Goal: Task Accomplishment & Management: Manage account settings

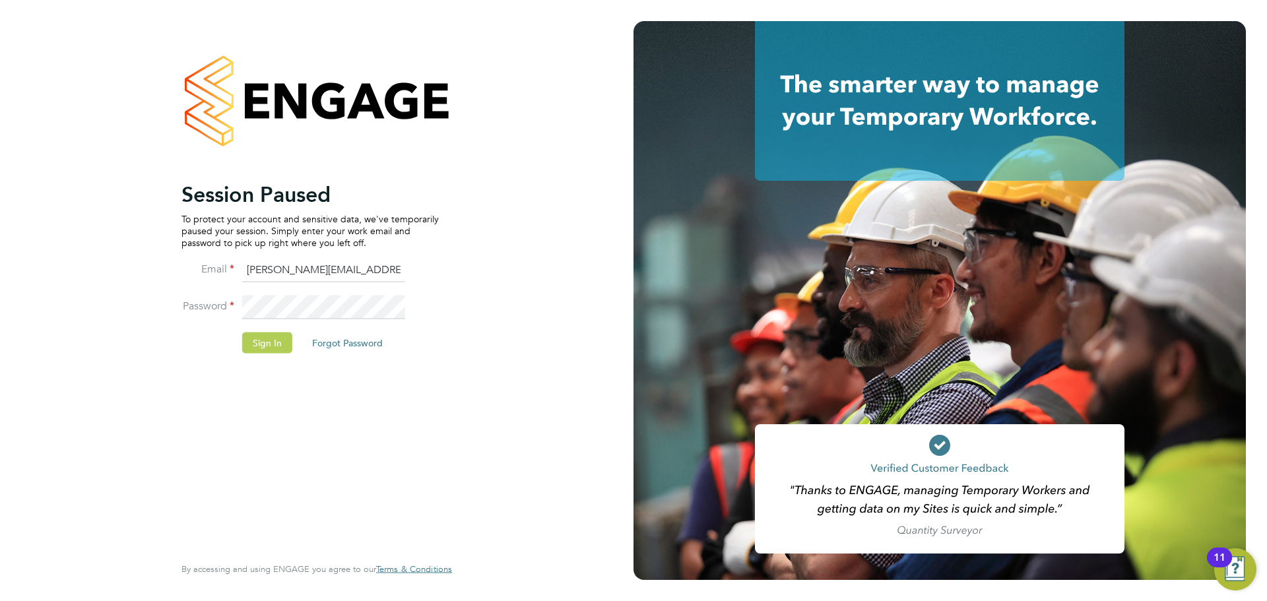
click at [273, 340] on button "Sign In" at bounding box center [267, 342] width 50 height 21
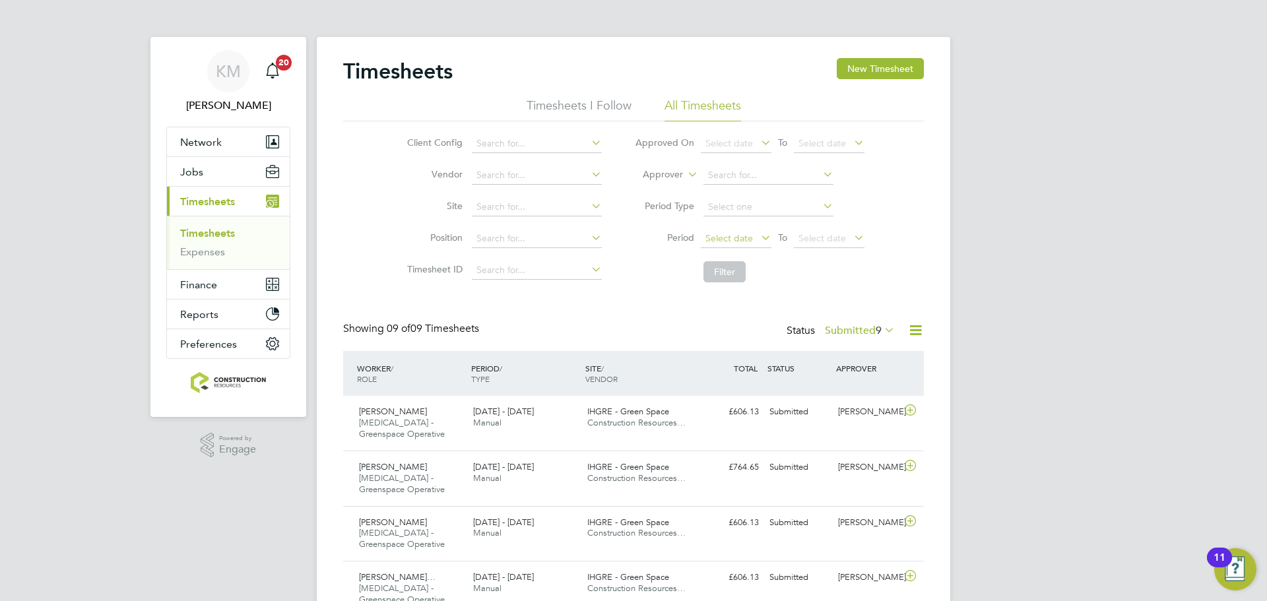
click at [759, 247] on span "Select date" at bounding box center [736, 239] width 71 height 18
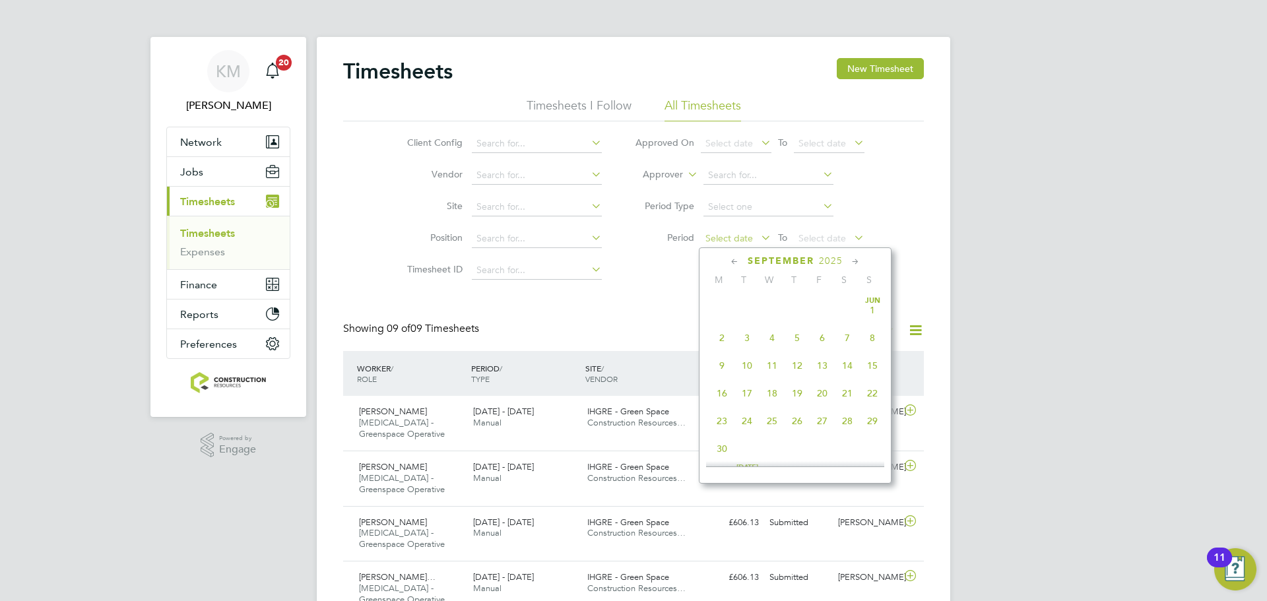
scroll to position [400, 0]
click at [723, 336] on span "25" at bounding box center [721, 327] width 25 height 25
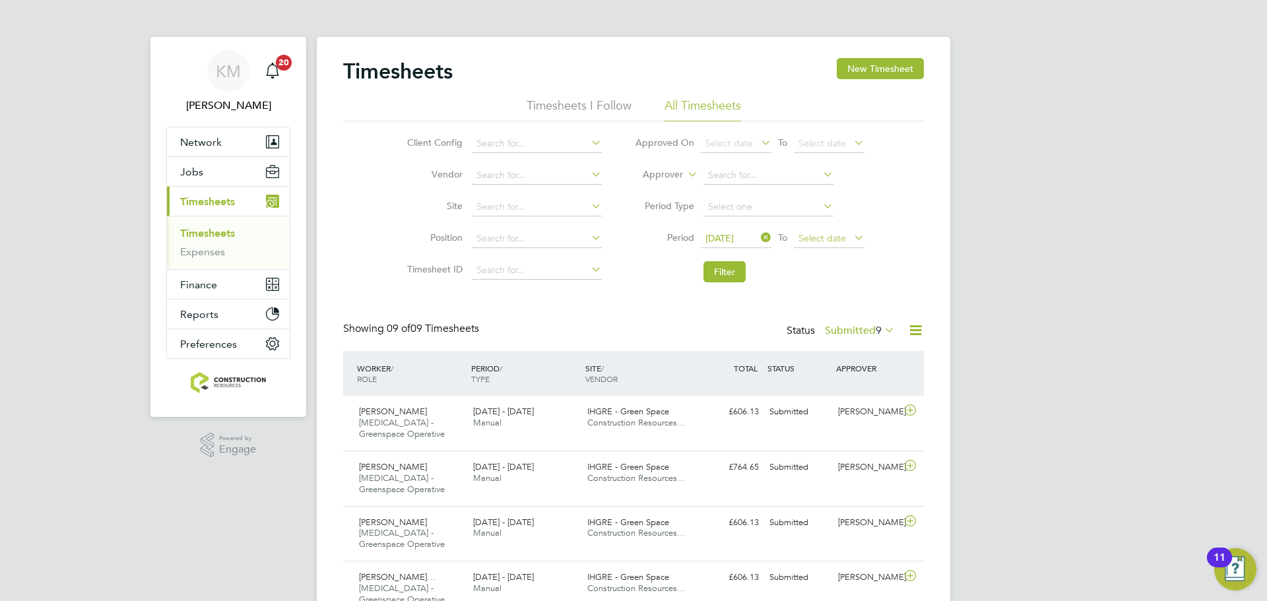
click at [819, 244] on span "Select date" at bounding box center [829, 239] width 71 height 18
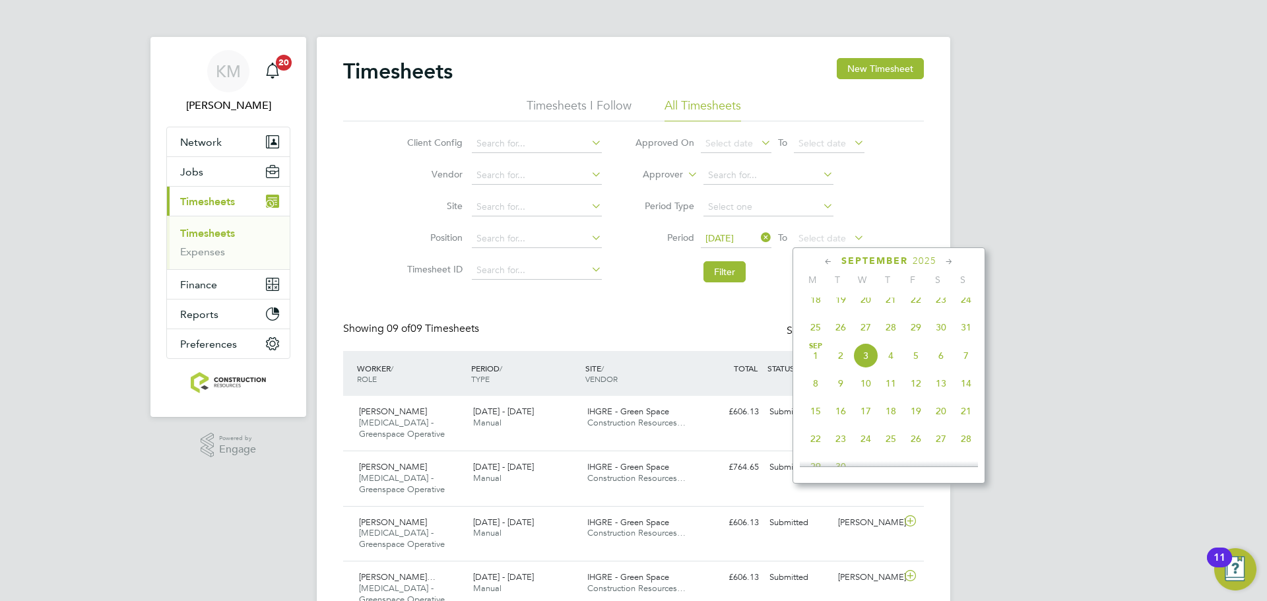
click at [964, 339] on span "31" at bounding box center [966, 327] width 25 height 25
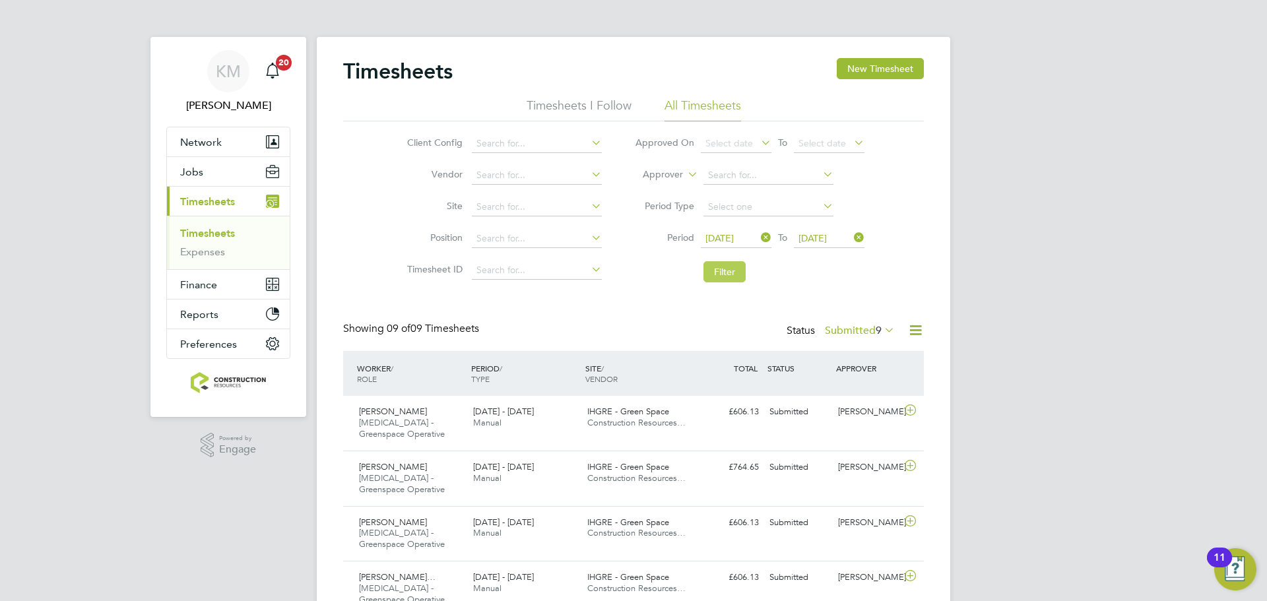
click at [734, 267] on button "Filter" at bounding box center [724, 271] width 42 height 21
click at [713, 267] on button "Filter" at bounding box center [724, 271] width 42 height 21
click at [723, 264] on button "Filter" at bounding box center [724, 271] width 42 height 21
click at [732, 263] on button "Filter" at bounding box center [724, 271] width 42 height 21
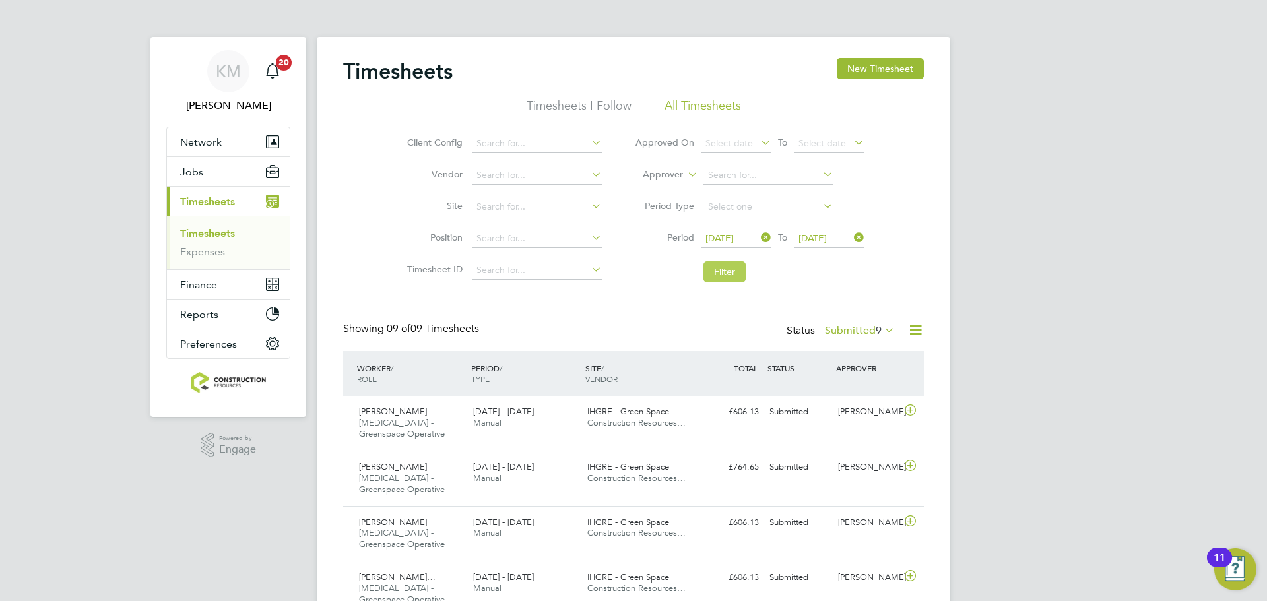
click at [725, 267] on button "Filter" at bounding box center [724, 271] width 42 height 21
click at [876, 328] on span "9" at bounding box center [879, 330] width 6 height 13
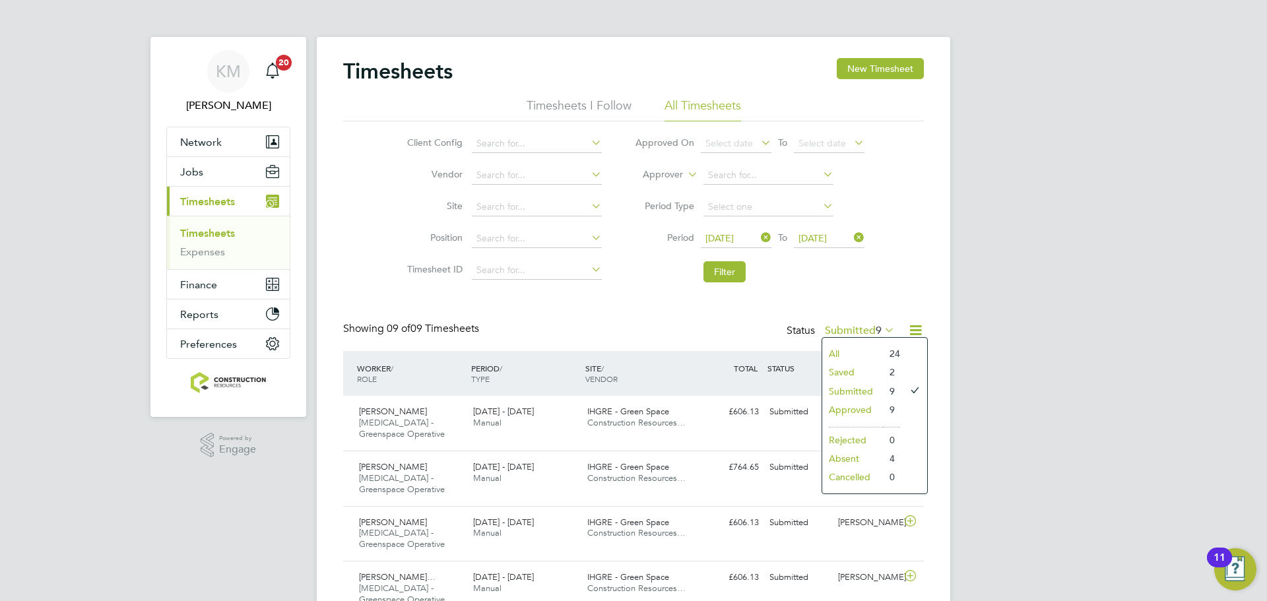
click at [859, 406] on li "Approved" at bounding box center [852, 410] width 61 height 18
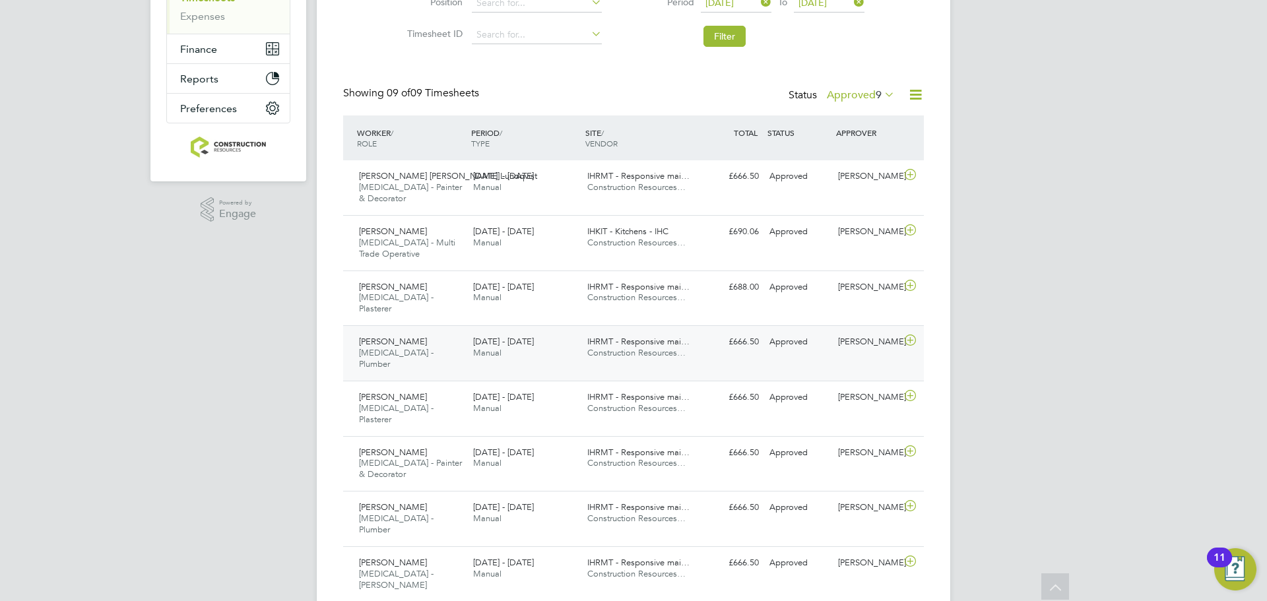
scroll to position [250, 0]
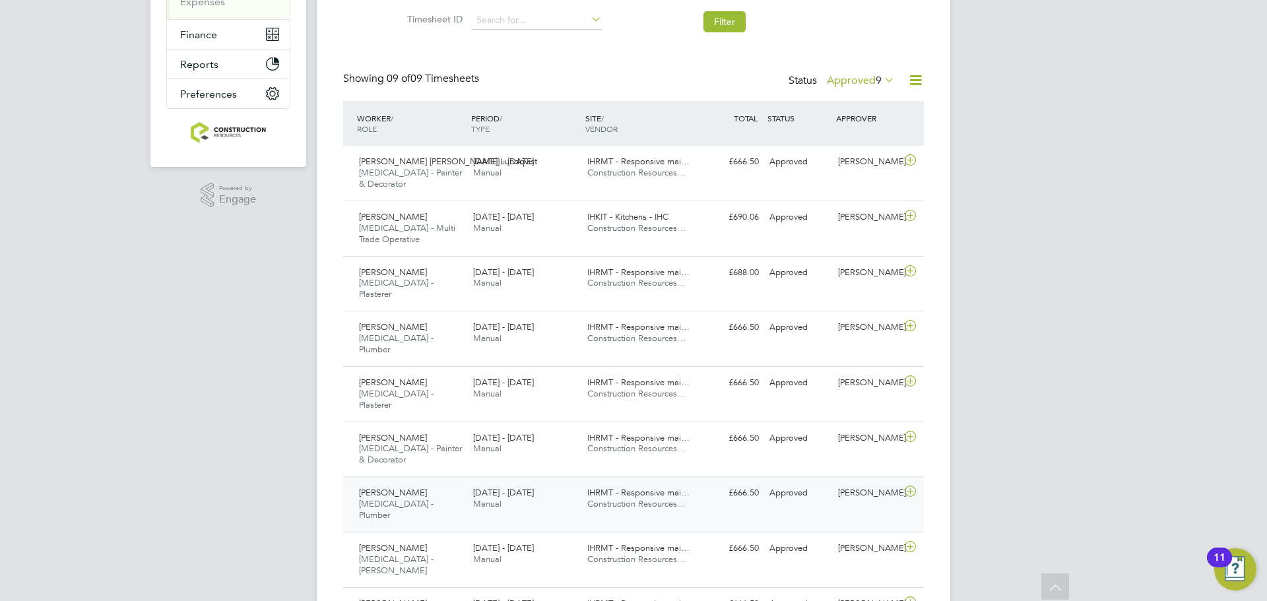
click at [429, 482] on div "Charles Venables HMS - Plumber 25 - 31 Aug 2025" at bounding box center [411, 504] width 114 height 44
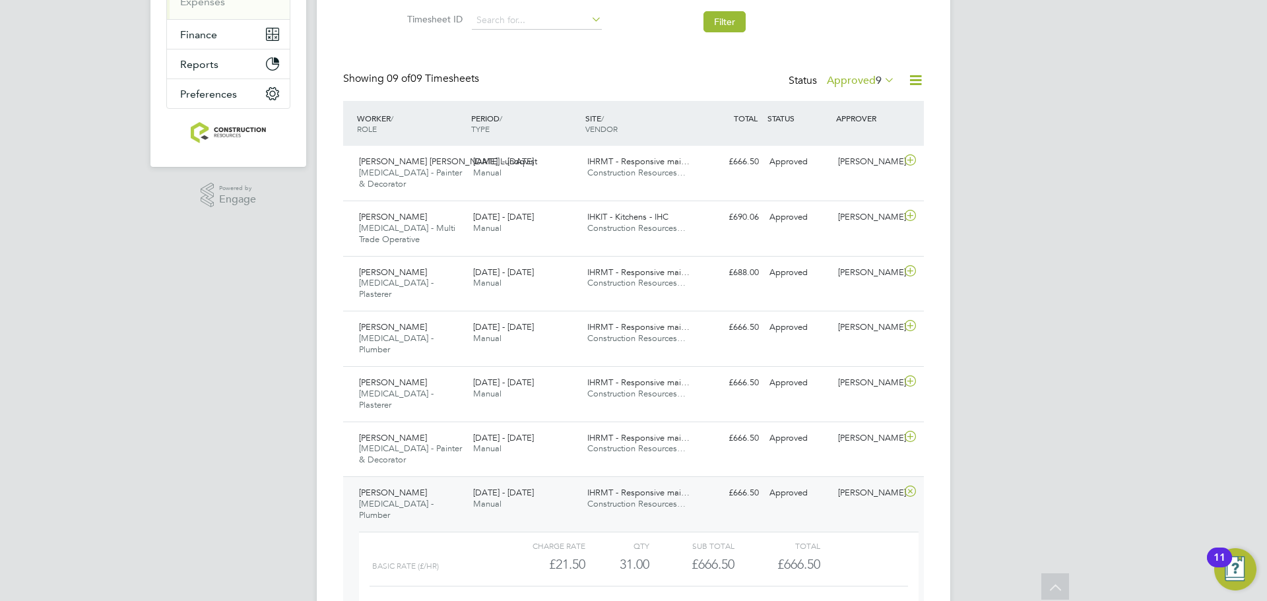
click at [436, 482] on div "Charles Venables HMS - Plumber 25 - 31 Aug 2025" at bounding box center [411, 504] width 114 height 44
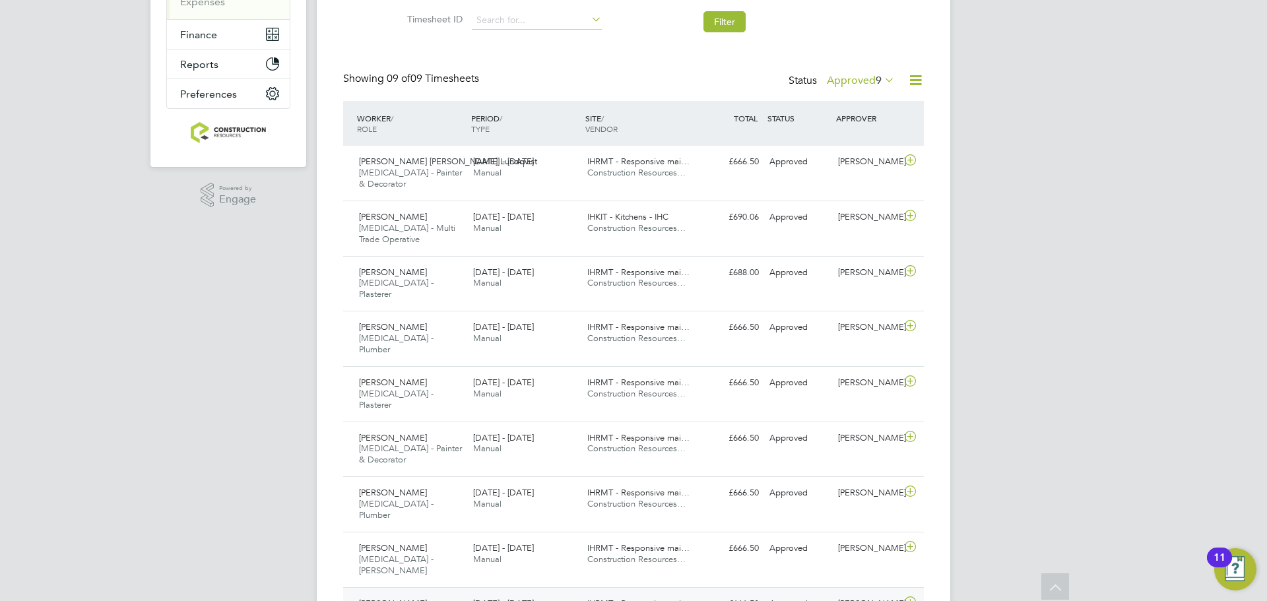
click at [432, 279] on div "Nathan Lowerson HMS - Plasterer 25 - 31 Aug 2025" at bounding box center [411, 284] width 114 height 44
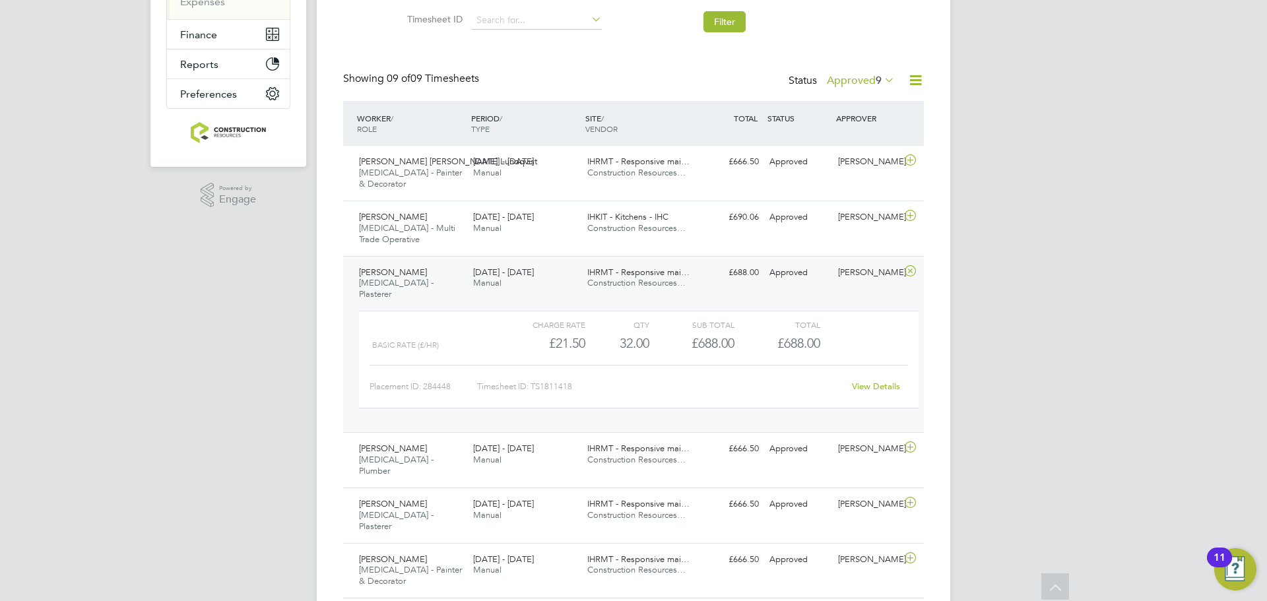
click at [428, 271] on div "Nathan Lowerson HMS - Plasterer 25 - 31 Aug 2025" at bounding box center [411, 284] width 114 height 44
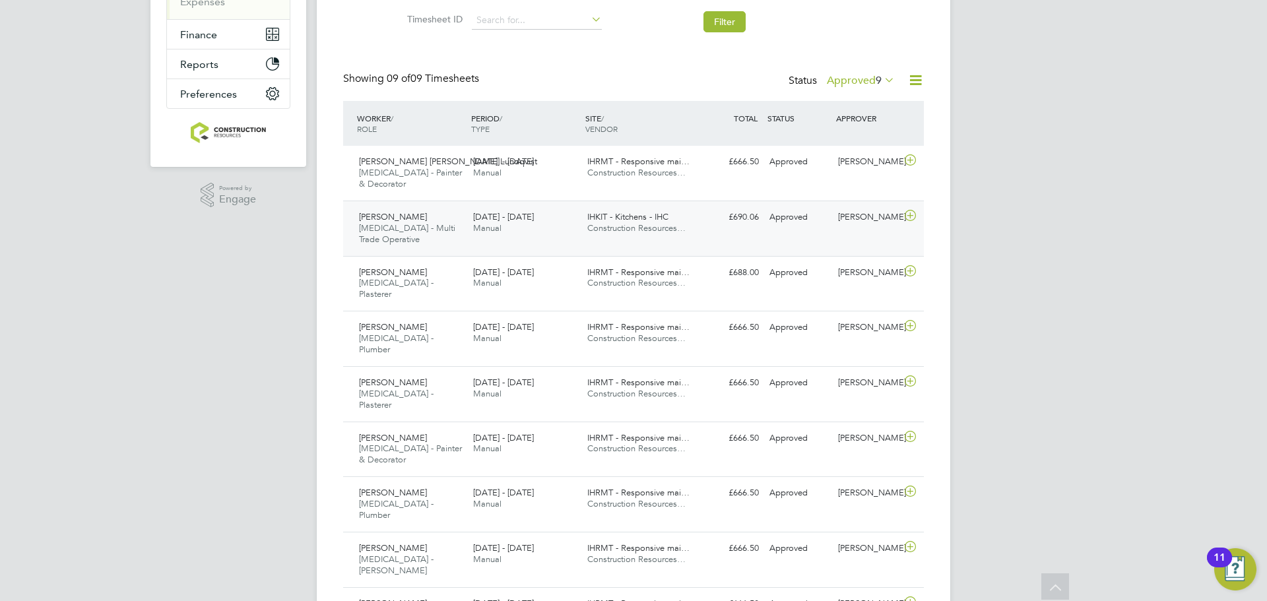
click at [426, 234] on div "Alex Power HMS - Multi Trade Operative 25 - 31 Aug 2025" at bounding box center [411, 229] width 114 height 44
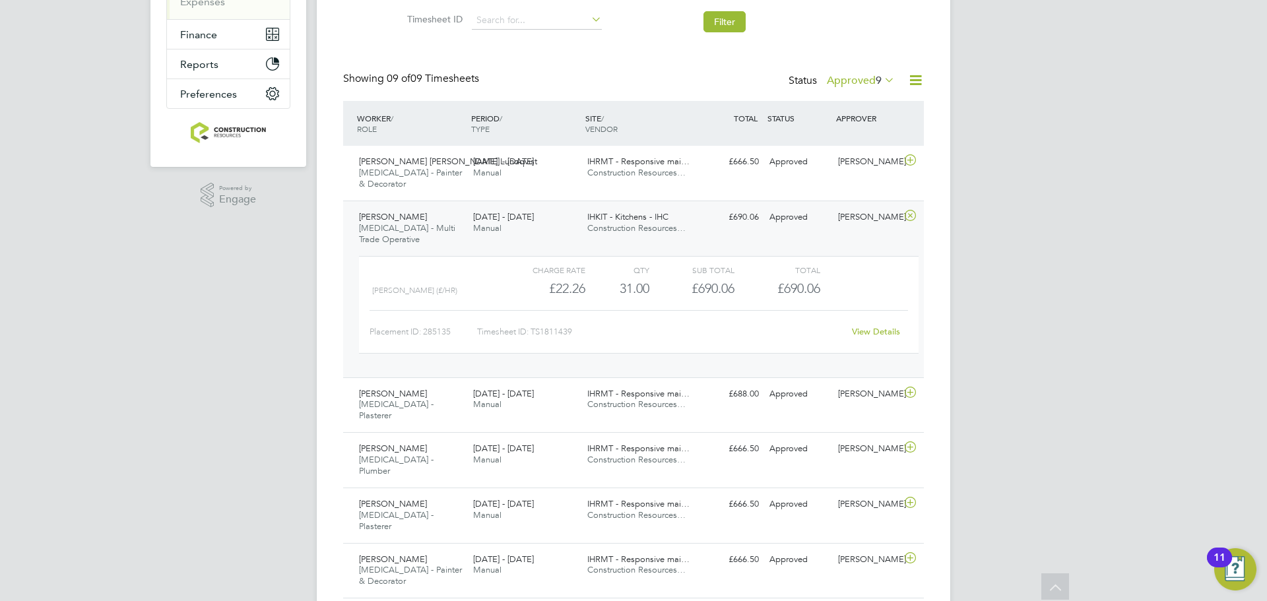
click at [441, 220] on div "Alex Power HMS - Multi Trade Operative 25 - 31 Aug 2025" at bounding box center [411, 229] width 114 height 44
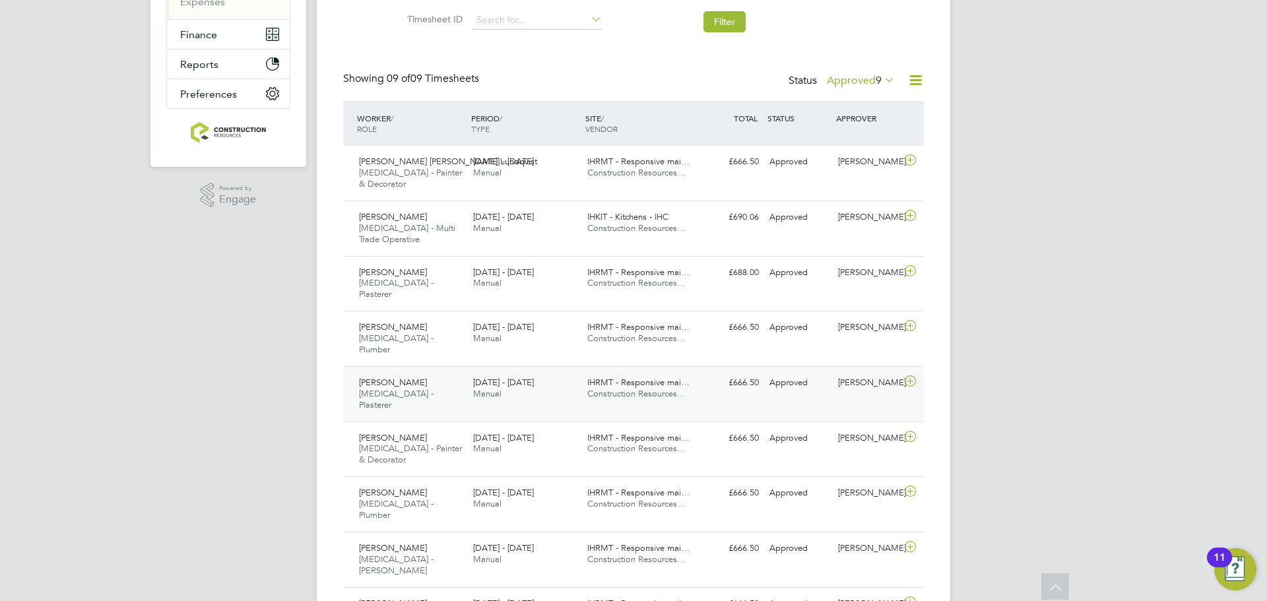
click at [433, 372] on div "Joseph Jacobs HMS - Plasterer 25 - 31 Aug 2025" at bounding box center [411, 394] width 114 height 44
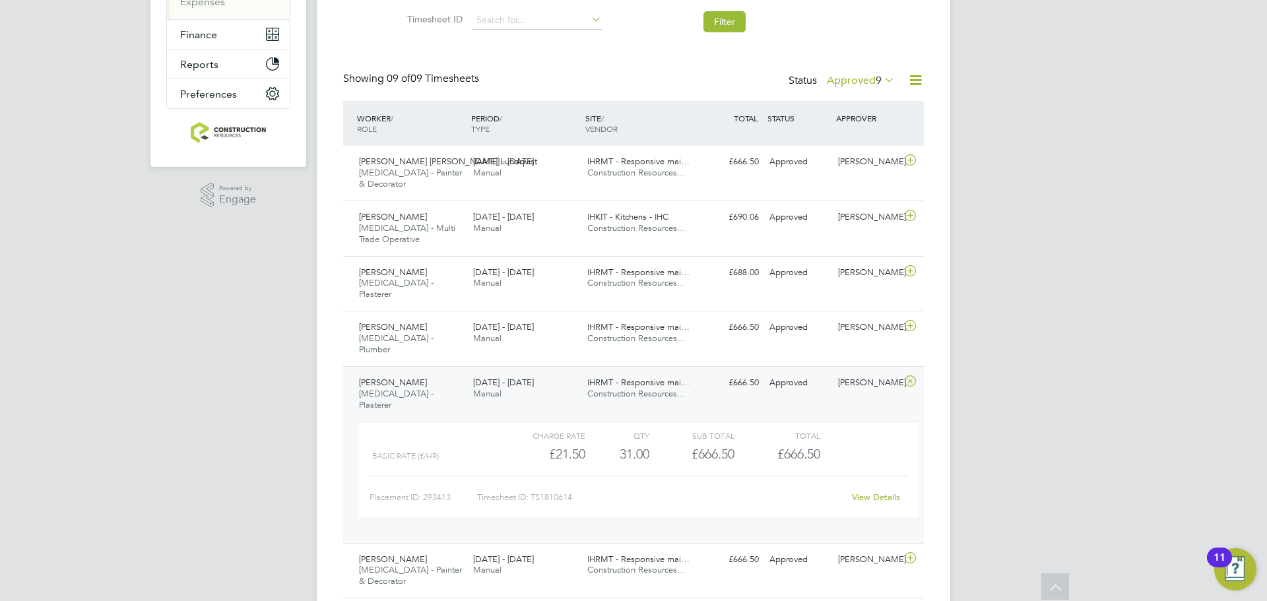
click at [417, 388] on span "[MEDICAL_DATA] - Plasterer" at bounding box center [396, 399] width 75 height 22
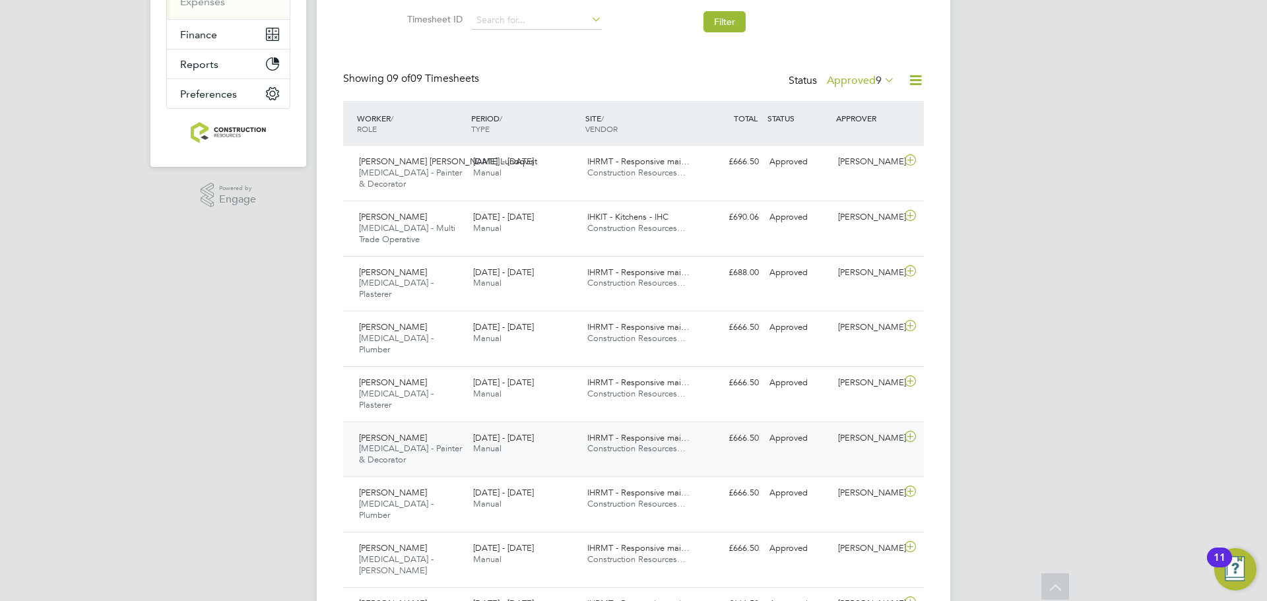
click at [426, 422] on div "Sheryl Lawrenson HMS - Painter & Decorator 25 - 31 Aug 2025 25 - 31 Aug 2025 Ma…" at bounding box center [633, 449] width 581 height 55
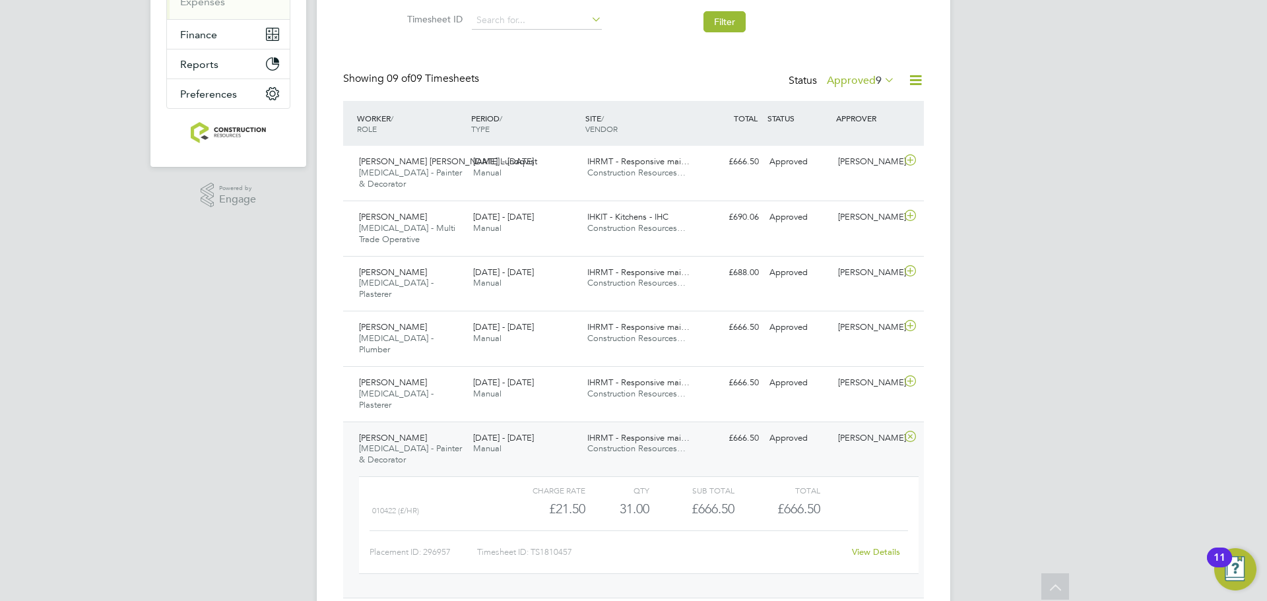
click at [447, 443] on span "[MEDICAL_DATA] - Painter & Decorator" at bounding box center [410, 454] width 103 height 22
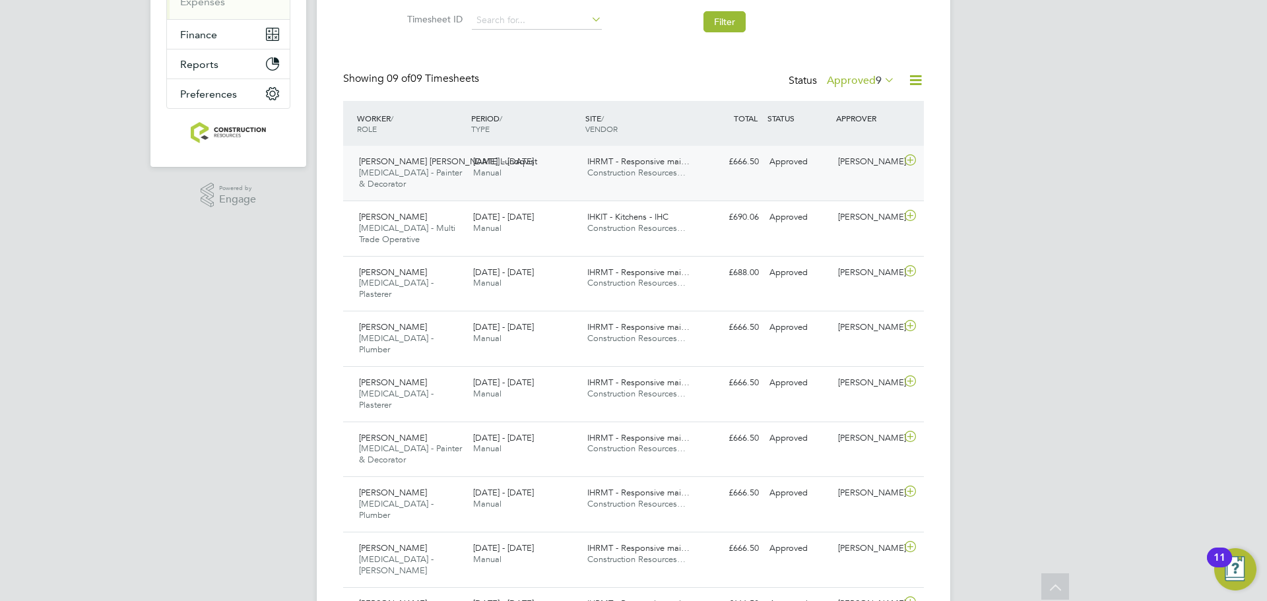
click at [494, 167] on span "Manual" at bounding box center [487, 172] width 28 height 11
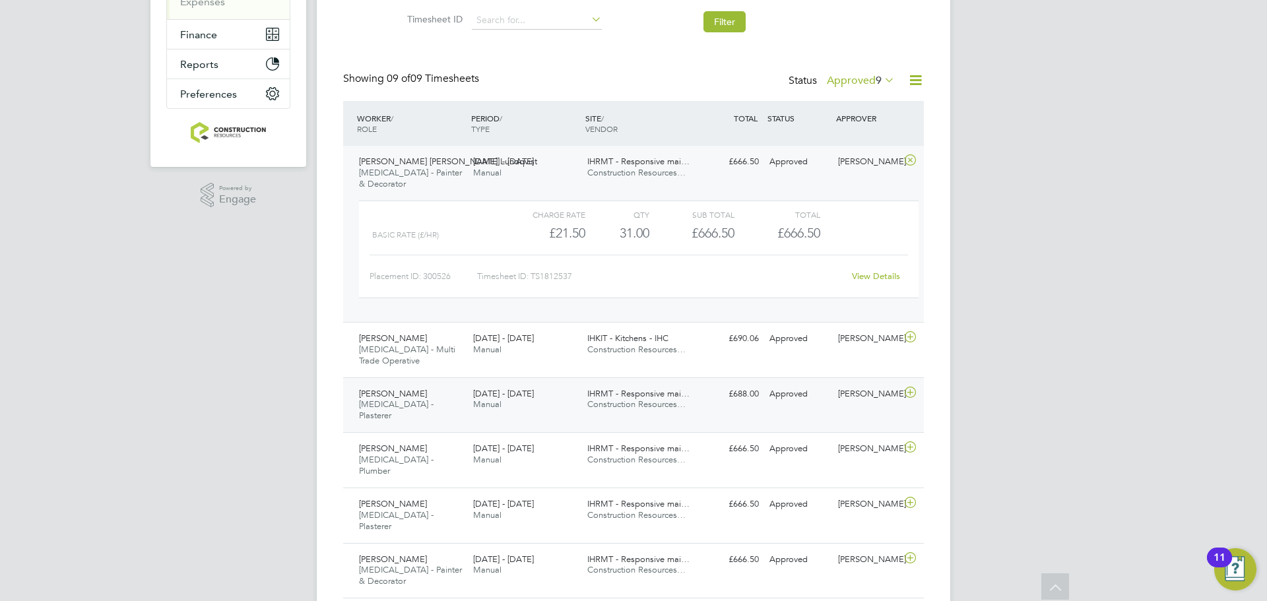
scroll to position [259, 0]
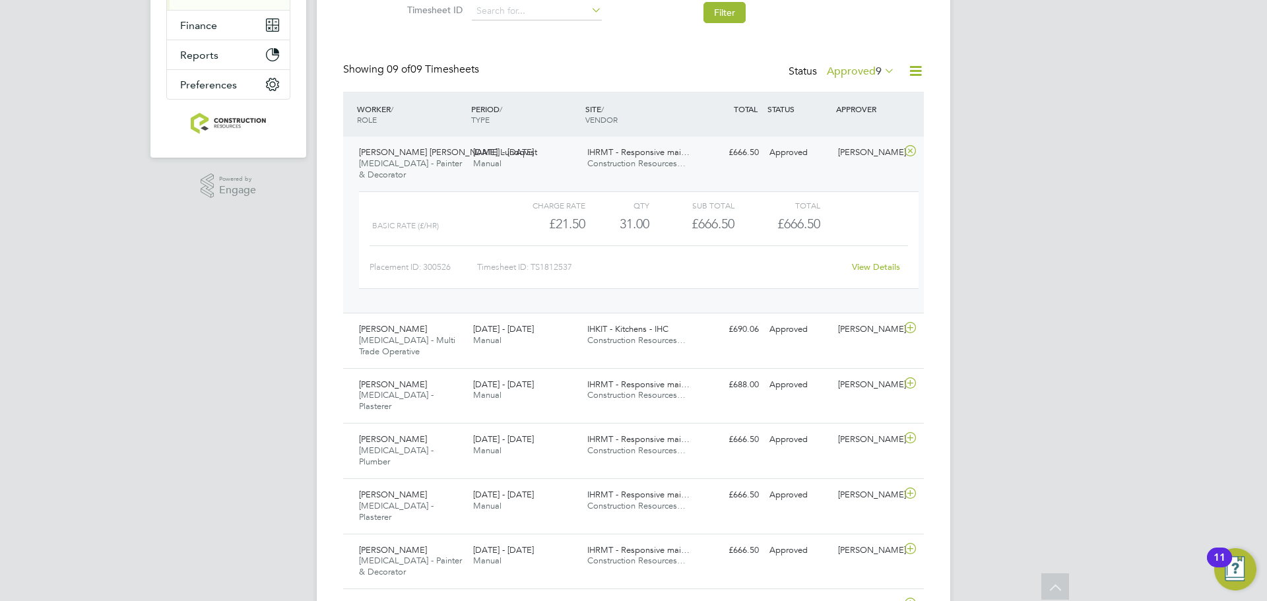
click at [446, 156] on span "[PERSON_NAME] [PERSON_NAME] Lundqvist" at bounding box center [448, 152] width 178 height 11
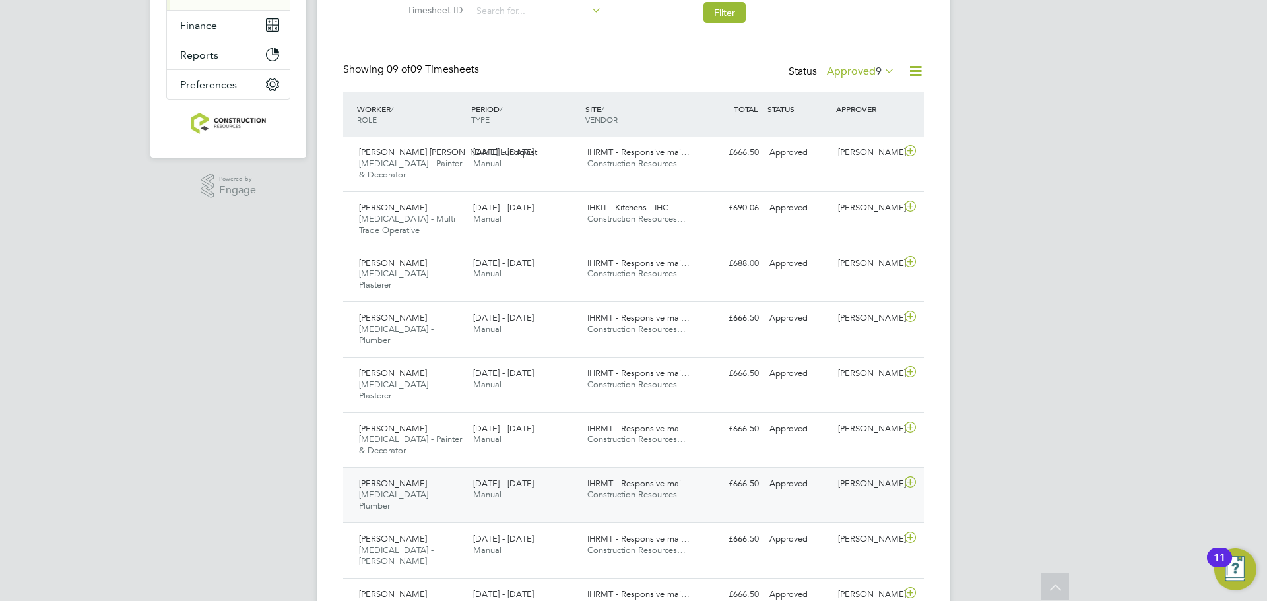
scroll to position [250, 0]
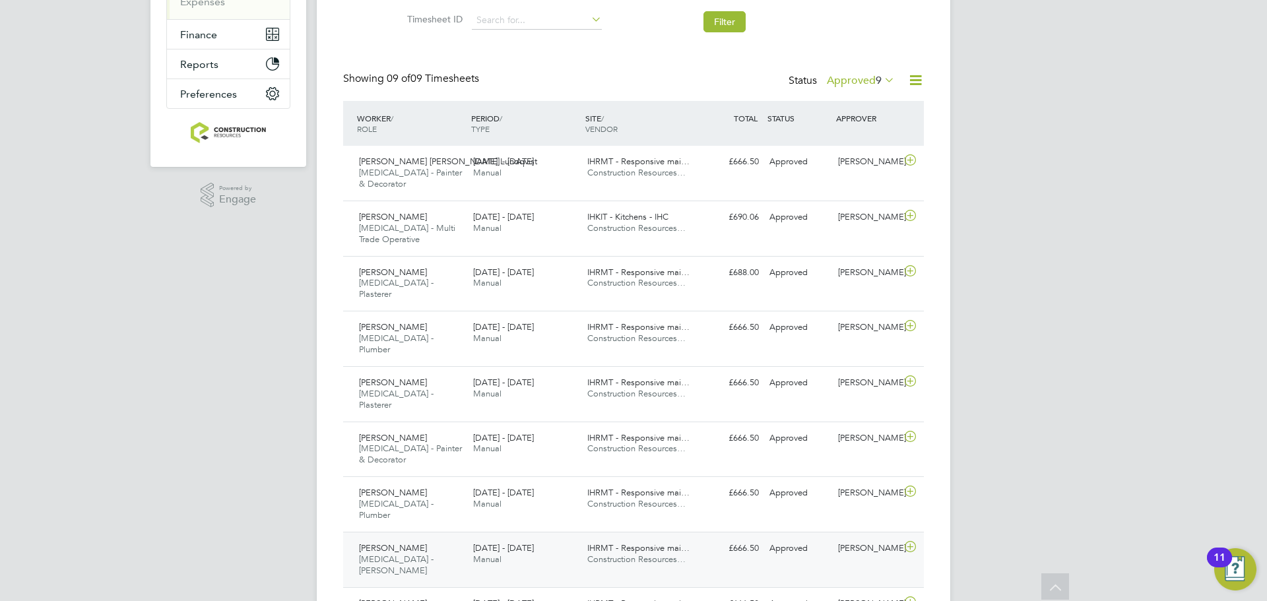
click at [399, 542] on span "[PERSON_NAME]" at bounding box center [393, 547] width 68 height 11
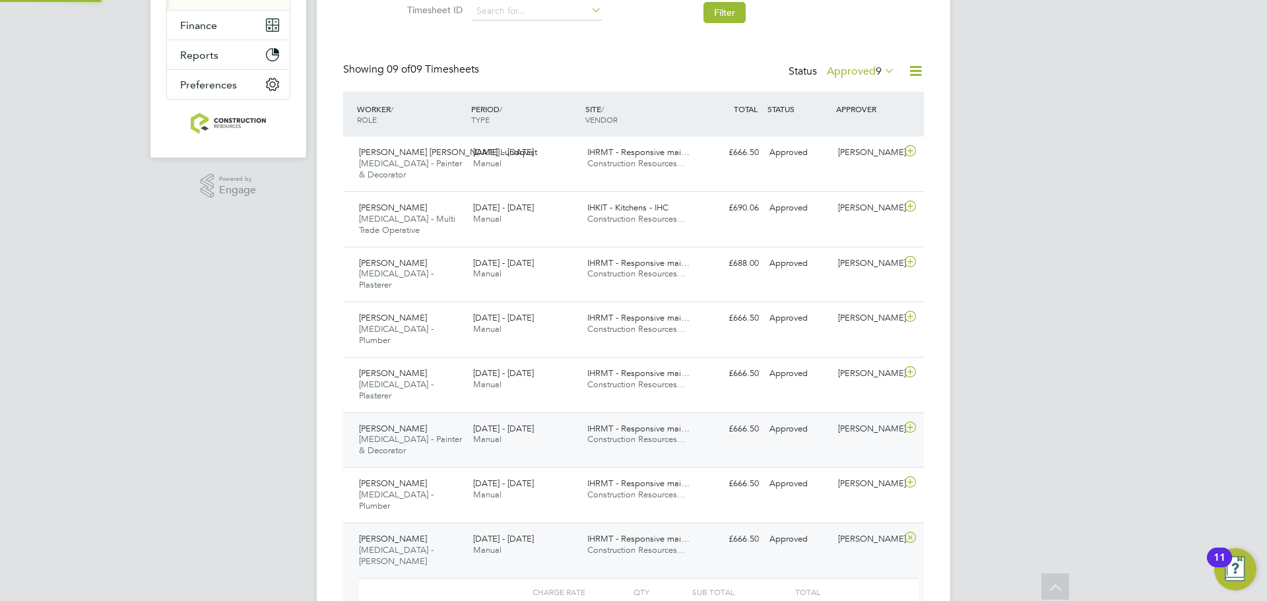
scroll to position [22, 129]
click at [407, 533] on span "[PERSON_NAME]" at bounding box center [393, 538] width 68 height 11
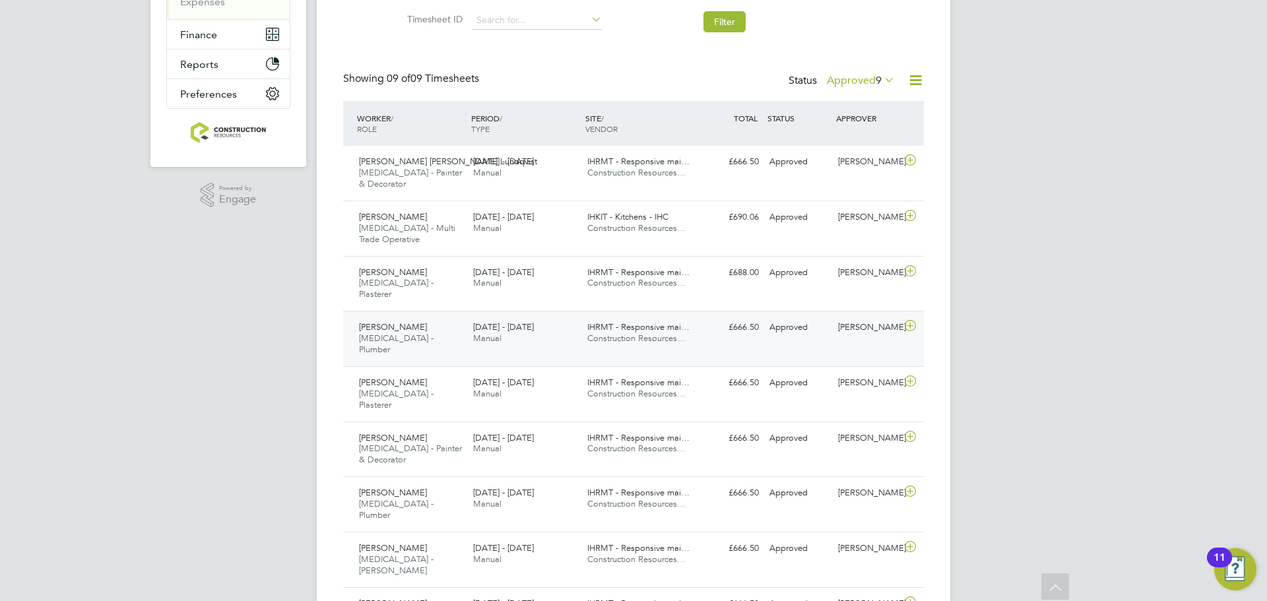
click at [430, 317] on div "Brian Rattle HMS - Plumber 25 - 31 Aug 2025" at bounding box center [411, 339] width 114 height 44
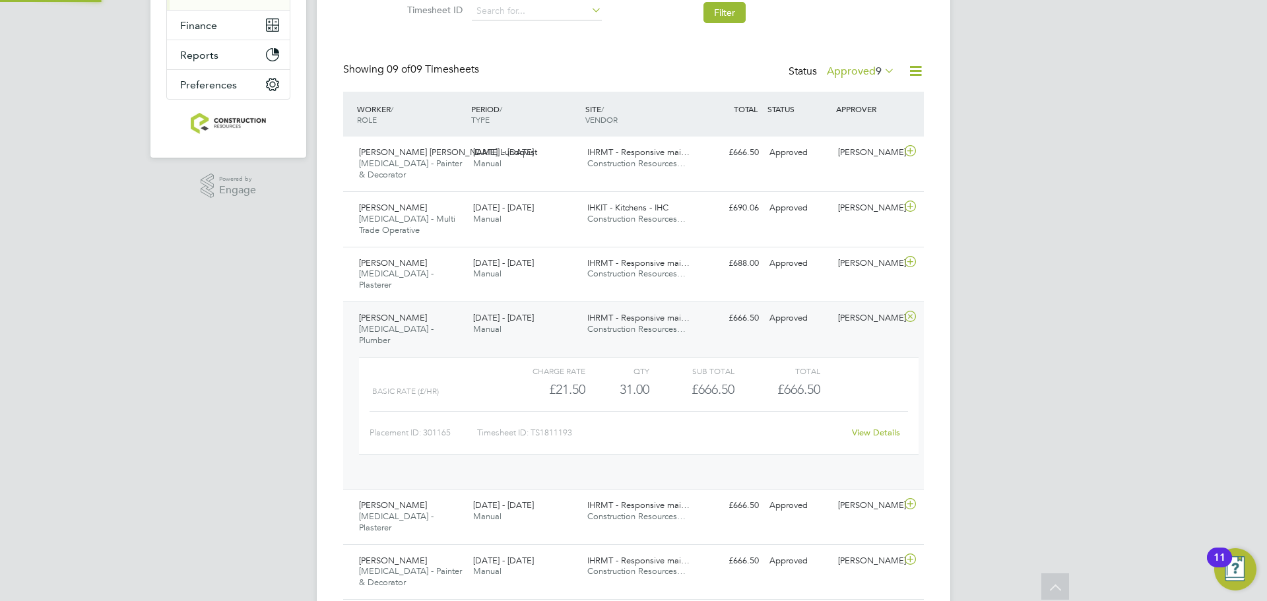
scroll to position [22, 129]
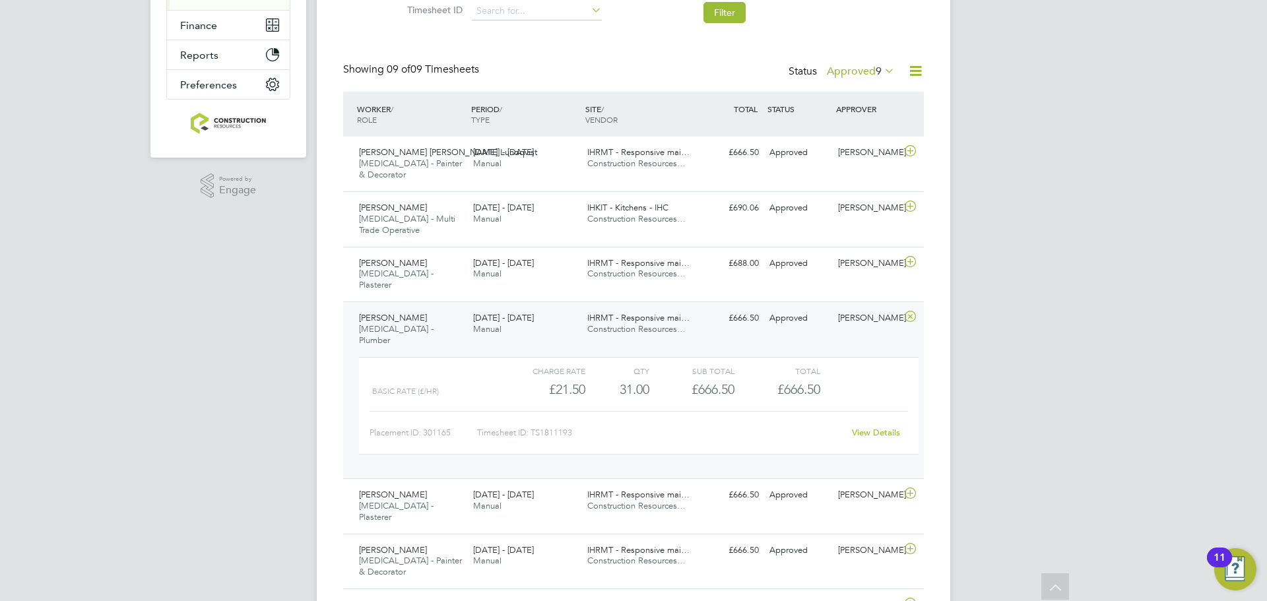
click at [844, 70] on label "Approved 9" at bounding box center [861, 71] width 68 height 13
click at [849, 150] on li "Approved" at bounding box center [854, 150] width 61 height 18
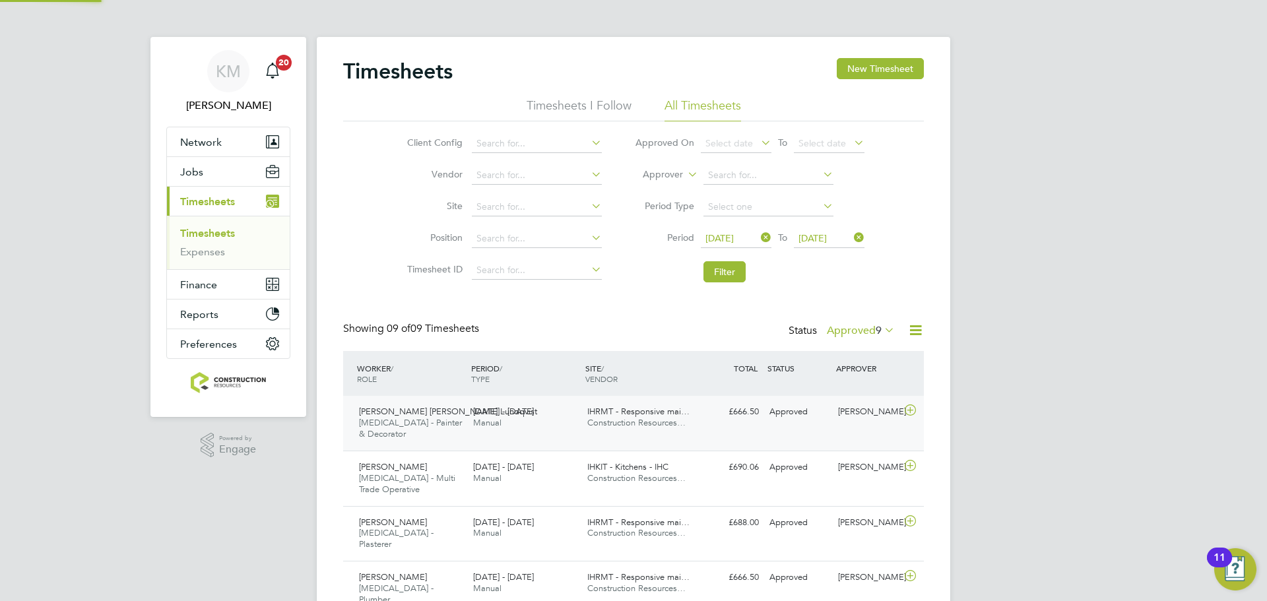
scroll to position [7, 7]
click at [849, 337] on div "Status Approved 9" at bounding box center [843, 331] width 109 height 18
click at [849, 332] on label "Approved 9" at bounding box center [861, 330] width 68 height 13
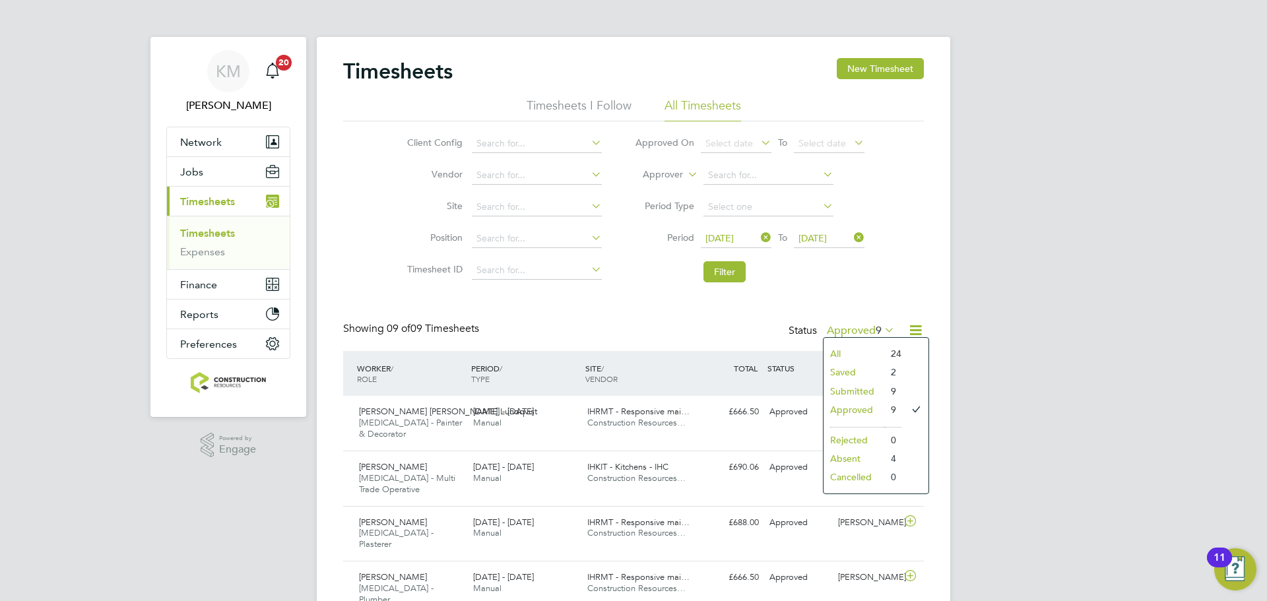
click at [862, 390] on li "Submitted" at bounding box center [854, 391] width 61 height 18
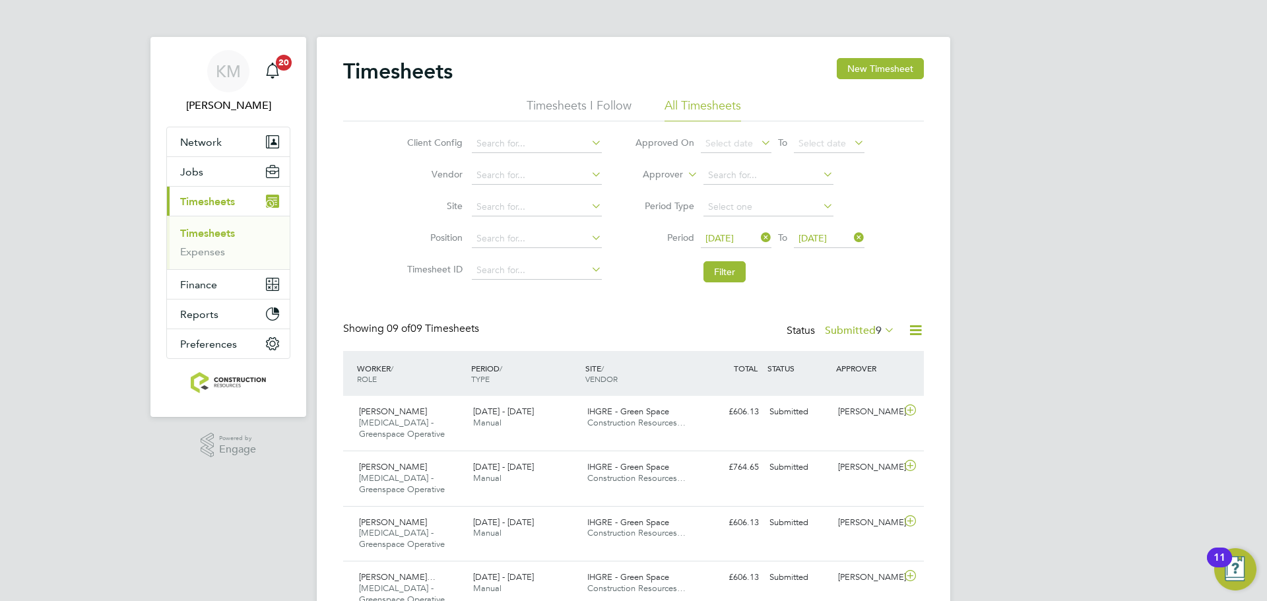
click at [841, 327] on label "Submitted 9" at bounding box center [860, 330] width 70 height 13
click at [853, 369] on li "Saved" at bounding box center [852, 372] width 61 height 18
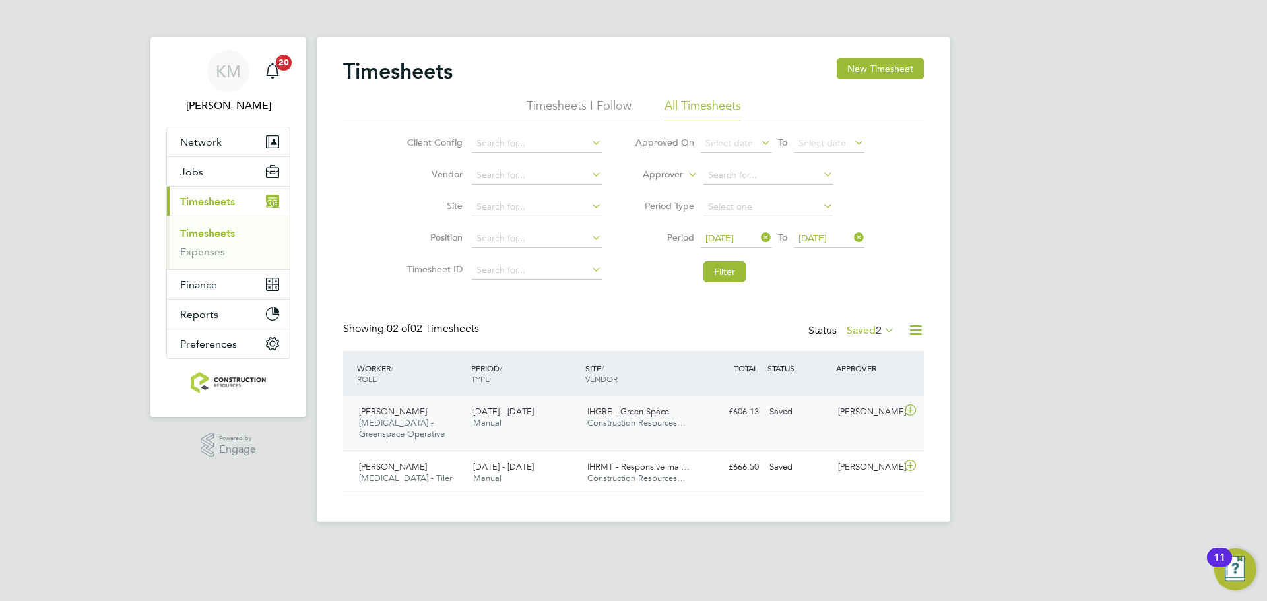
click at [790, 428] on div "Paul Scott HMS - Greenspace Operative 25 - 31 Aug 2025 25 - 31 Aug 2025 Manual …" at bounding box center [633, 423] width 581 height 55
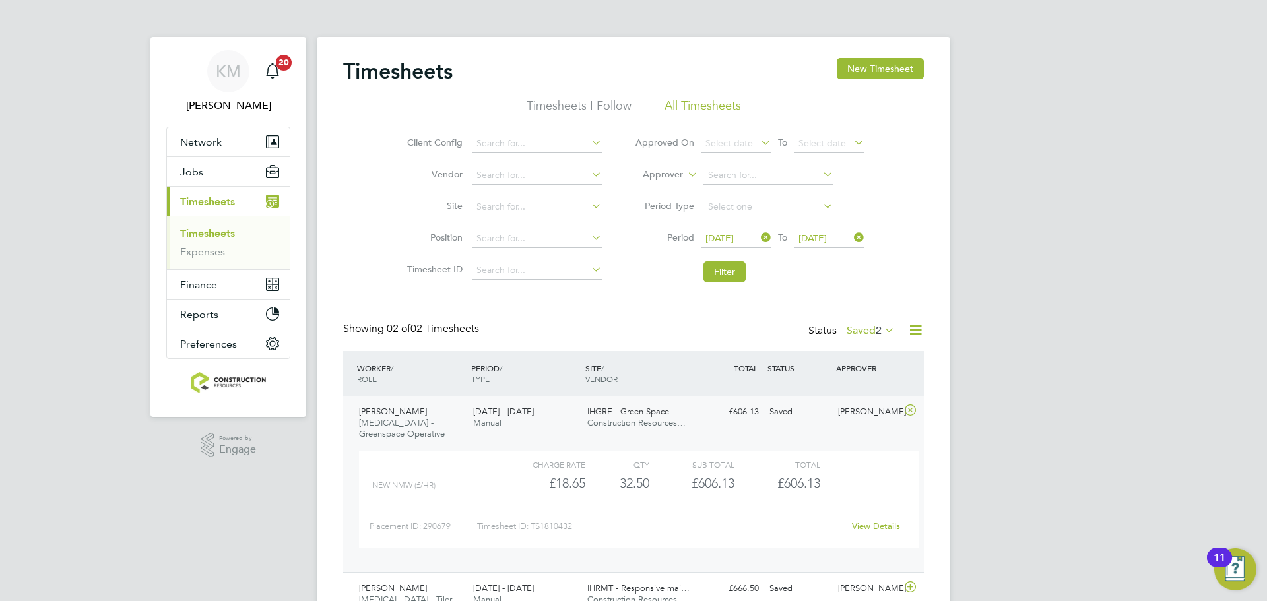
click at [705, 434] on div "Paul Scott HMS - Greenspace Operative 25 - 31 Aug 2025 25 - 31 Aug 2025 Manual …" at bounding box center [633, 484] width 581 height 176
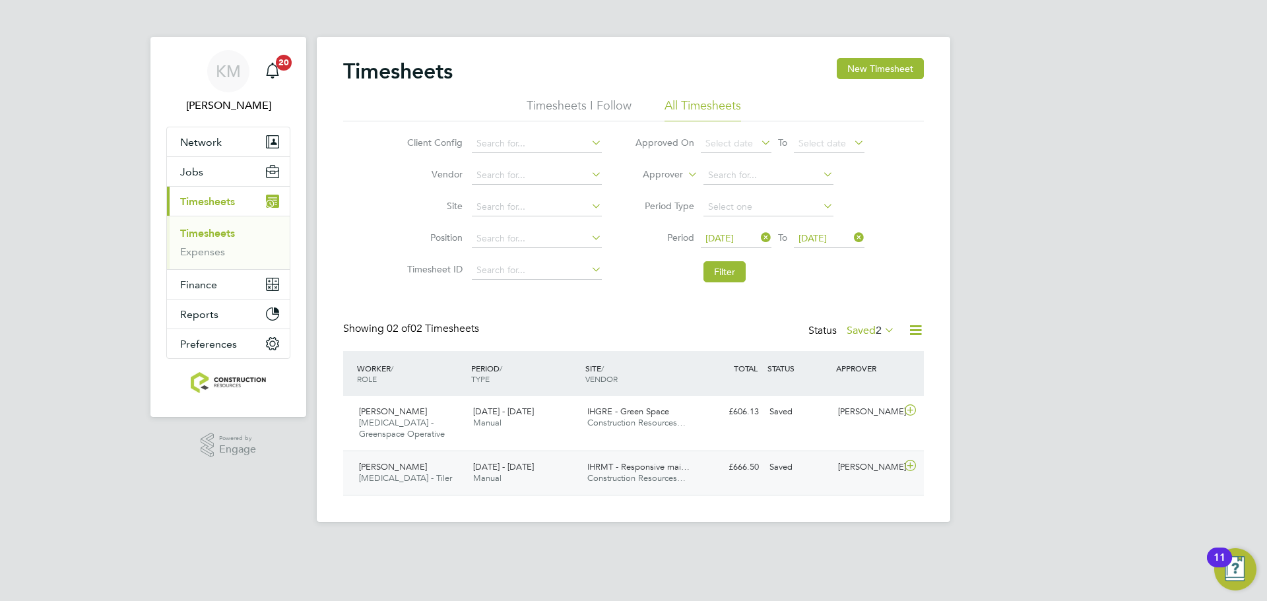
click at [672, 472] on span "IHRMT - Responsive mai…" at bounding box center [638, 466] width 102 height 11
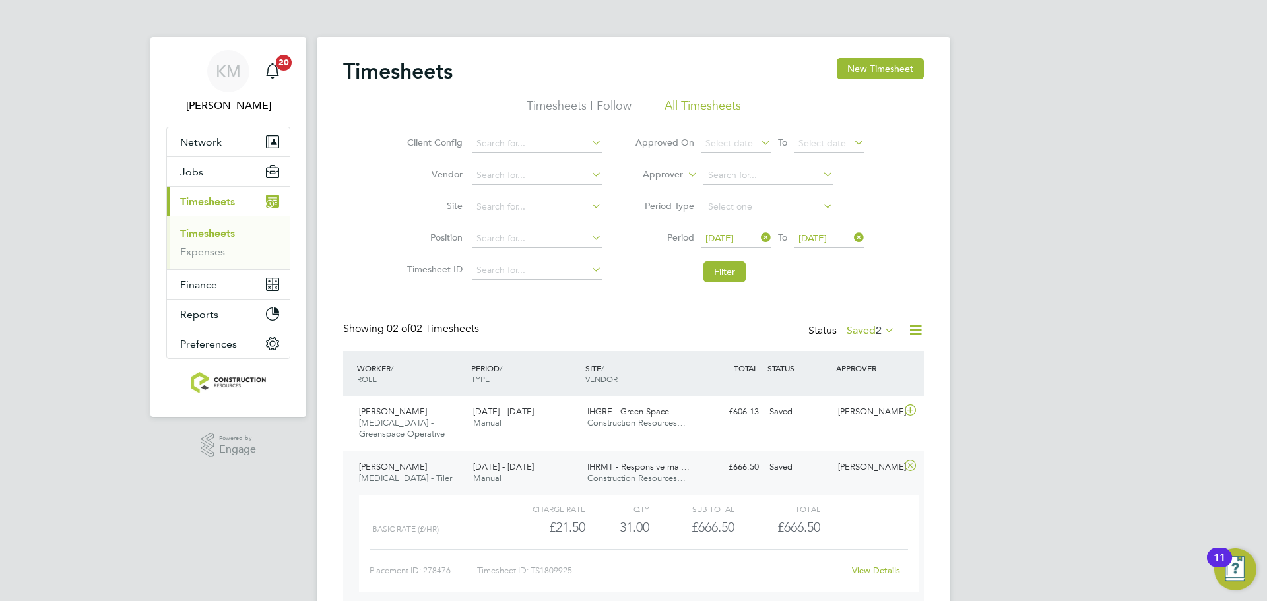
click at [672, 472] on span "IHRMT - Responsive mai…" at bounding box center [638, 466] width 102 height 11
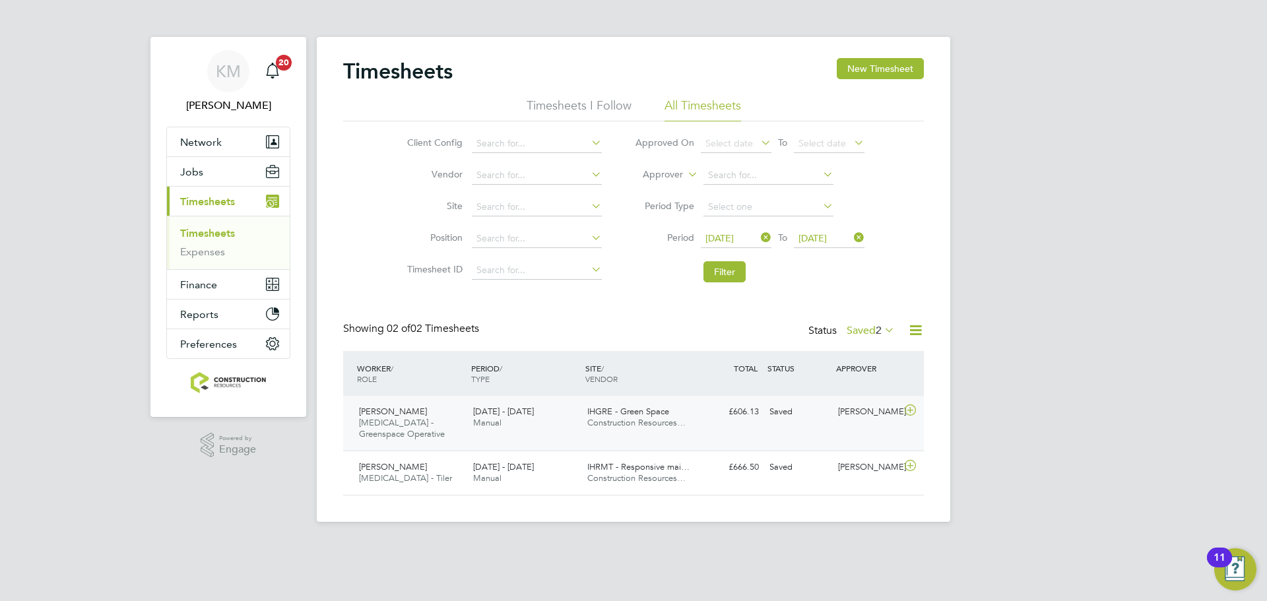
click at [731, 419] on div "£606.13 Saved" at bounding box center [730, 412] width 69 height 22
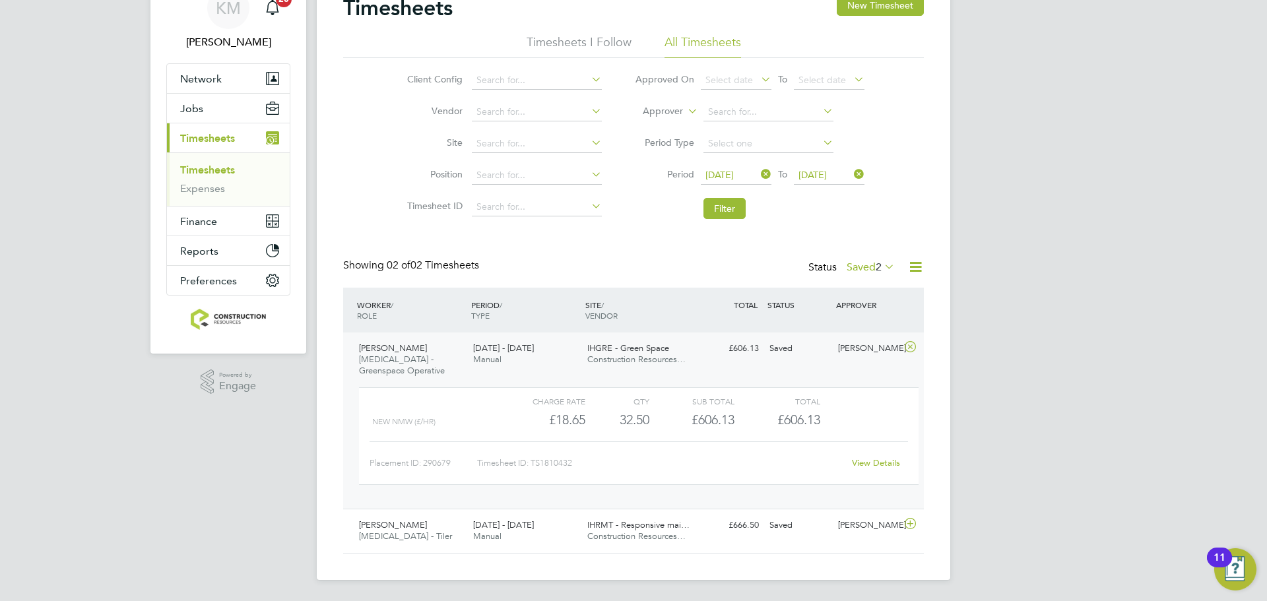
click at [865, 460] on link "View Details" at bounding box center [876, 462] width 48 height 11
click at [469, 365] on div "25 - 31 Aug 2025 Manual" at bounding box center [525, 354] width 114 height 33
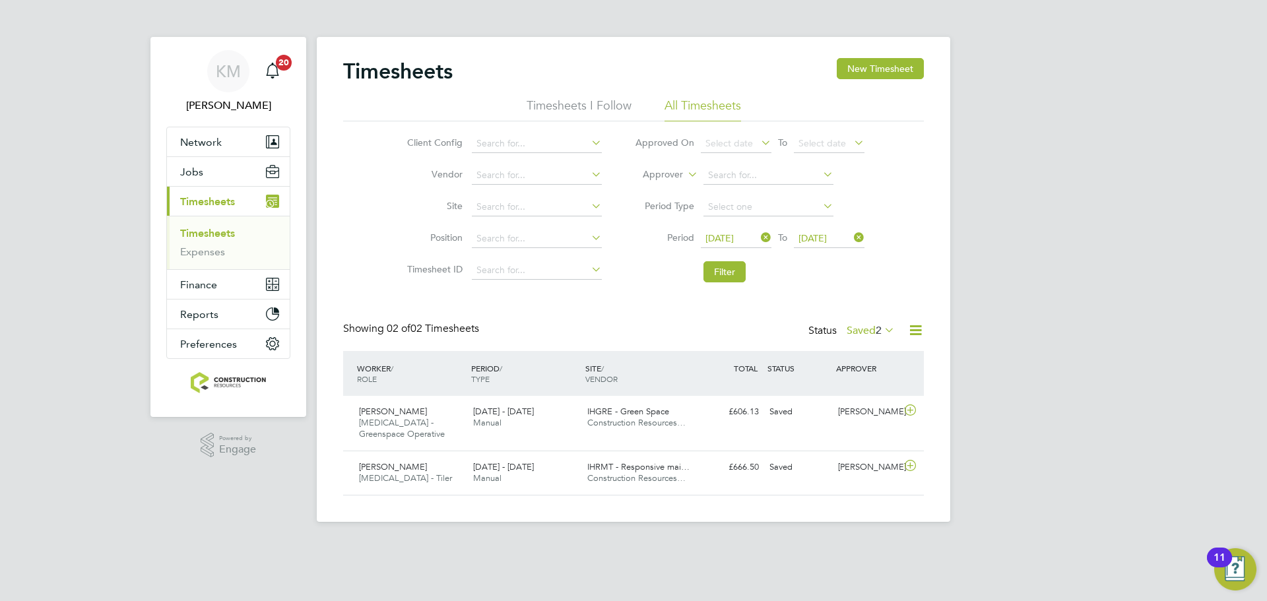
click at [871, 332] on label "Saved 2" at bounding box center [871, 330] width 48 height 13
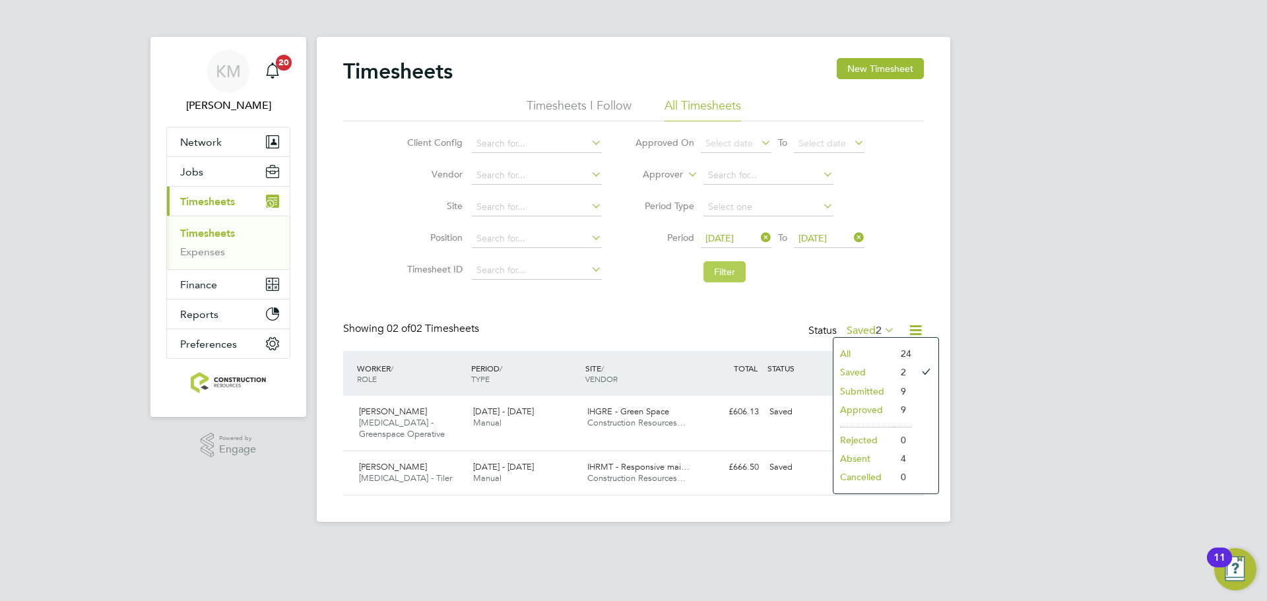
click at [727, 267] on button "Filter" at bounding box center [724, 271] width 42 height 21
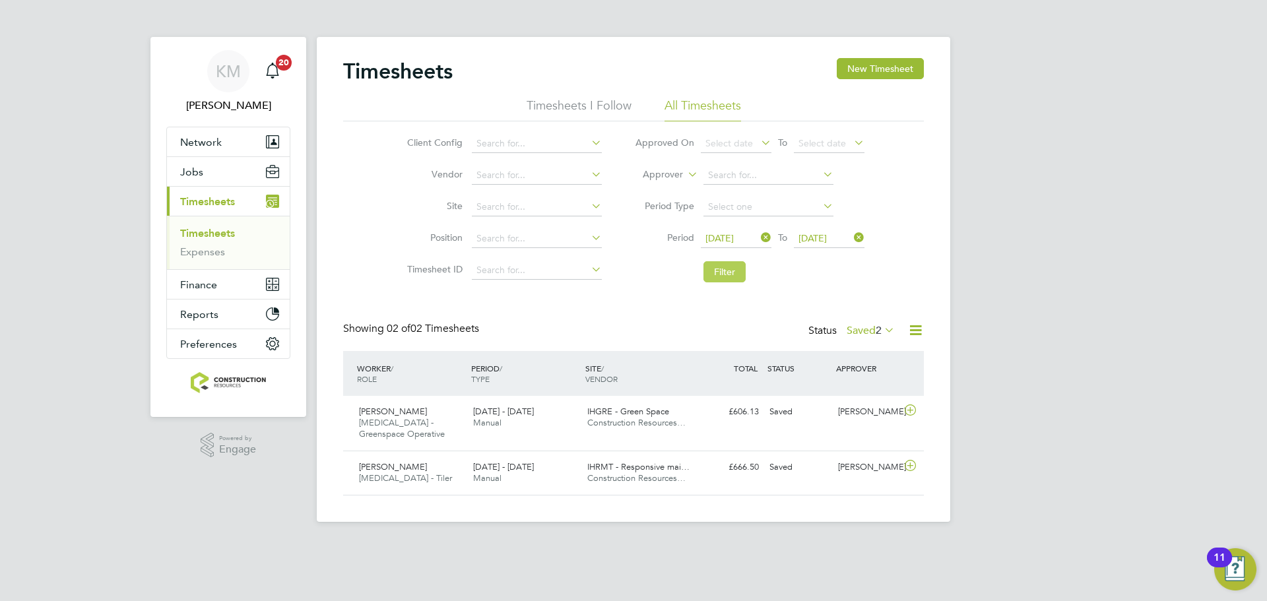
click at [719, 263] on button "Filter" at bounding box center [724, 271] width 42 height 21
click at [463, 471] on div "Kevin Neill HMS - Tiler 25 - 31 Aug 2025" at bounding box center [411, 473] width 114 height 33
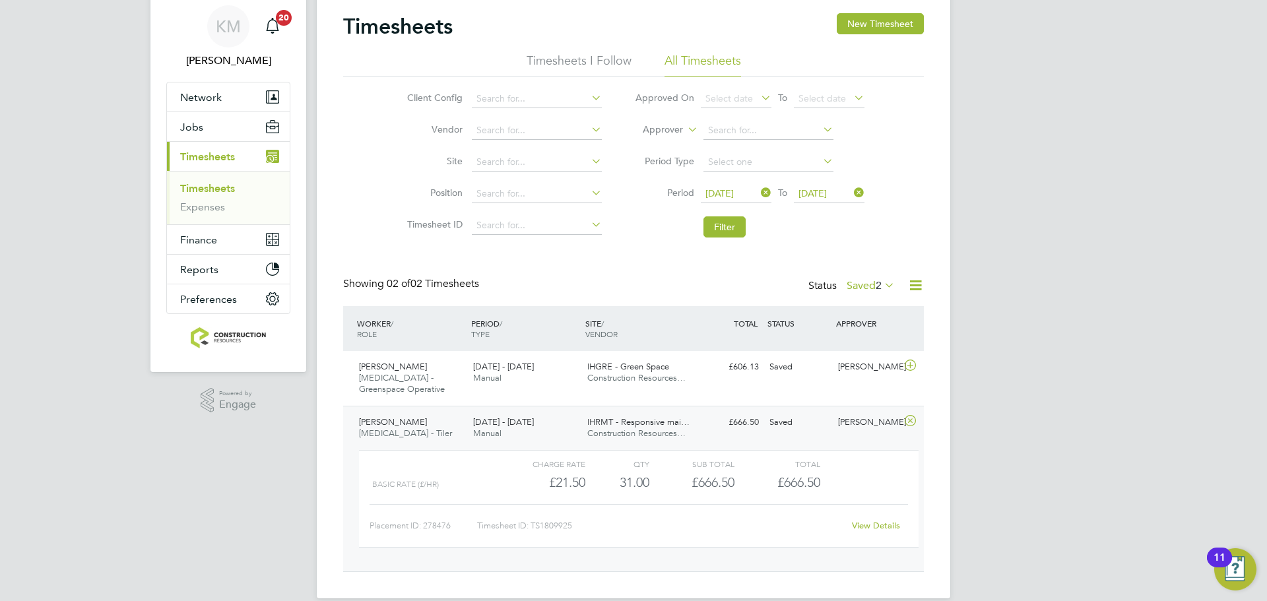
click at [876, 523] on link "View Details" at bounding box center [876, 525] width 48 height 11
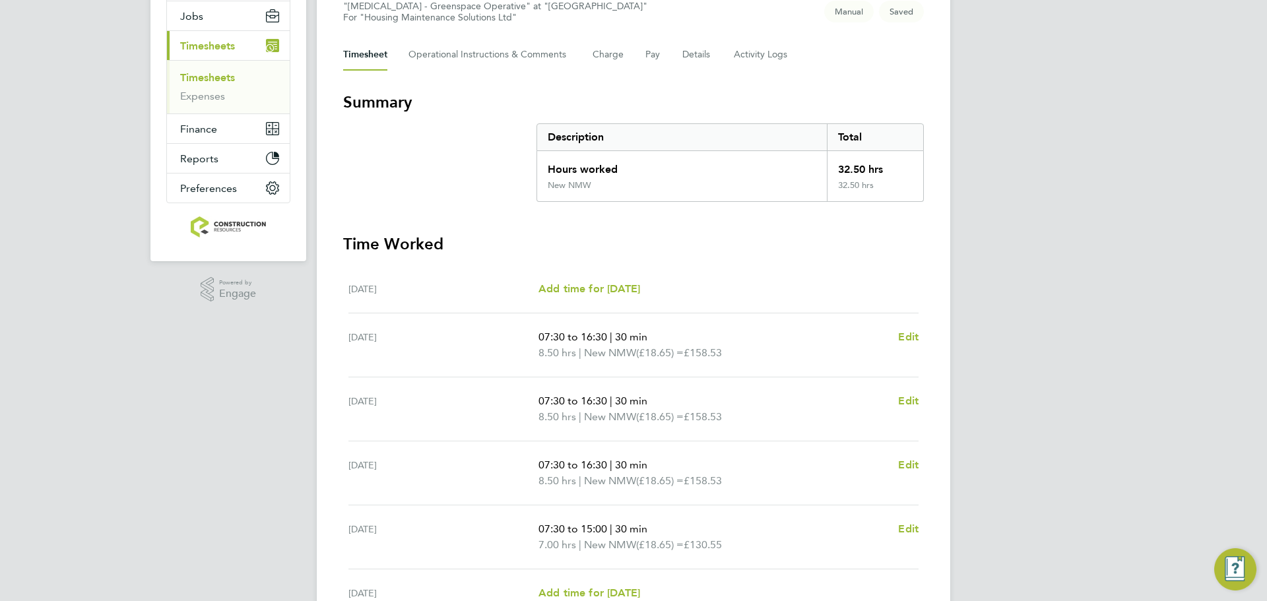
scroll to position [337, 0]
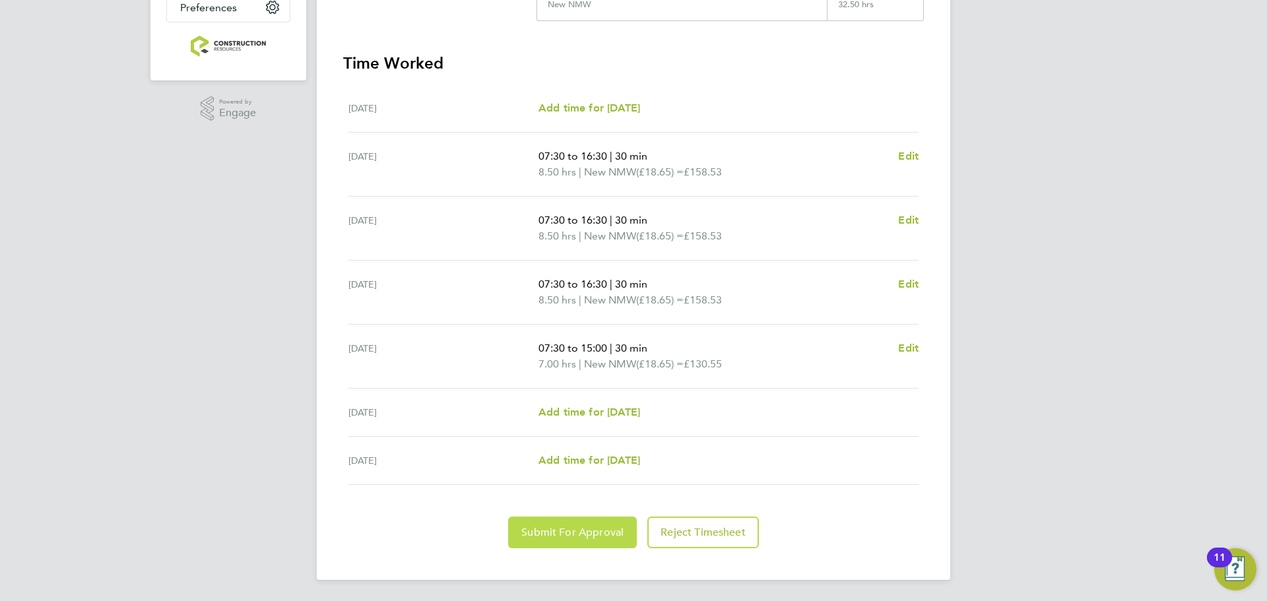
click at [570, 528] on span "Submit For Approval" at bounding box center [572, 532] width 102 height 13
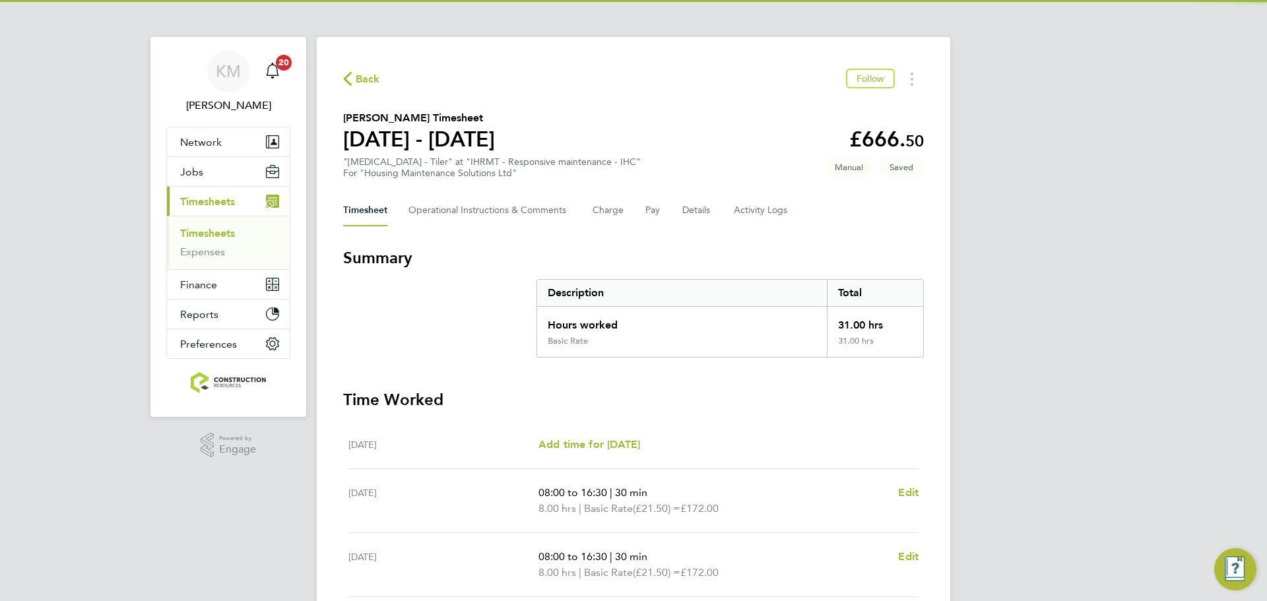
scroll to position [337, 0]
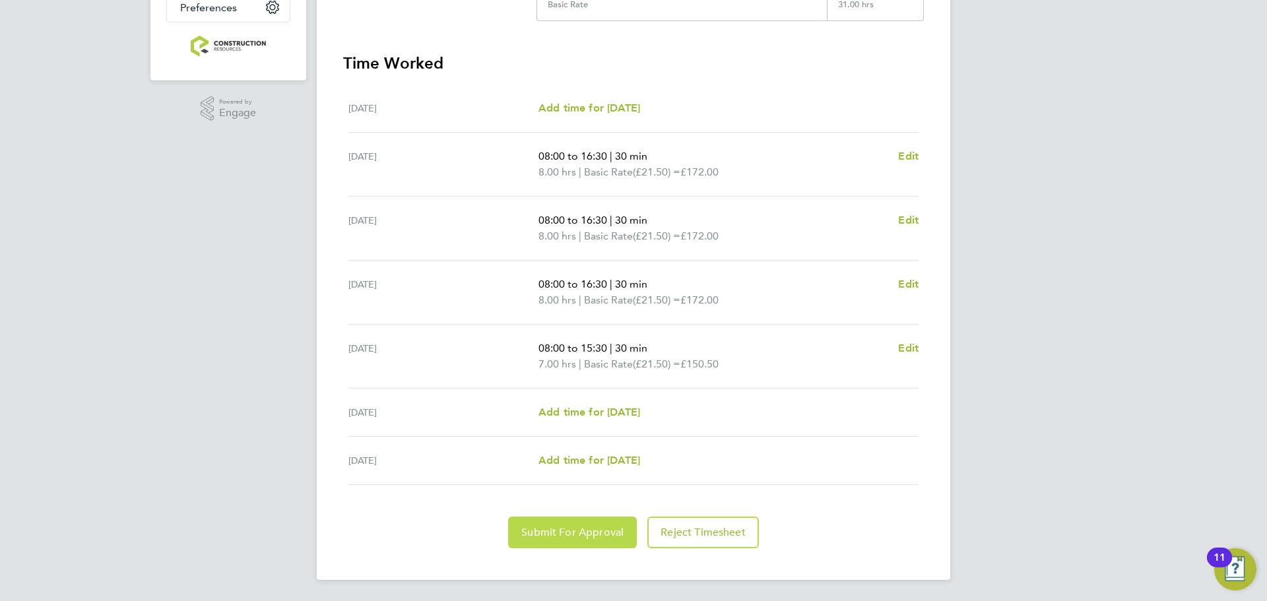
click at [597, 527] on span "Submit For Approval" at bounding box center [572, 532] width 102 height 13
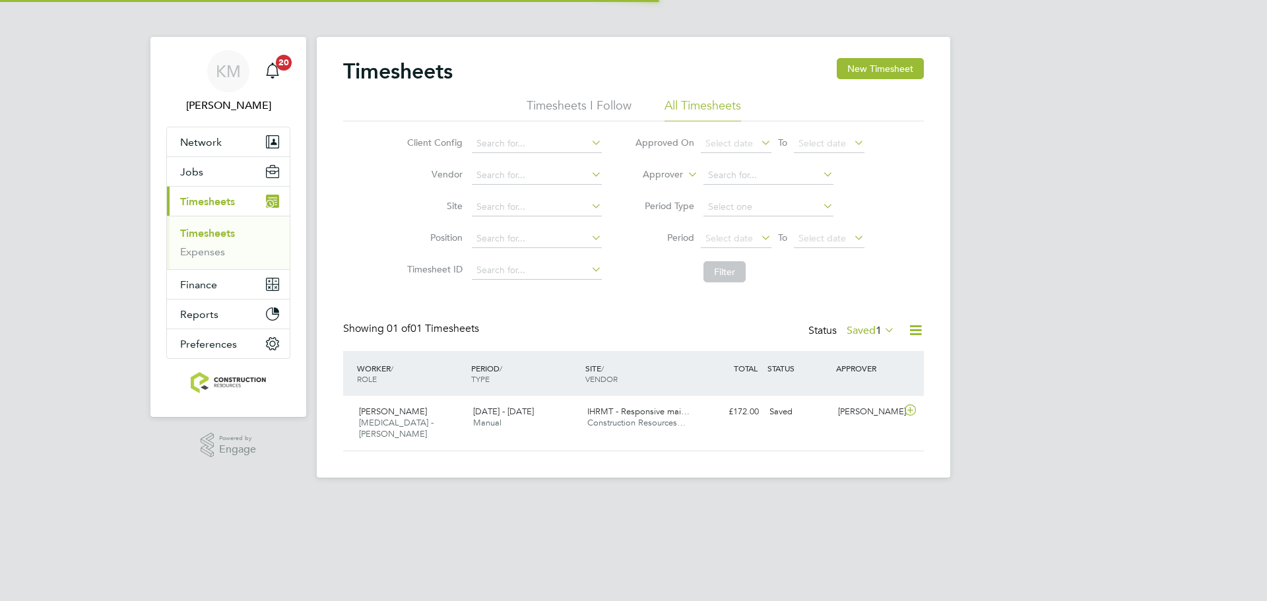
scroll to position [34, 115]
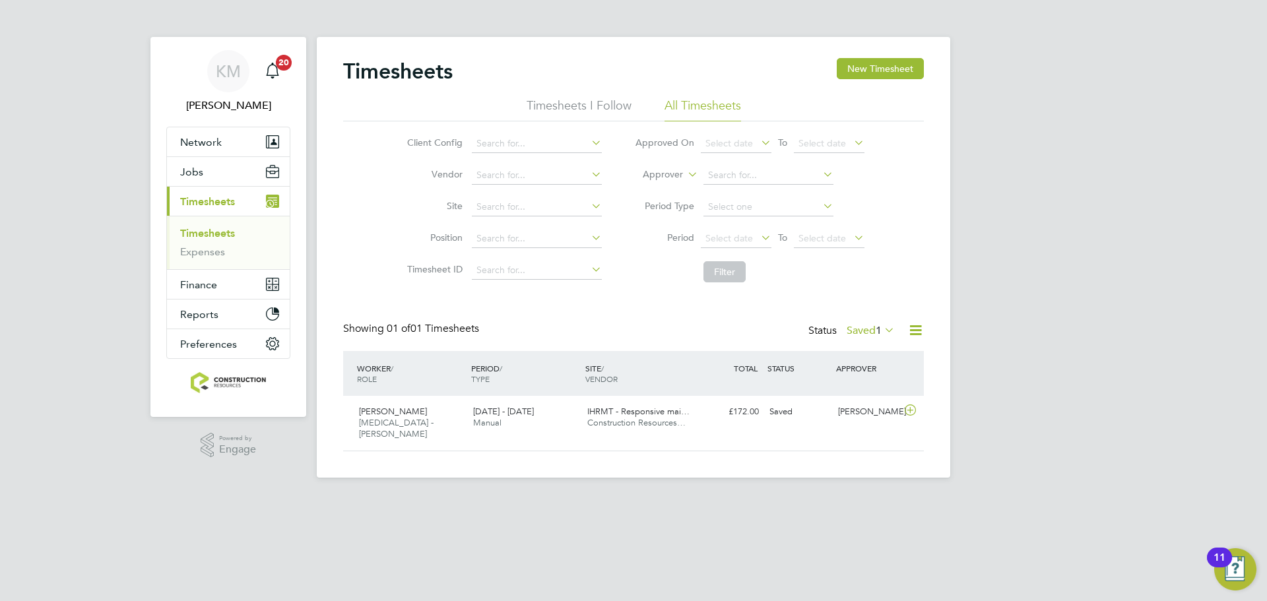
click at [863, 320] on div "Timesheets New Timesheet Timesheets I Follow All Timesheets Client Config Vendo…" at bounding box center [633, 254] width 581 height 393
click at [863, 328] on label "Saved 1" at bounding box center [871, 330] width 48 height 13
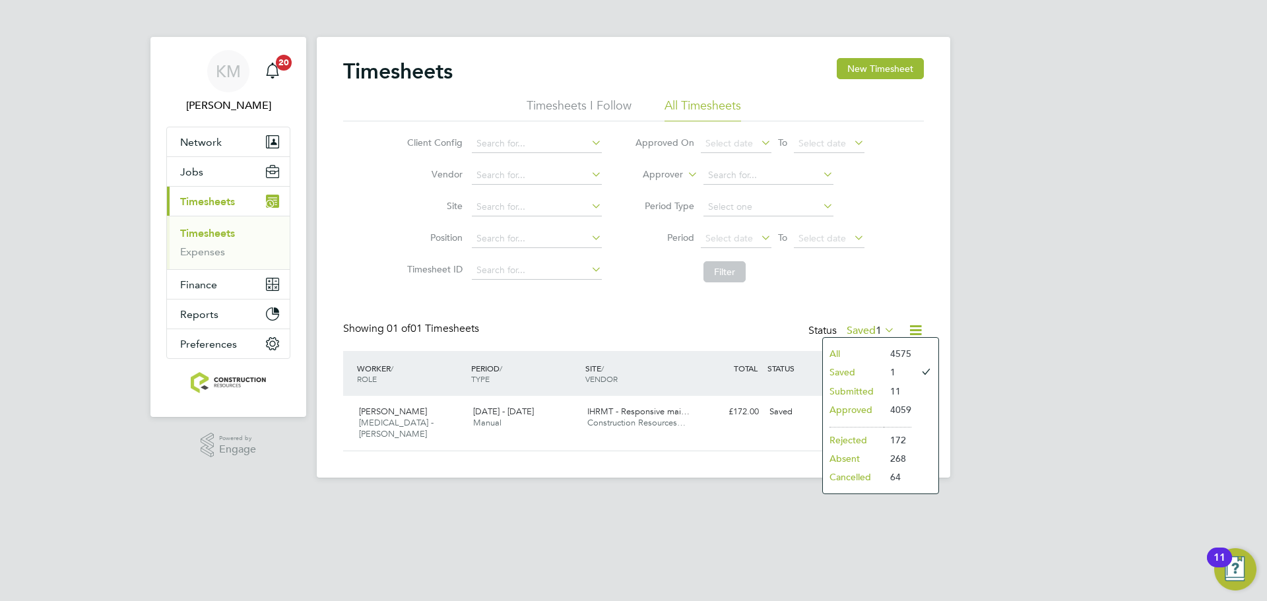
click at [864, 386] on li "Submitted" at bounding box center [853, 391] width 61 height 18
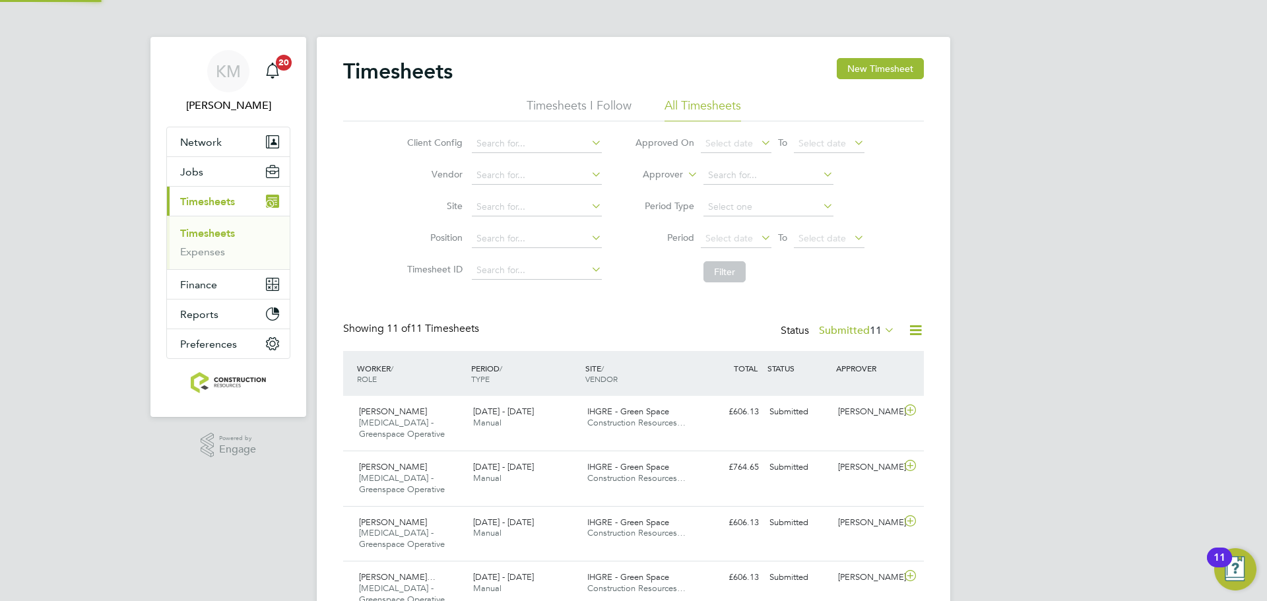
scroll to position [0, 0]
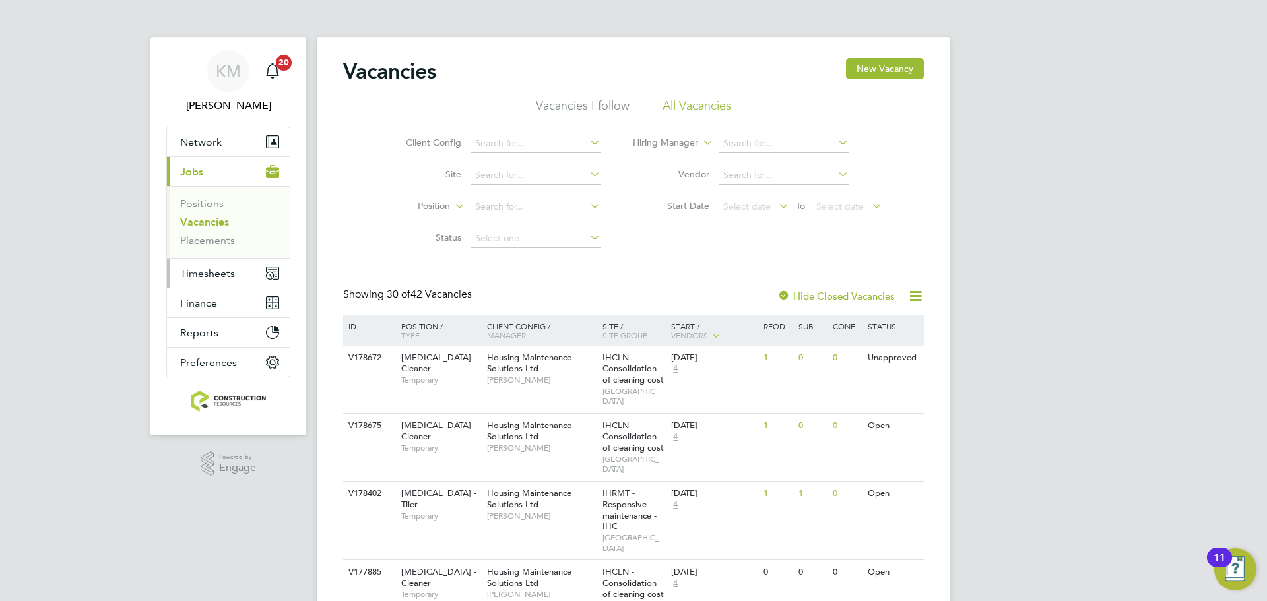
click at [231, 265] on button "Timesheets" at bounding box center [228, 273] width 123 height 29
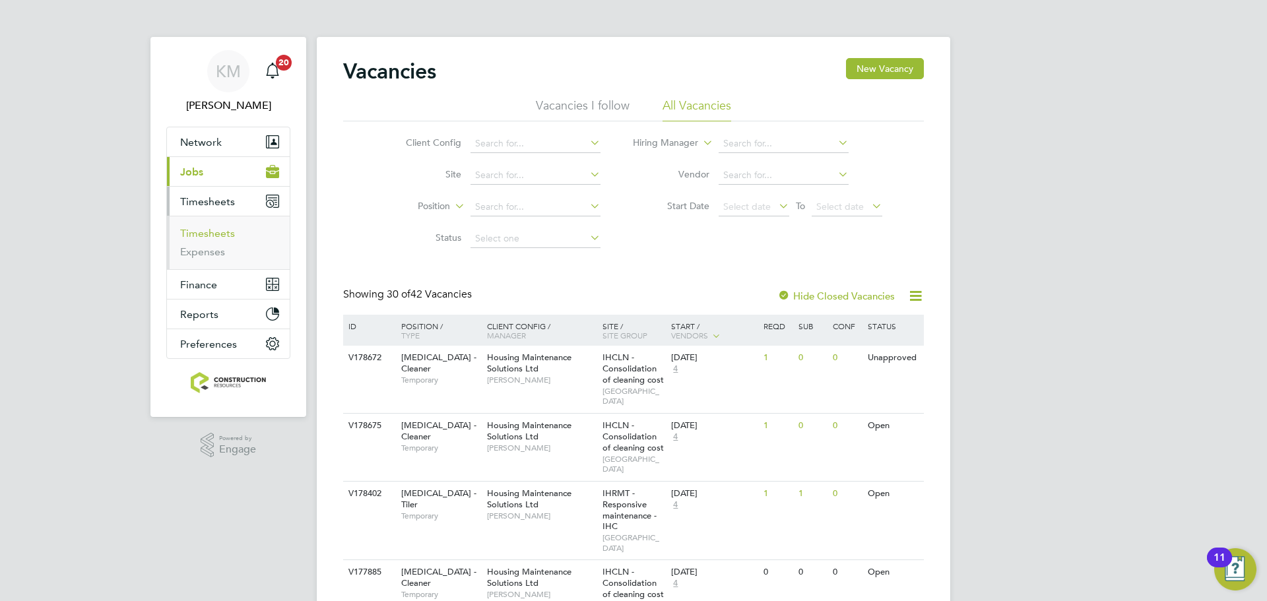
click at [228, 232] on link "Timesheets" at bounding box center [207, 233] width 55 height 13
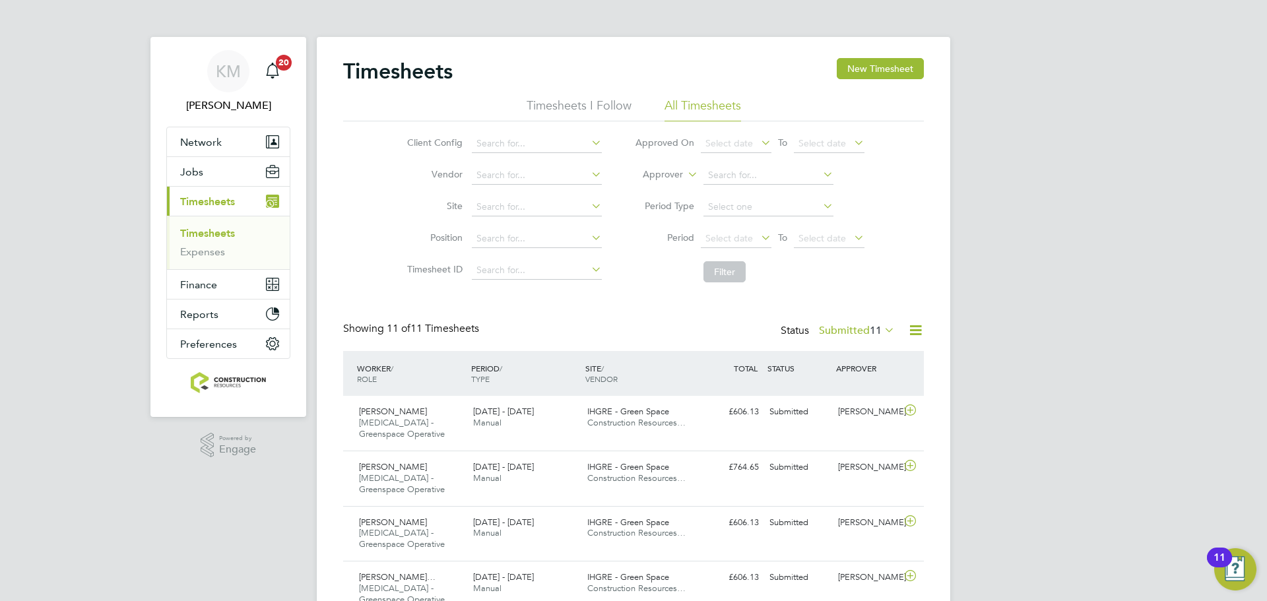
click at [758, 240] on icon at bounding box center [758, 237] width 0 height 18
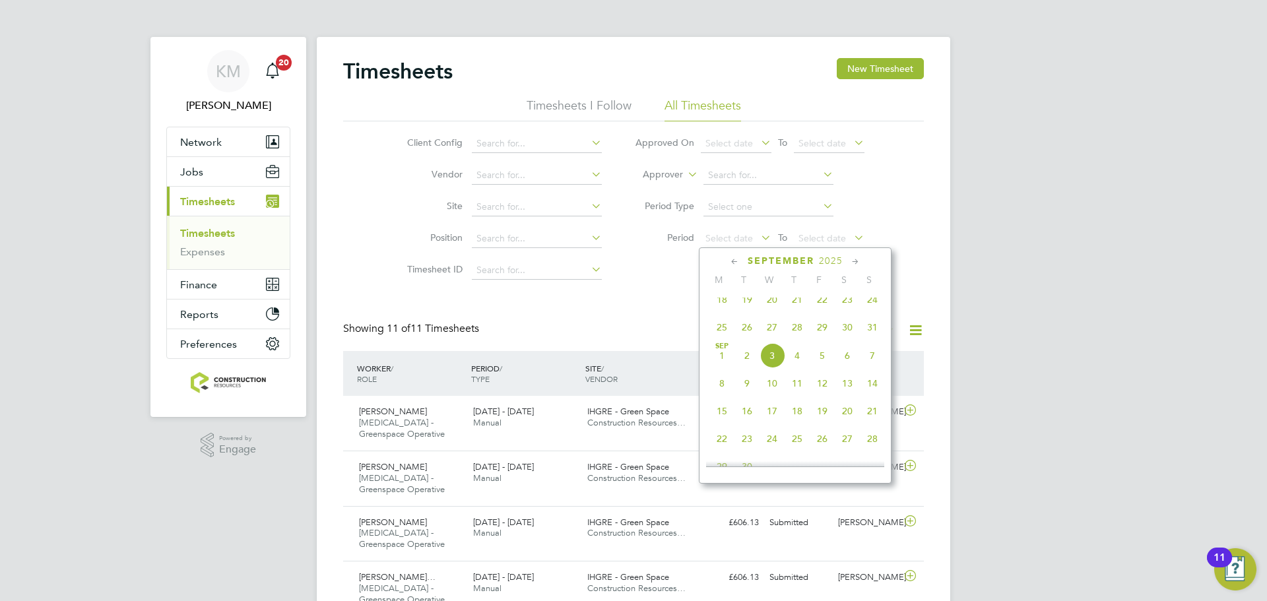
click at [721, 333] on span "25" at bounding box center [721, 327] width 25 height 25
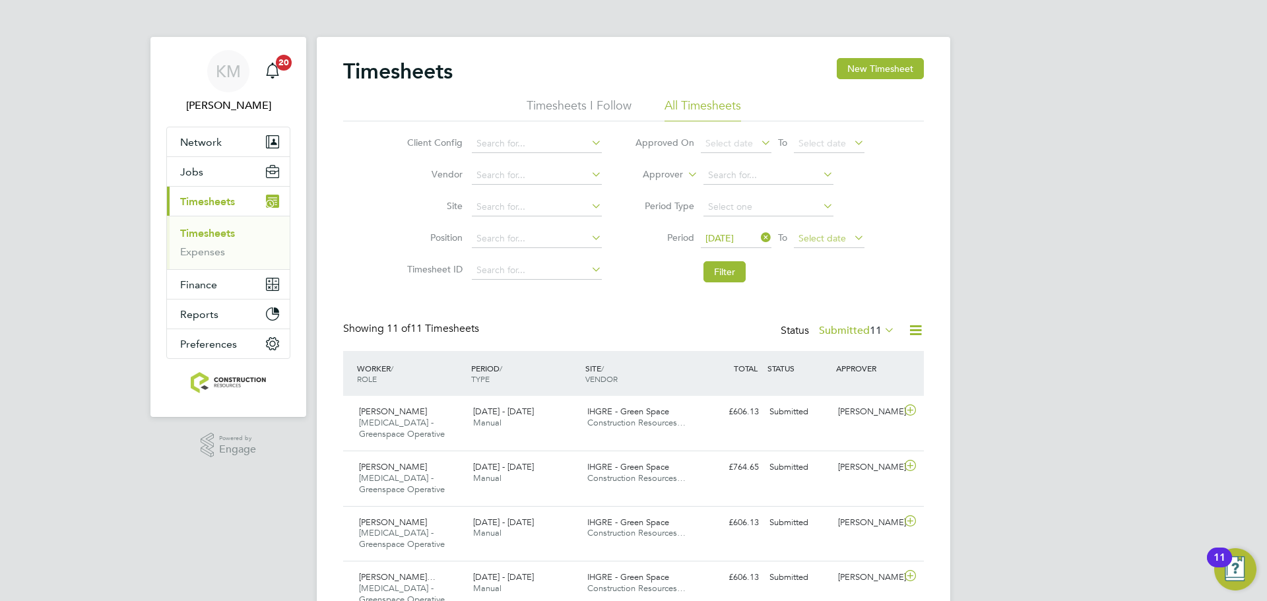
click at [806, 240] on span "Select date" at bounding box center [823, 238] width 48 height 12
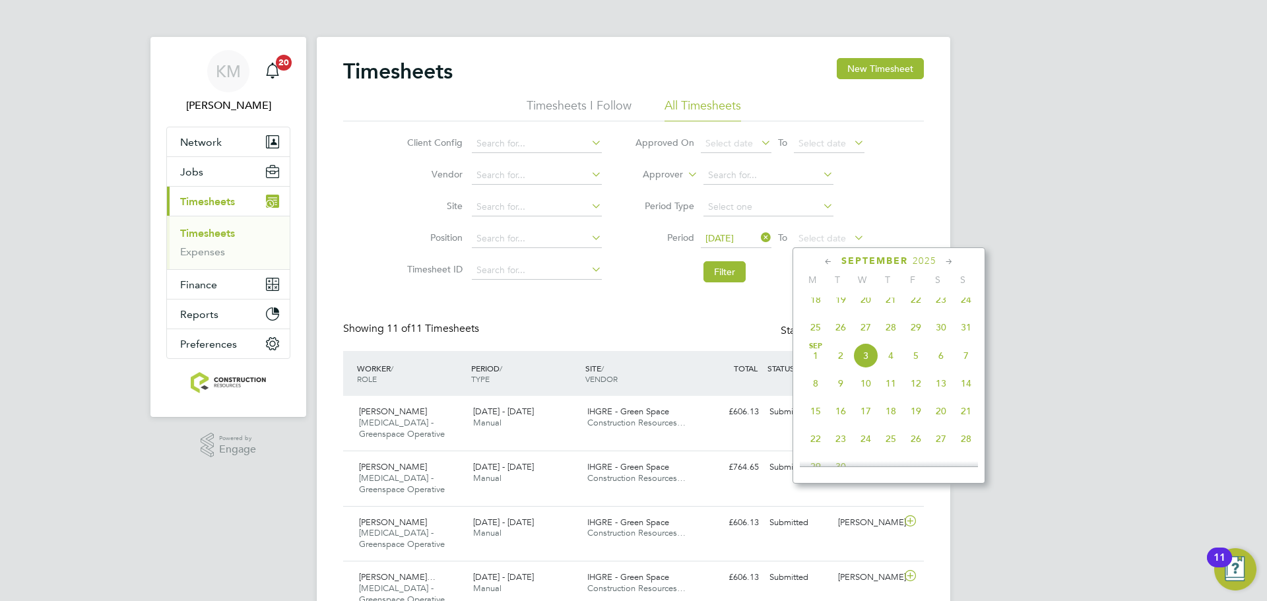
click at [958, 336] on span "31" at bounding box center [966, 327] width 25 height 25
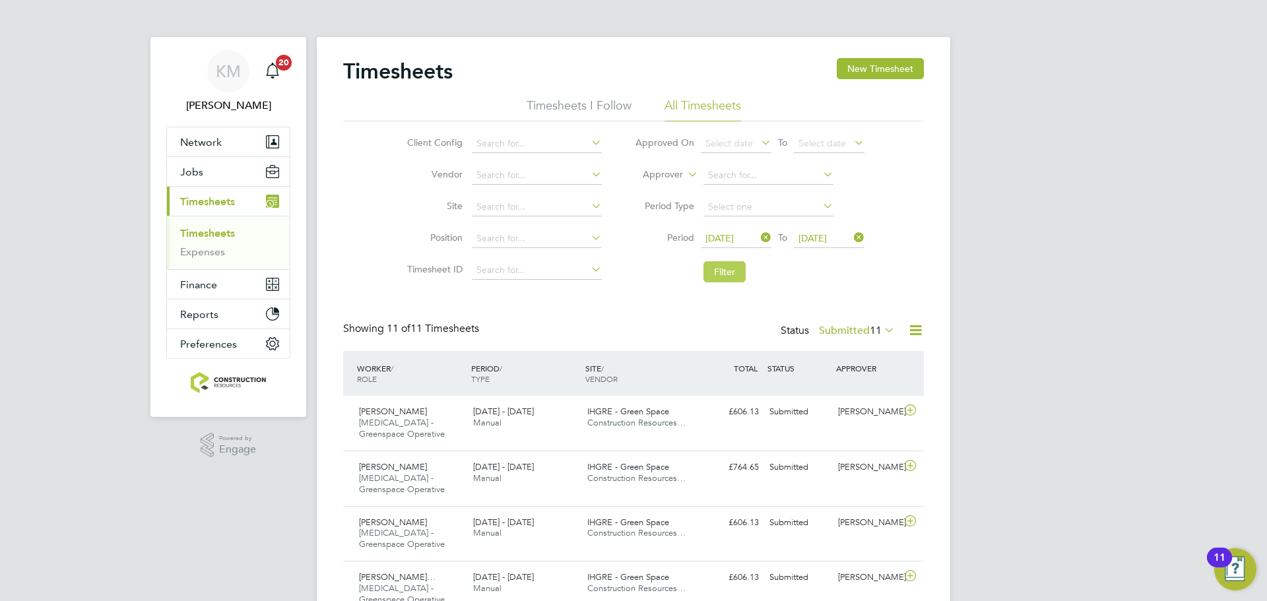
click at [723, 278] on button "Filter" at bounding box center [724, 271] width 42 height 21
click at [870, 329] on span "11" at bounding box center [876, 330] width 12 height 13
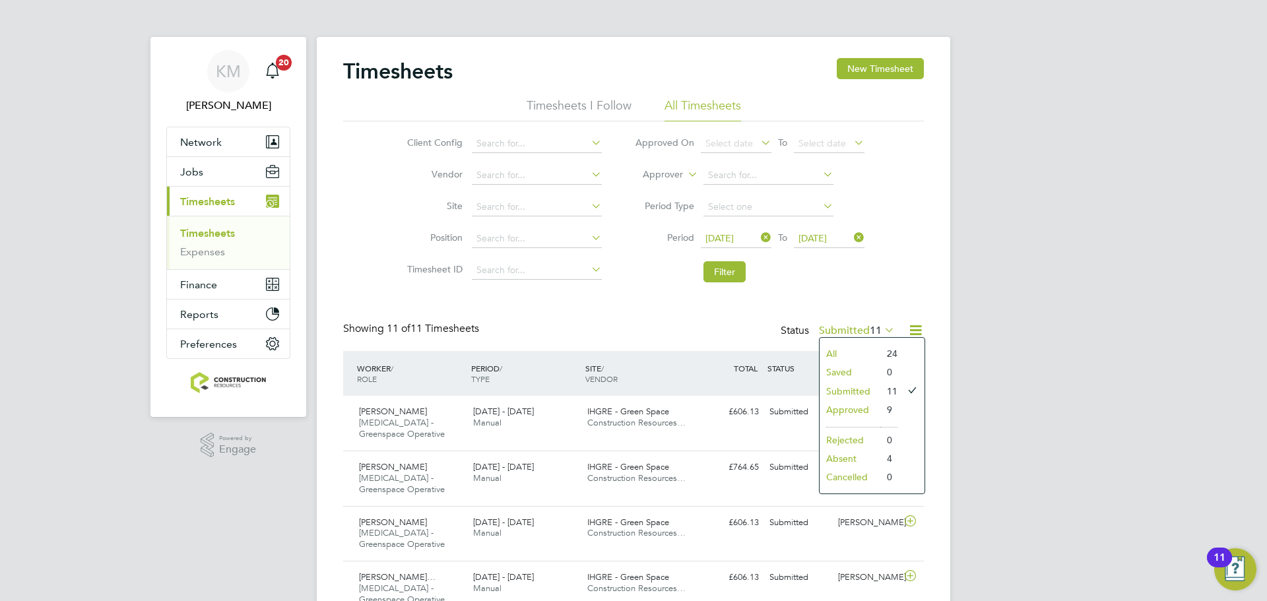
click at [845, 446] on li "Rejected" at bounding box center [850, 440] width 61 height 18
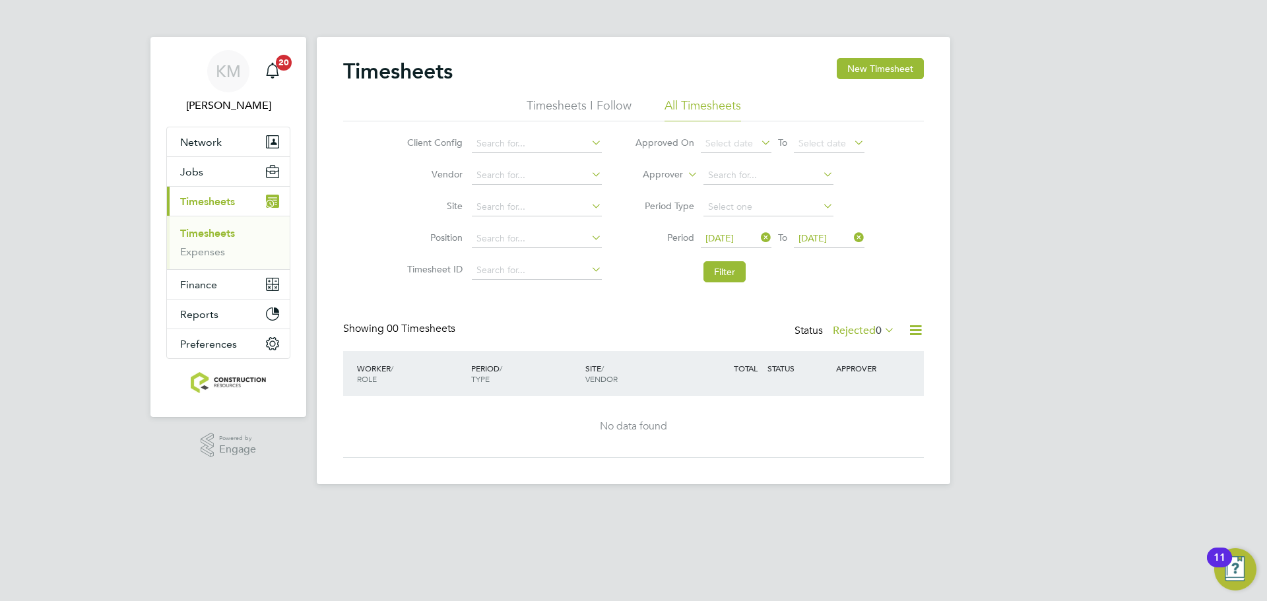
click at [857, 337] on label "Rejected 0" at bounding box center [864, 330] width 62 height 13
click at [853, 453] on li "Absent" at bounding box center [857, 458] width 61 height 18
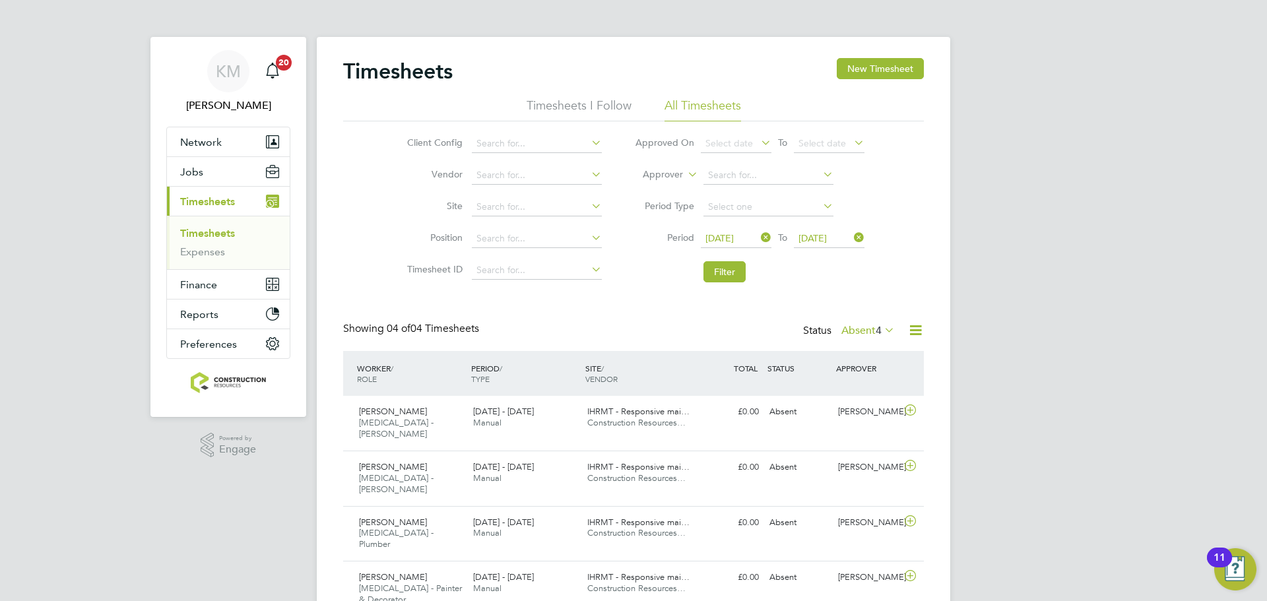
click at [851, 322] on div "Status Absent 4" at bounding box center [850, 331] width 94 height 18
click at [851, 323] on div "Status Absent 4" at bounding box center [850, 331] width 94 height 18
click at [853, 327] on label "Absent 4" at bounding box center [867, 330] width 53 height 13
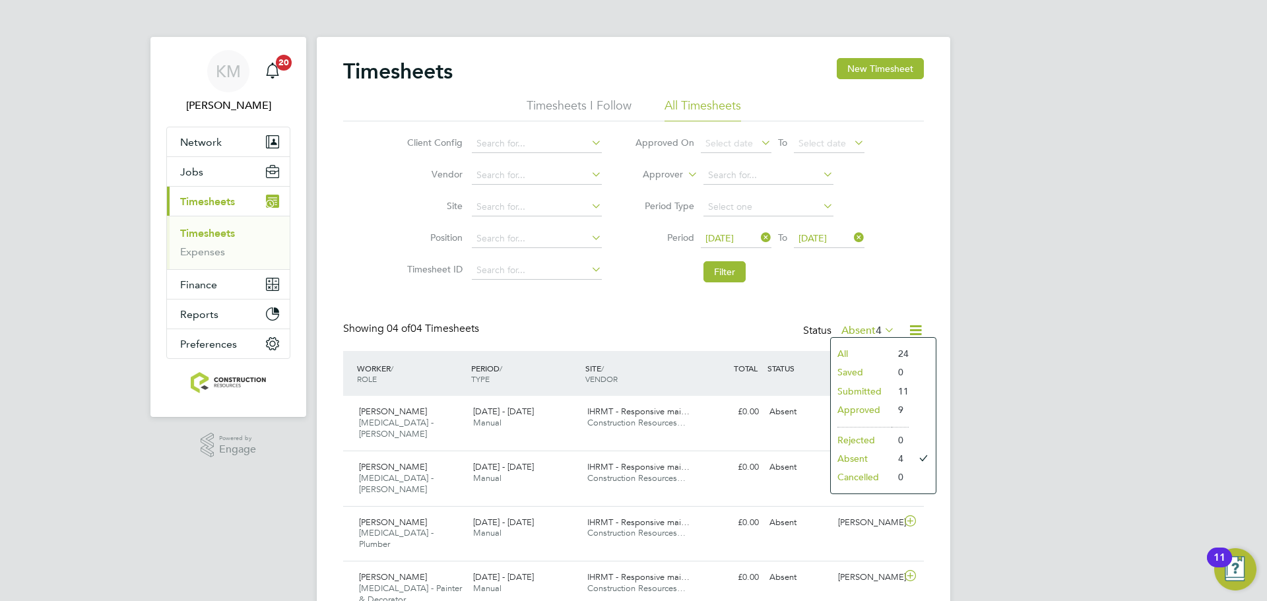
click at [841, 350] on li "All" at bounding box center [861, 353] width 61 height 18
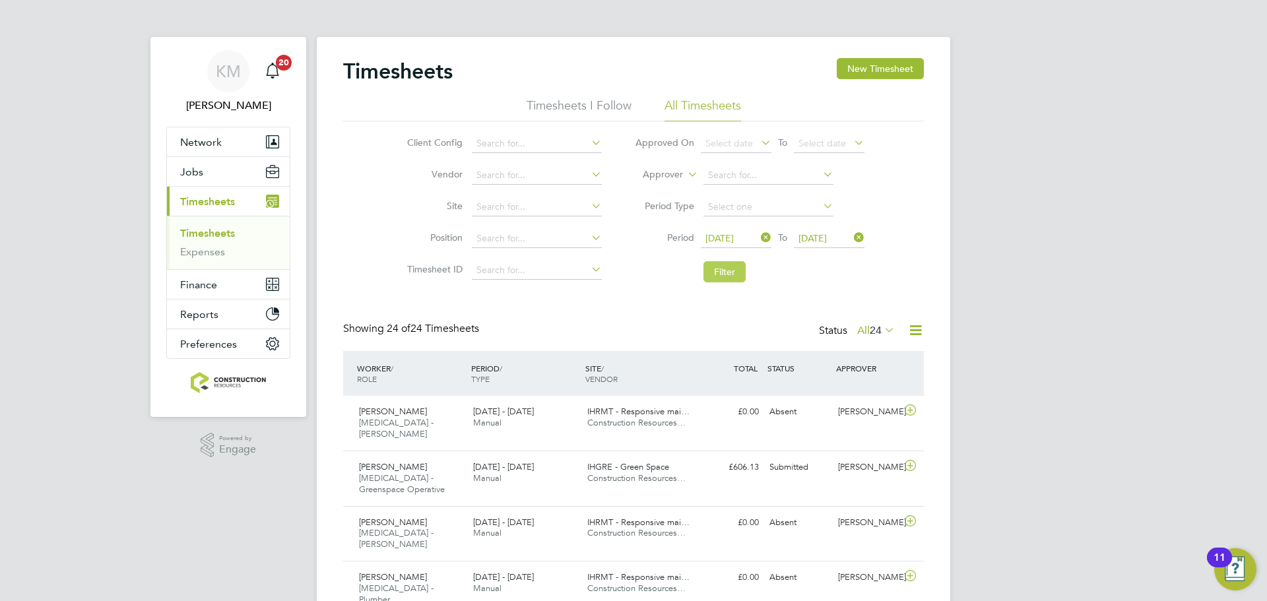
click at [737, 265] on button "Filter" at bounding box center [724, 271] width 42 height 21
click at [862, 324] on label "All 24" at bounding box center [876, 330] width 38 height 13
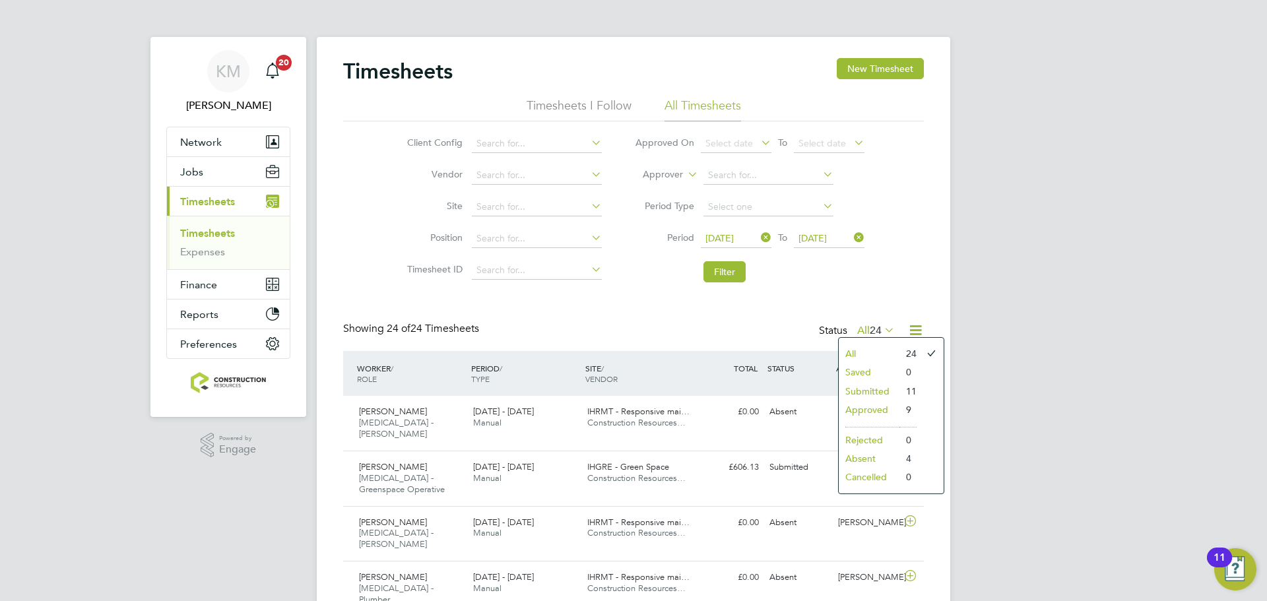
click at [860, 385] on li "Submitted" at bounding box center [869, 391] width 61 height 18
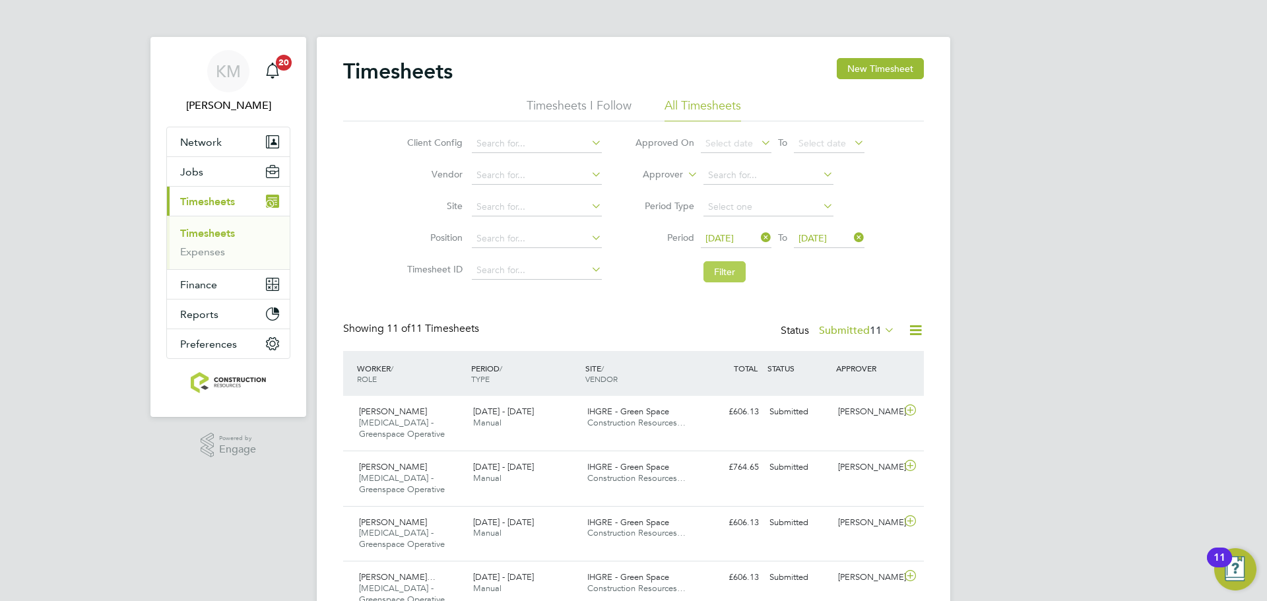
click at [723, 278] on button "Filter" at bounding box center [724, 271] width 42 height 21
click at [733, 267] on button "Filter" at bounding box center [724, 271] width 42 height 21
click at [723, 275] on button "Filter" at bounding box center [724, 271] width 42 height 21
click at [730, 282] on li "Filter" at bounding box center [749, 272] width 263 height 34
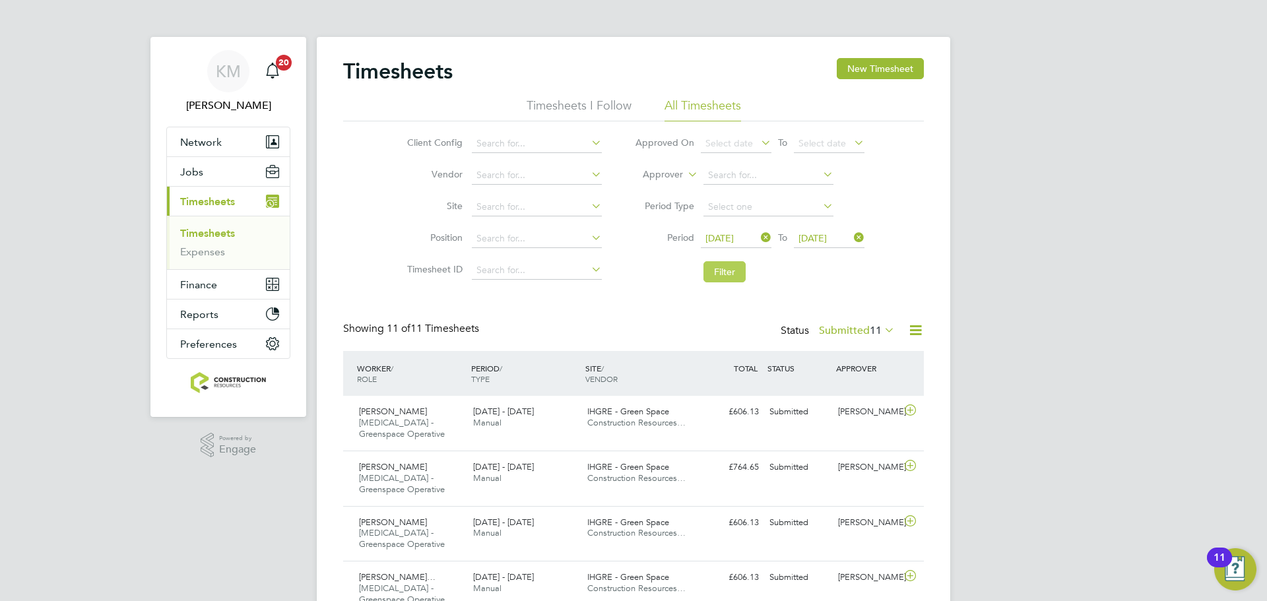
click at [729, 278] on button "Filter" at bounding box center [724, 271] width 42 height 21
click at [731, 267] on button "Filter" at bounding box center [724, 271] width 42 height 21
click at [731, 278] on button "Filter" at bounding box center [724, 271] width 42 height 21
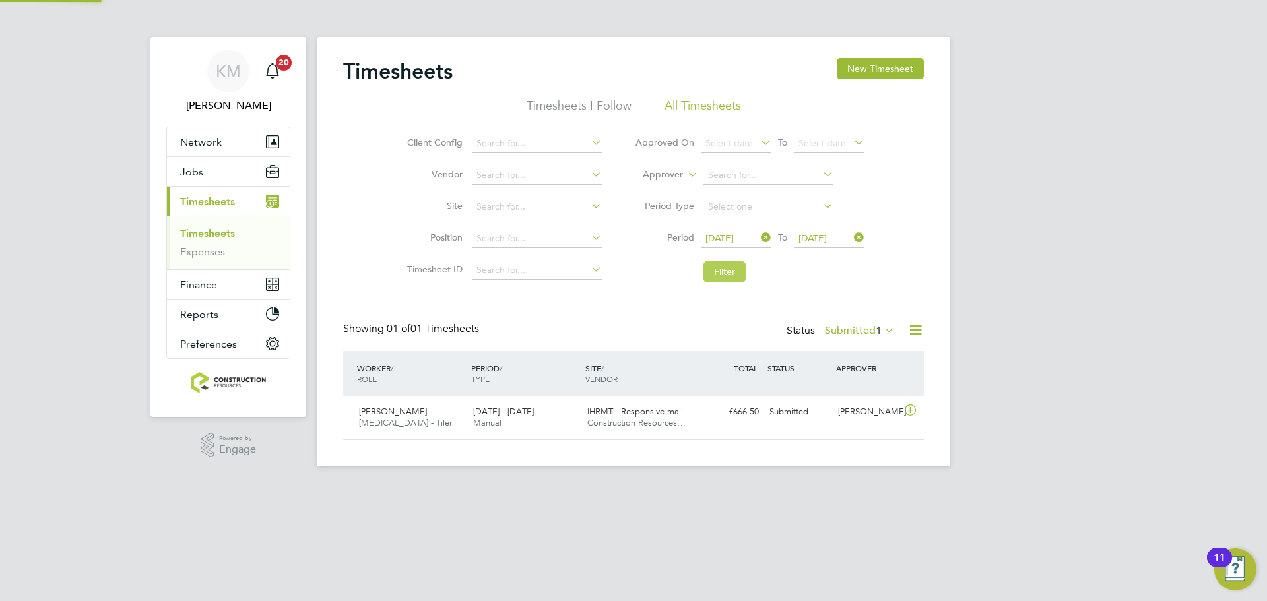
scroll to position [34, 115]
click at [728, 270] on button "Filter" at bounding box center [724, 271] width 42 height 21
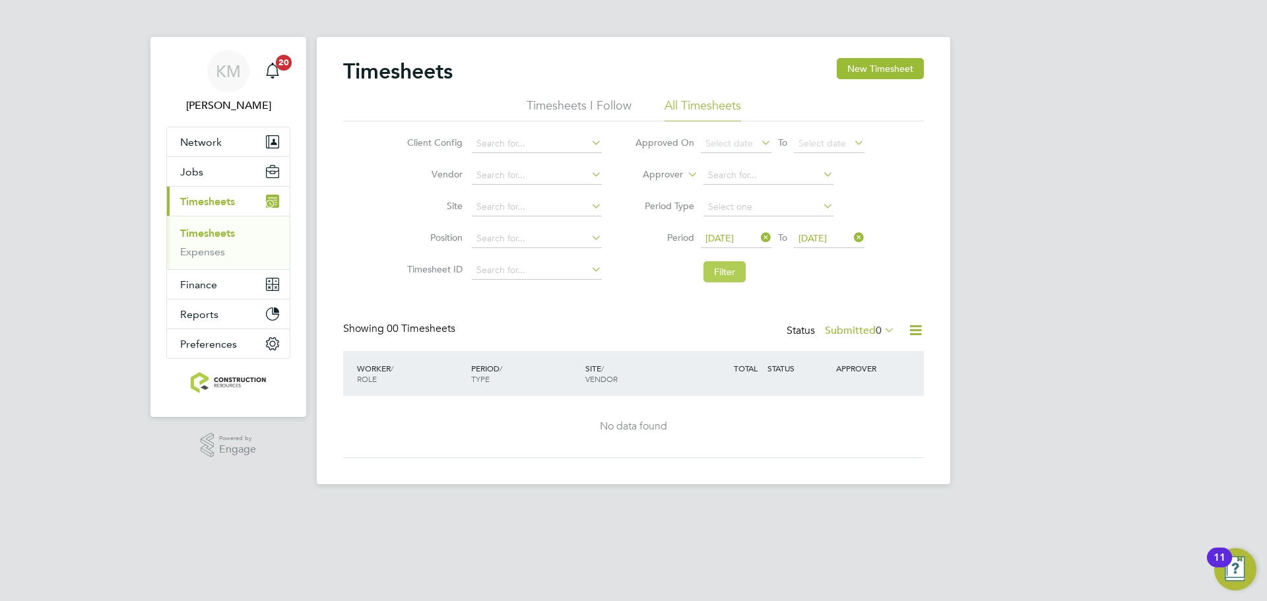
click at [728, 270] on button "Filter" at bounding box center [724, 271] width 42 height 21
click at [853, 329] on label "Submitted 0" at bounding box center [860, 330] width 70 height 13
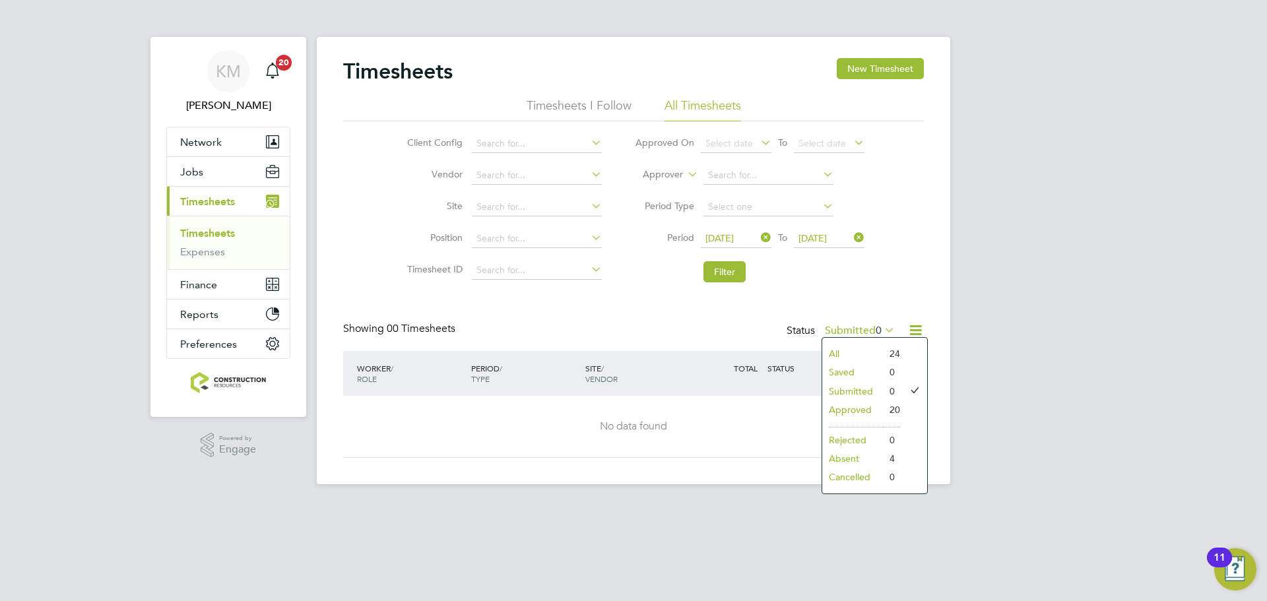
click at [852, 401] on li "Approved" at bounding box center [852, 410] width 61 height 18
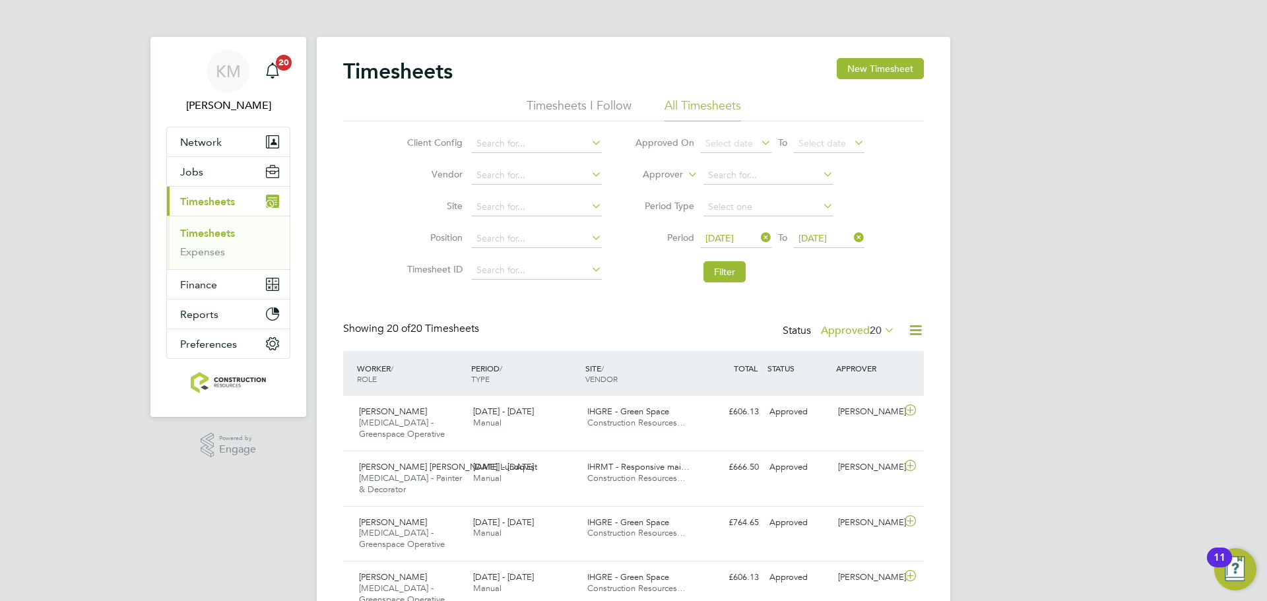
scroll to position [44, 115]
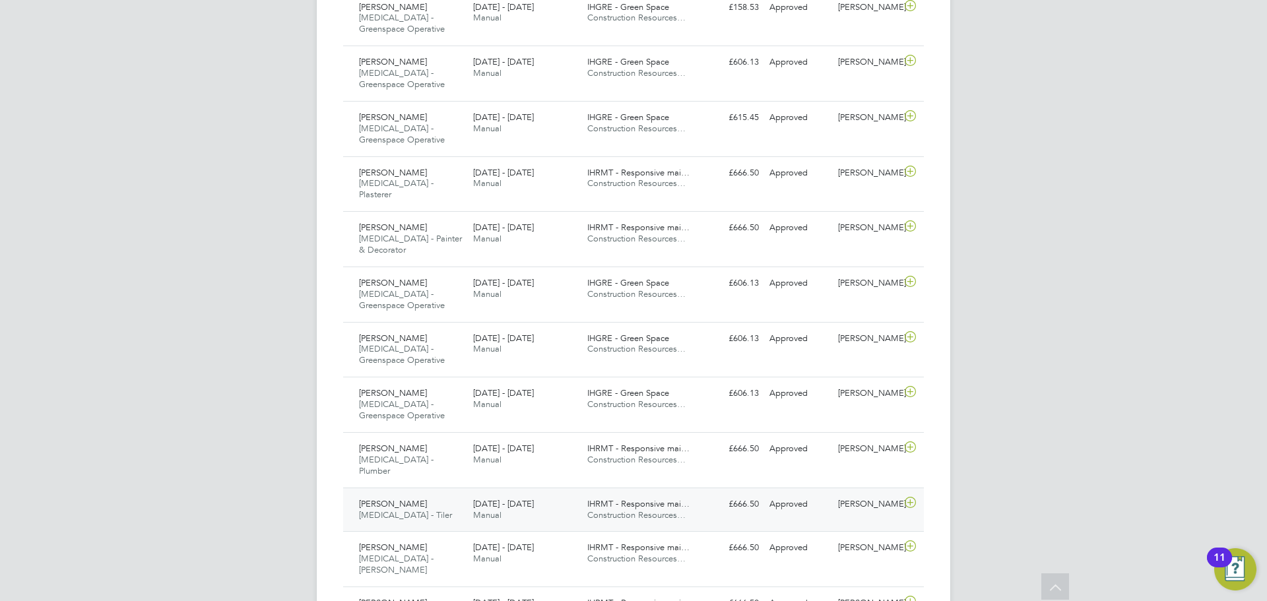
click at [441, 494] on div "Kevin Neill HMS - Tiler 25 - 31 Aug 2025" at bounding box center [411, 510] width 114 height 33
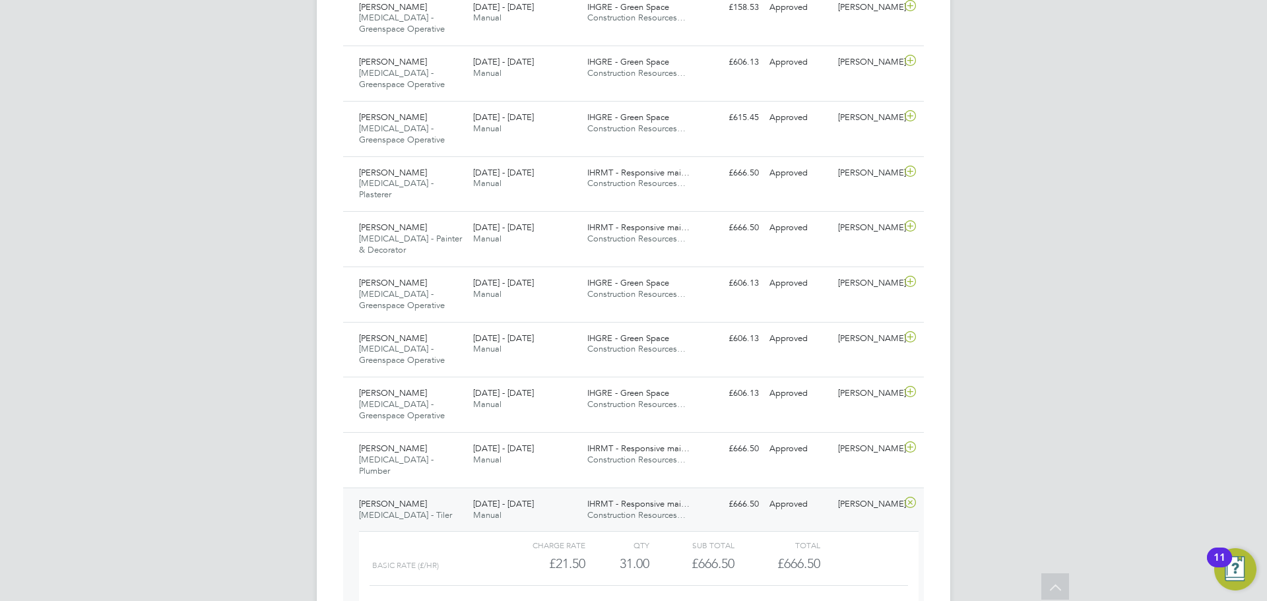
click at [407, 494] on div "Kevin Neill HMS - Tiler 25 - 31 Aug 2025" at bounding box center [411, 510] width 114 height 33
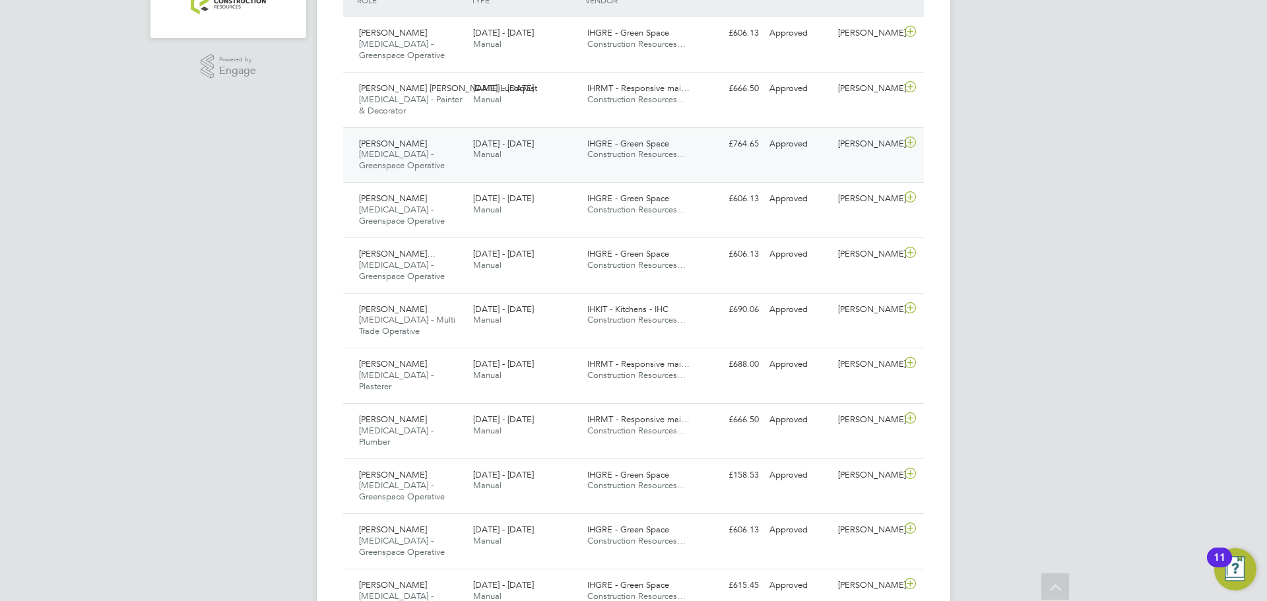
click at [420, 160] on div "Jake Fearnley HMS - Greenspace Operative 25 - 31 Aug 2025" at bounding box center [411, 155] width 114 height 44
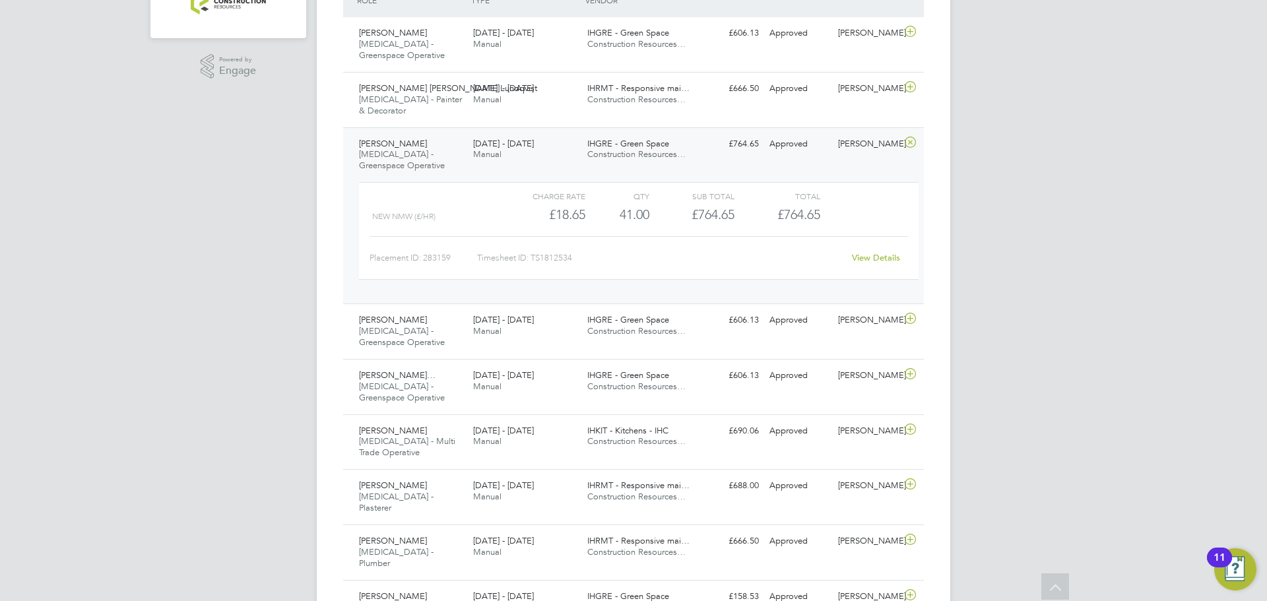
click at [440, 148] on div "Jake Fearnley HMS - Greenspace Operative 25 - 31 Aug 2025" at bounding box center [411, 155] width 114 height 44
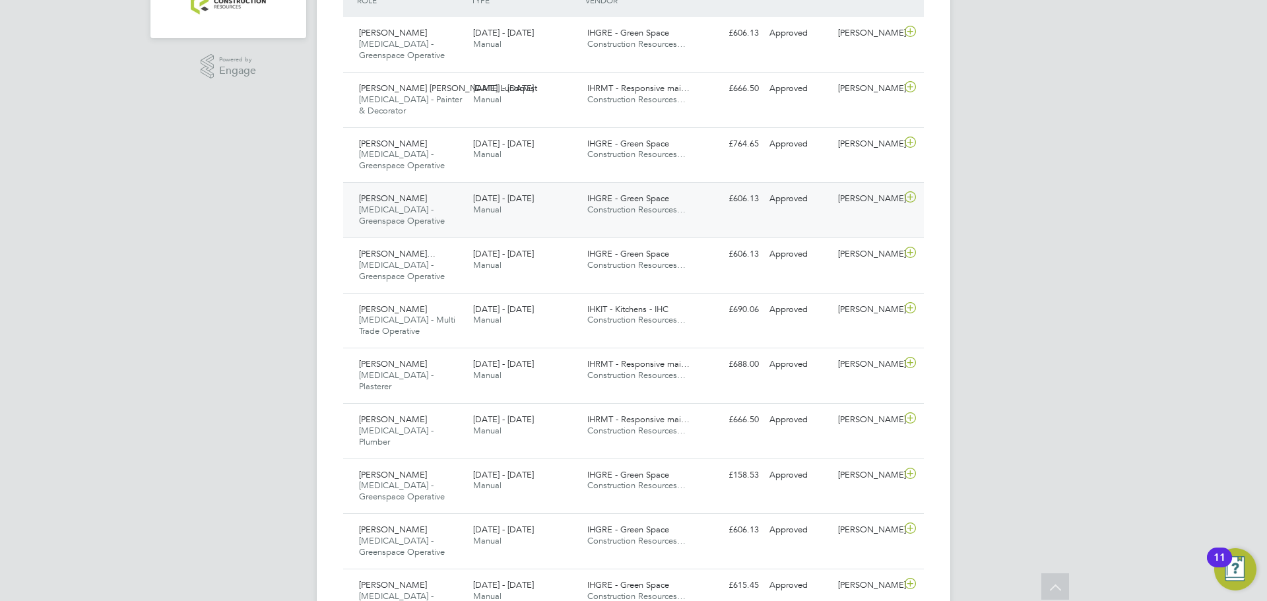
click at [426, 222] on div "Chad Heffey HMS - Greenspace Operative 25 - 31 Aug 2025 25 - 31 Aug 2025 Manual…" at bounding box center [633, 209] width 581 height 55
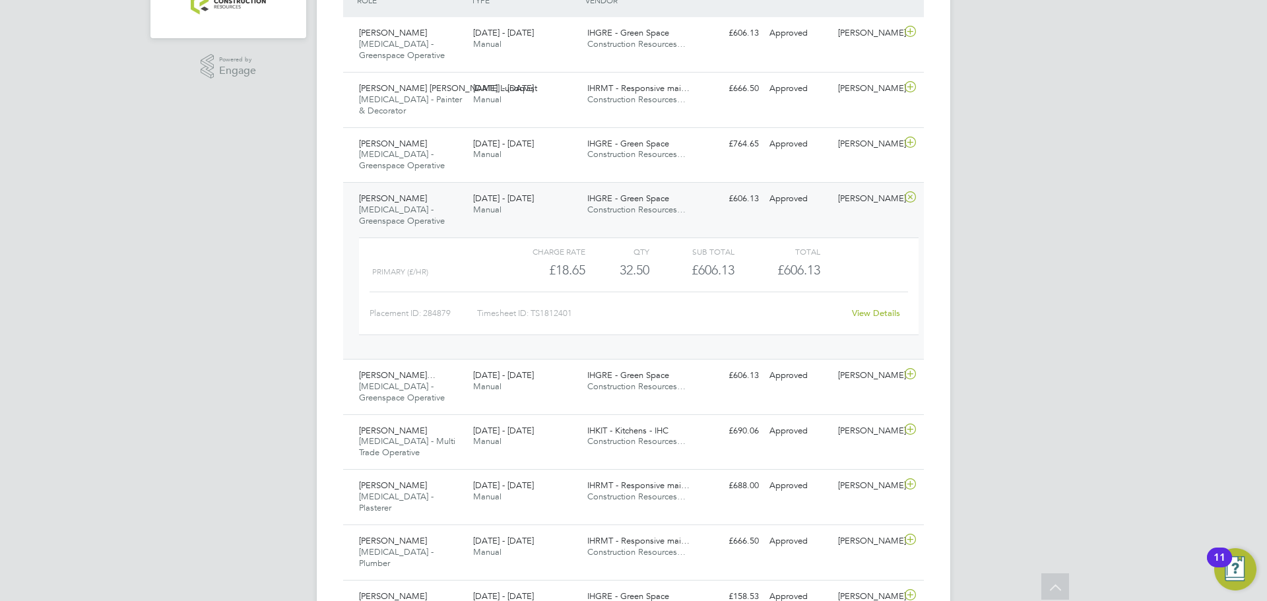
click at [412, 204] on span "[MEDICAL_DATA] - Greenspace Operative" at bounding box center [402, 215] width 86 height 22
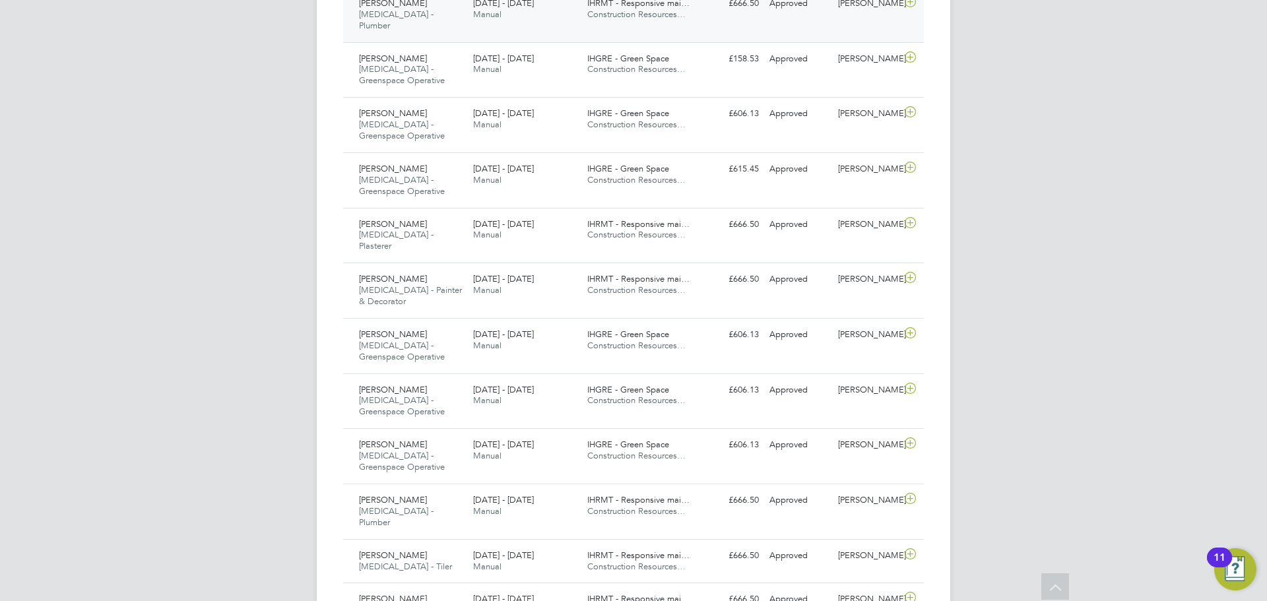
scroll to position [799, 0]
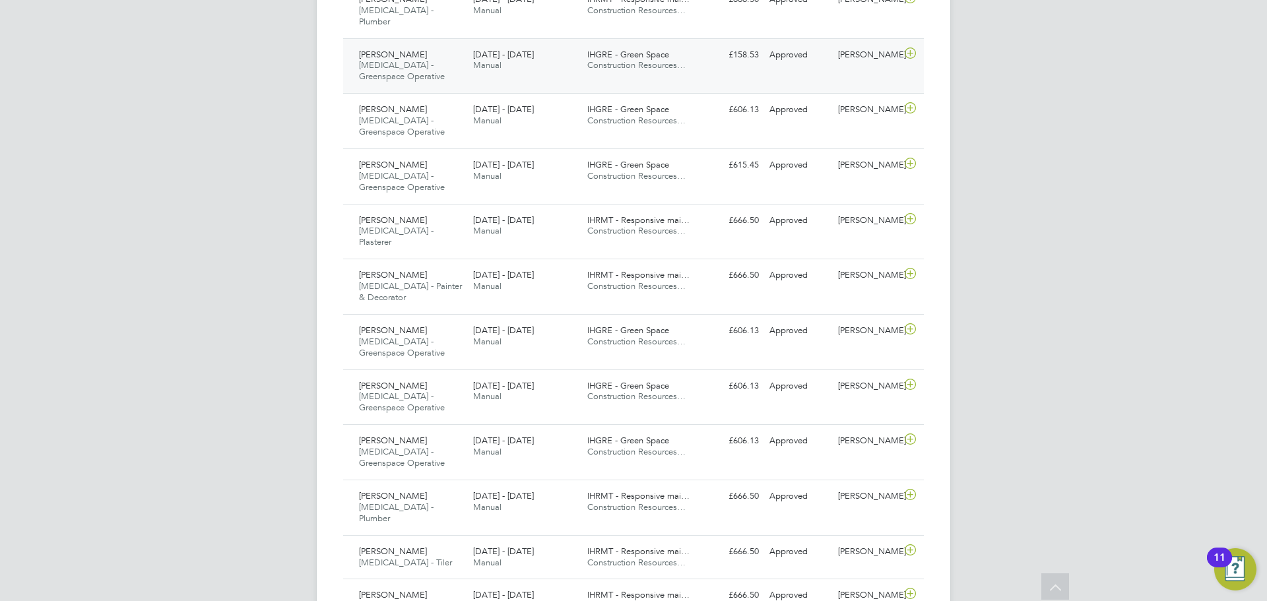
click at [432, 48] on div "Colin Hanley HMS - Greenspace Operative 25 - 31 Aug 2025" at bounding box center [411, 66] width 114 height 44
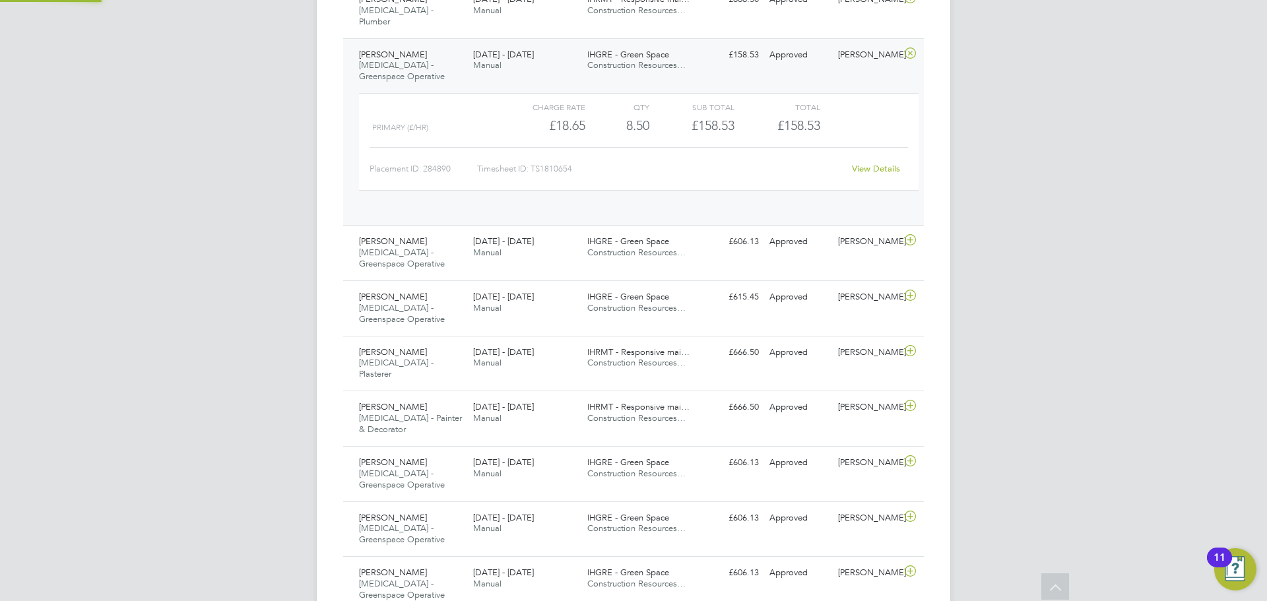
scroll to position [22, 129]
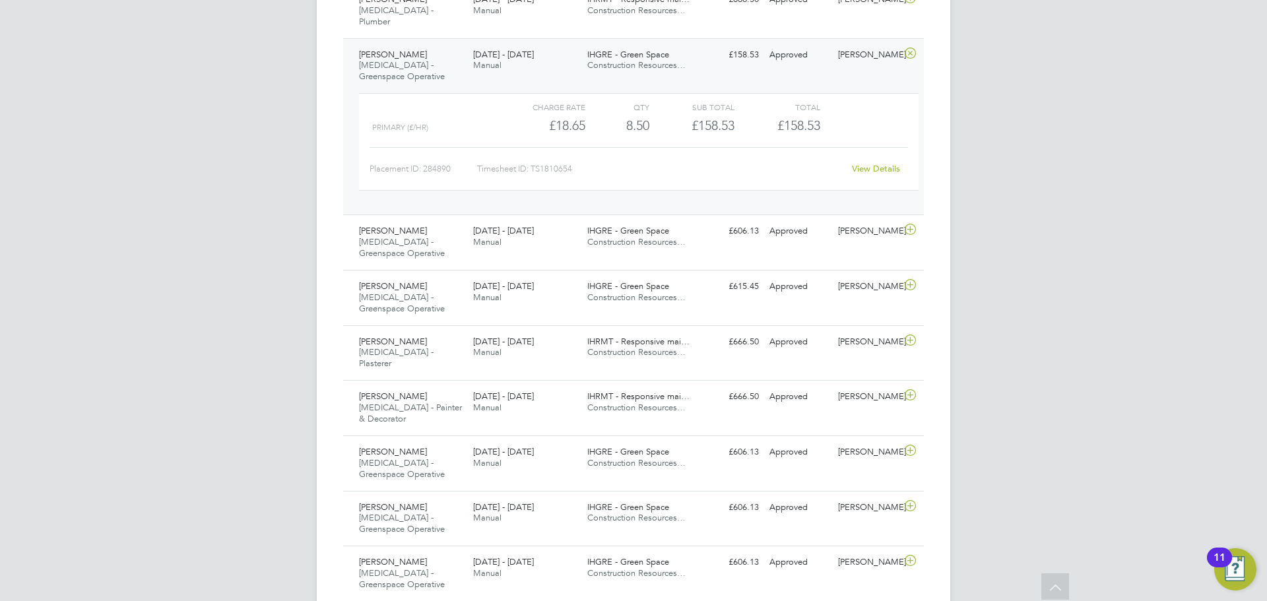
click at [441, 47] on div "Colin Hanley HMS - Greenspace Operative 25 - 31 Aug 2025" at bounding box center [411, 66] width 114 height 44
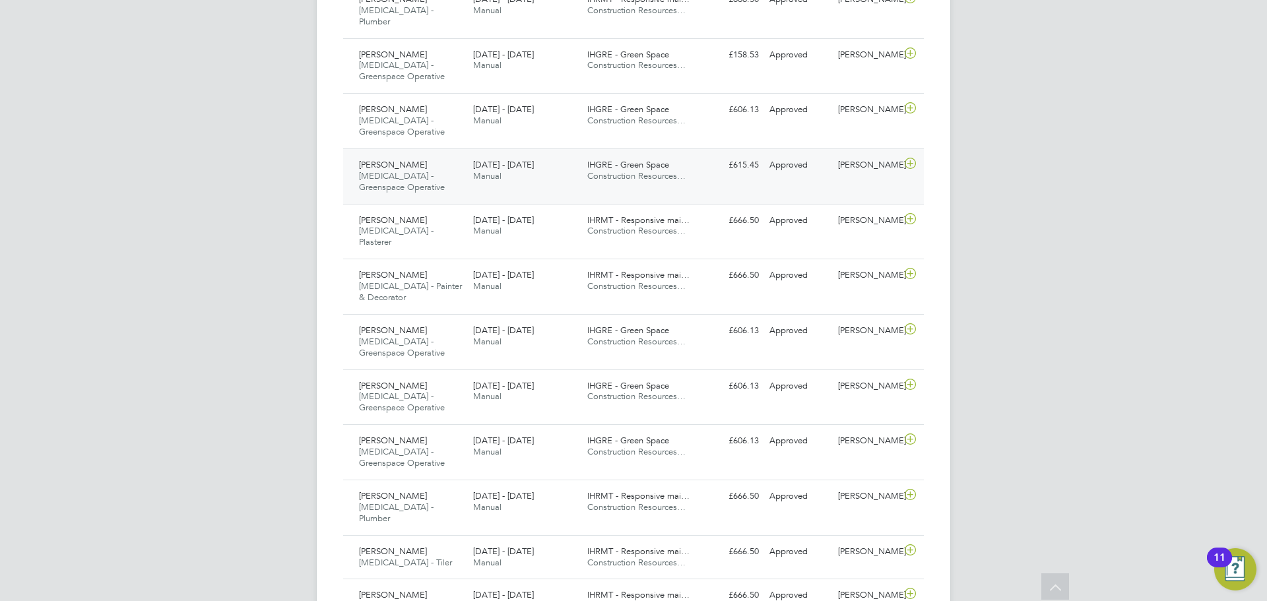
click at [435, 154] on div "Chris Stewart HMS - Greenspace Operative 25 - 31 Aug 2025" at bounding box center [411, 176] width 114 height 44
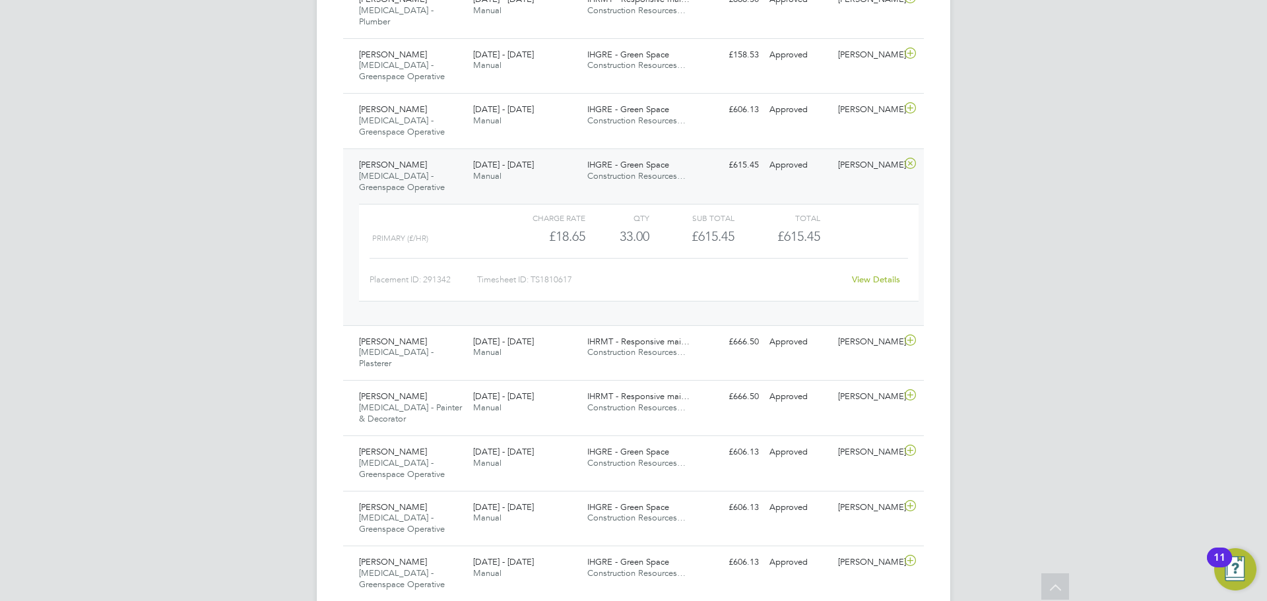
click at [424, 154] on div "Chris Stewart HMS - Greenspace Operative 25 - 31 Aug 2025" at bounding box center [411, 176] width 114 height 44
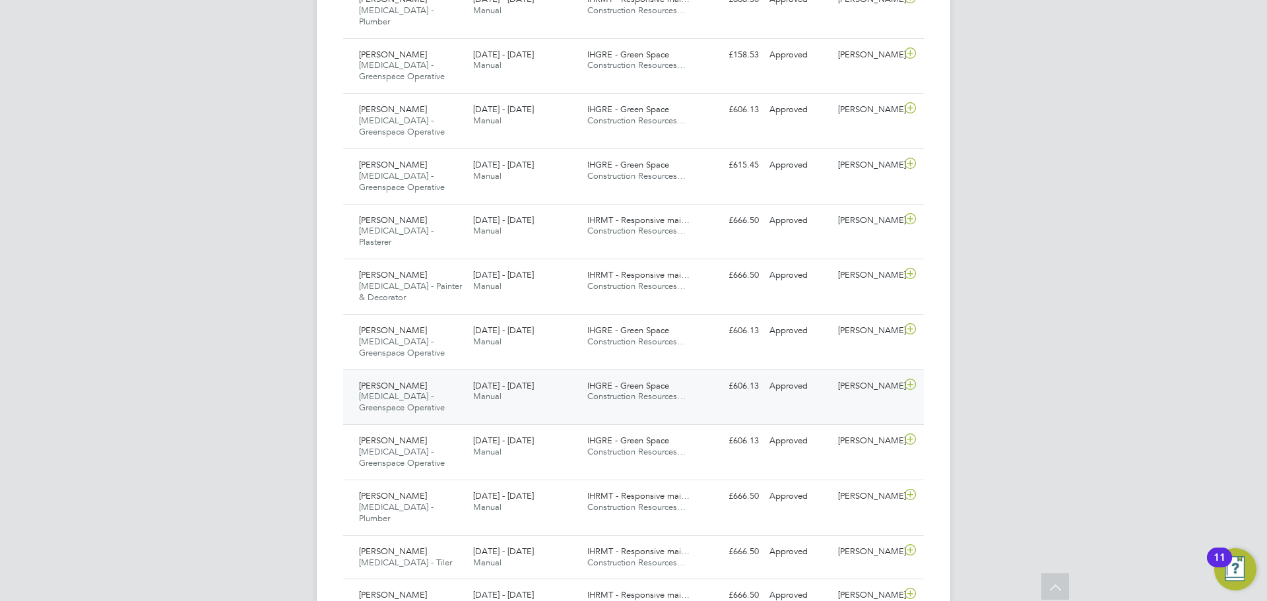
click at [422, 375] on div "Lewis Mccathy HMS - Greenspace Operative 25 - 31 Aug 2025" at bounding box center [411, 397] width 114 height 44
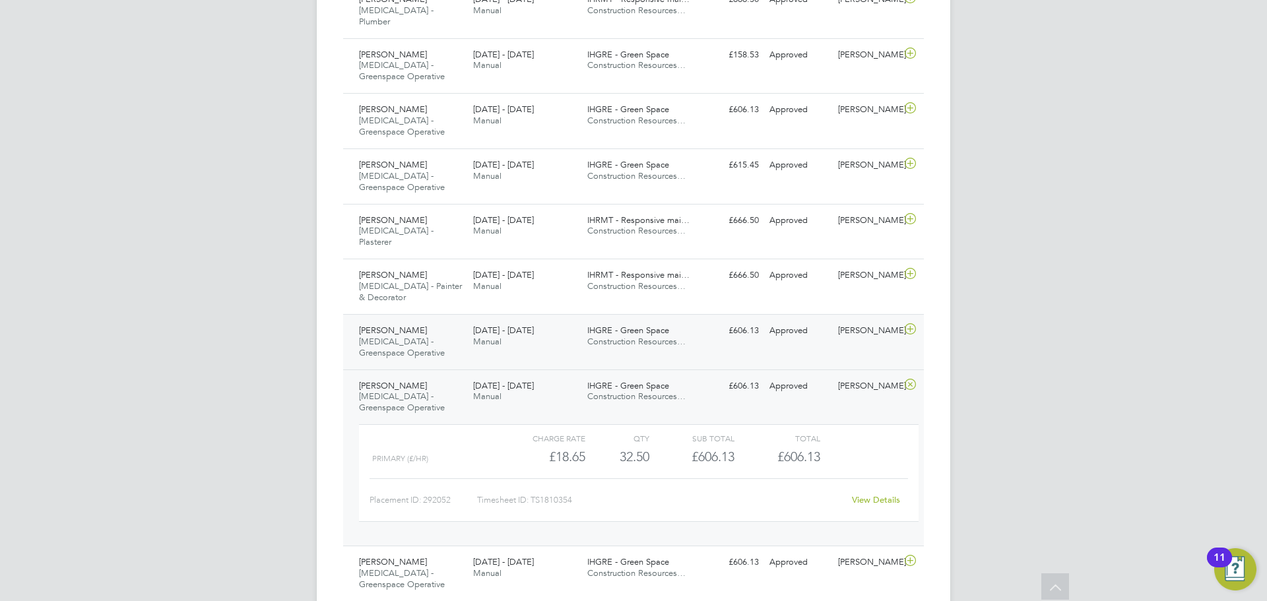
click at [426, 314] on div "Paul Scott HMS - Greenspace Operative 25 - 31 Aug 2025 25 - 31 Aug 2025 Manual …" at bounding box center [633, 341] width 581 height 55
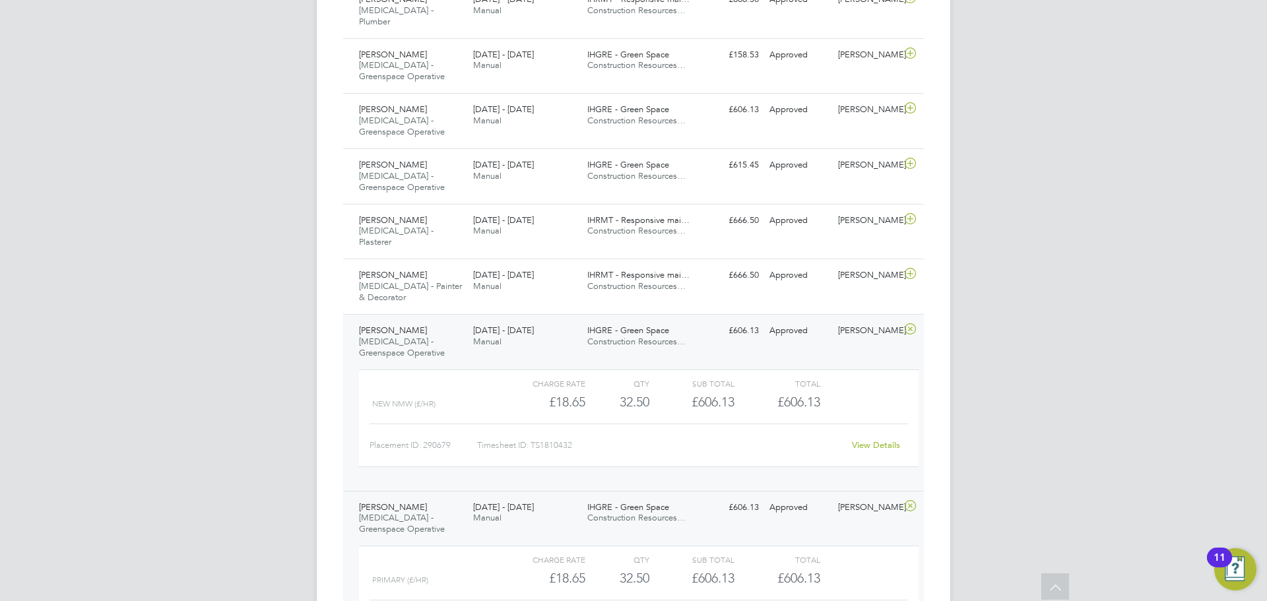
click at [426, 370] on div "Charge rate QTY Sub Total Total New NMW (£/HR) £18.65 32.5 32.50 33 £606.13 £60…" at bounding box center [639, 419] width 560 height 98
click at [431, 320] on div "Paul Scott HMS - Greenspace Operative 25 - 31 Aug 2025" at bounding box center [411, 342] width 114 height 44
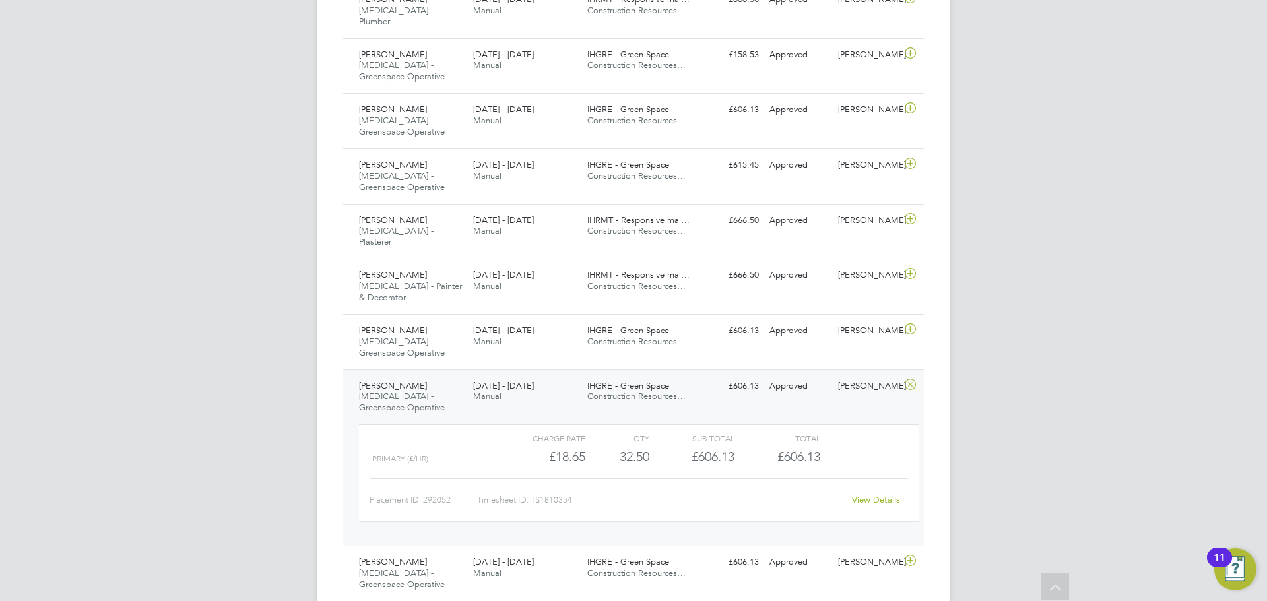
click at [435, 375] on div "Lewis Mccathy HMS - Greenspace Operative 25 - 31 Aug 2025" at bounding box center [411, 397] width 114 height 44
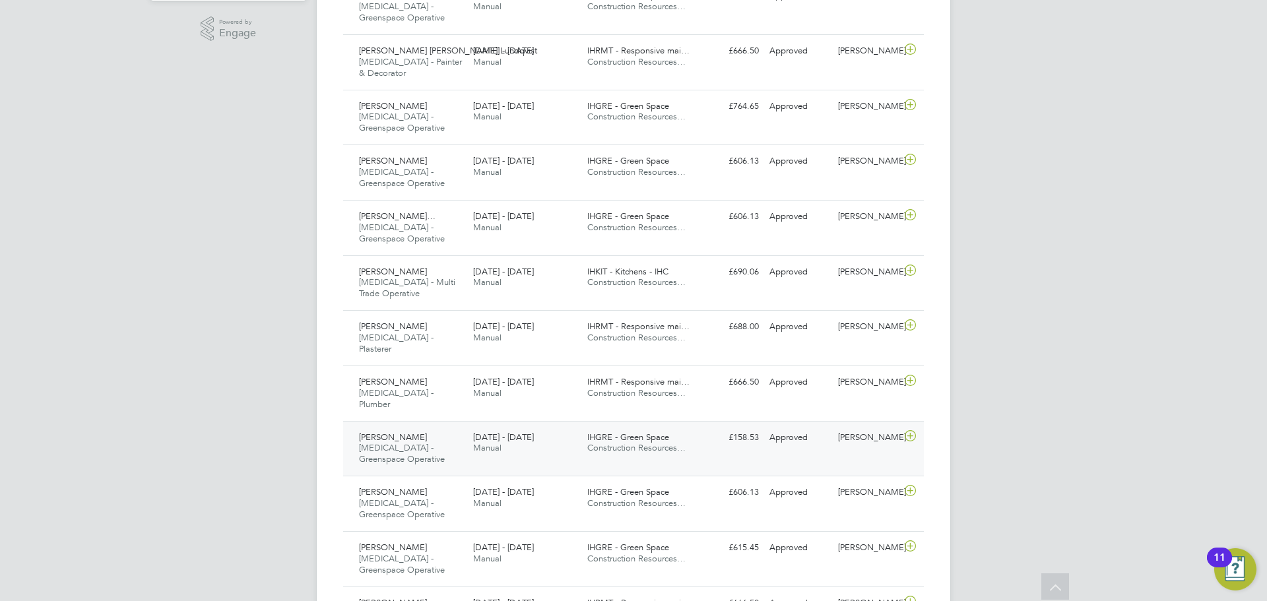
scroll to position [410, 0]
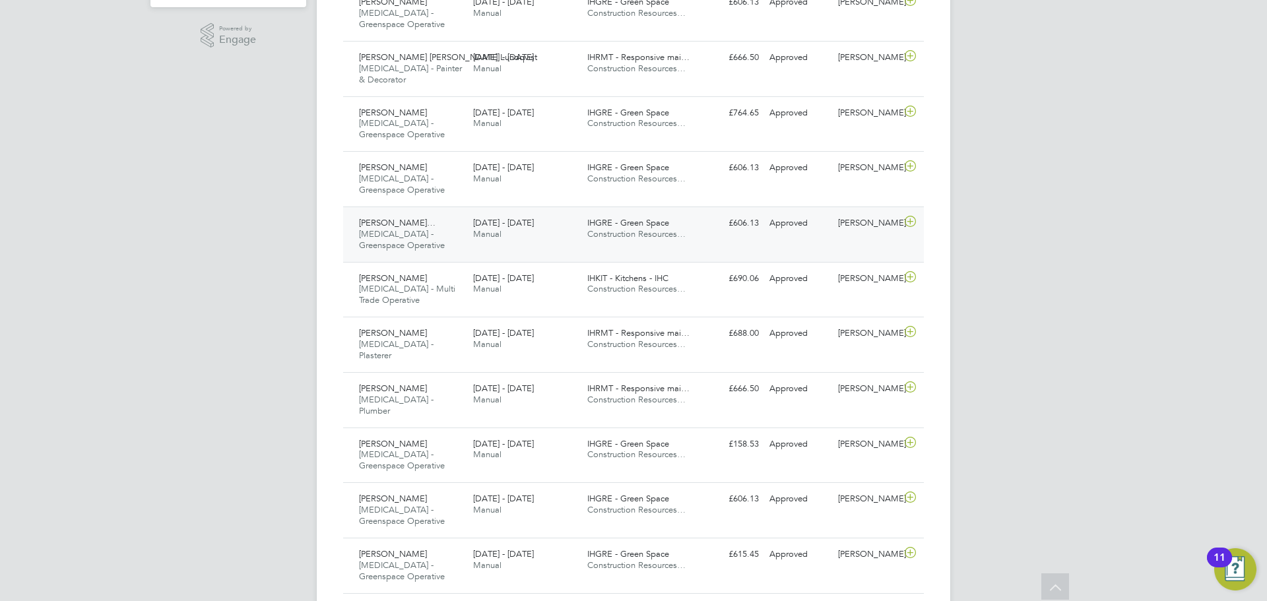
click at [425, 217] on span "[PERSON_NAME]…" at bounding box center [397, 222] width 77 height 11
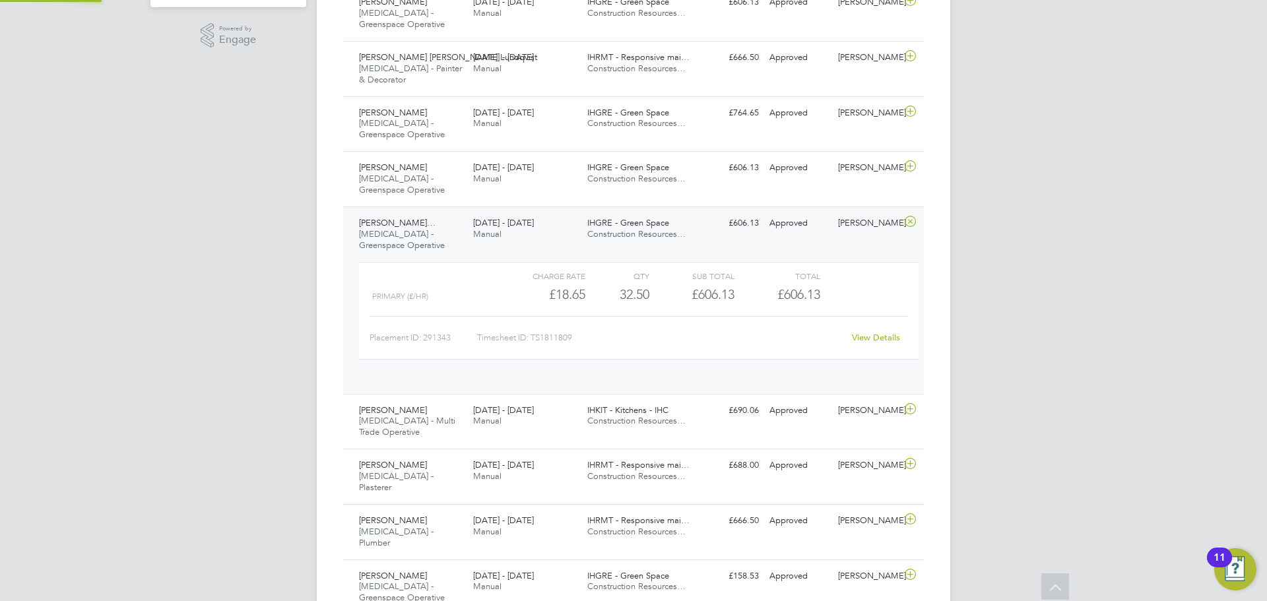
scroll to position [22, 129]
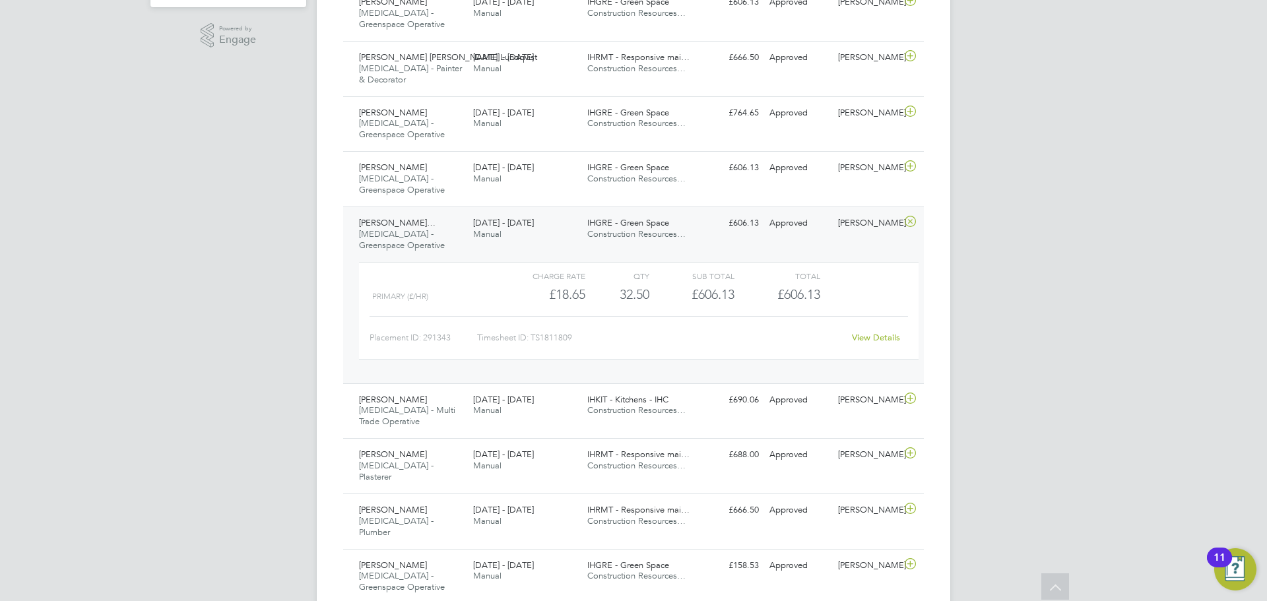
click at [445, 235] on div "Lawrence Alfred Elliott… HMS - Greenspace Operative 25 - 31 Aug 2025" at bounding box center [411, 234] width 114 height 44
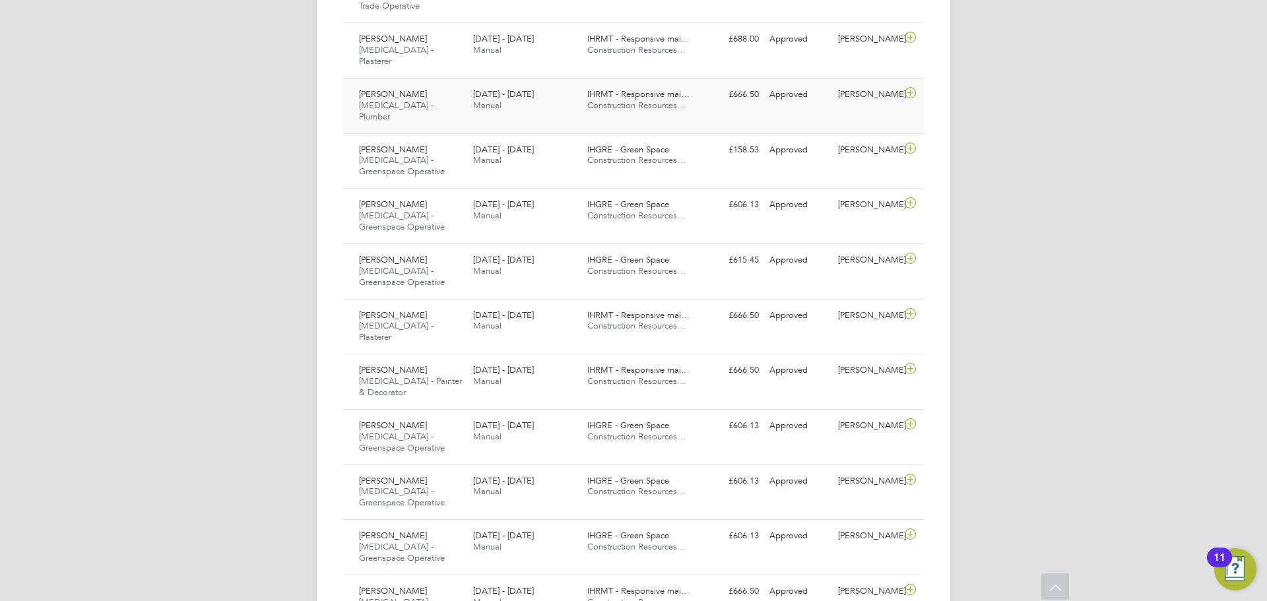
scroll to position [707, 0]
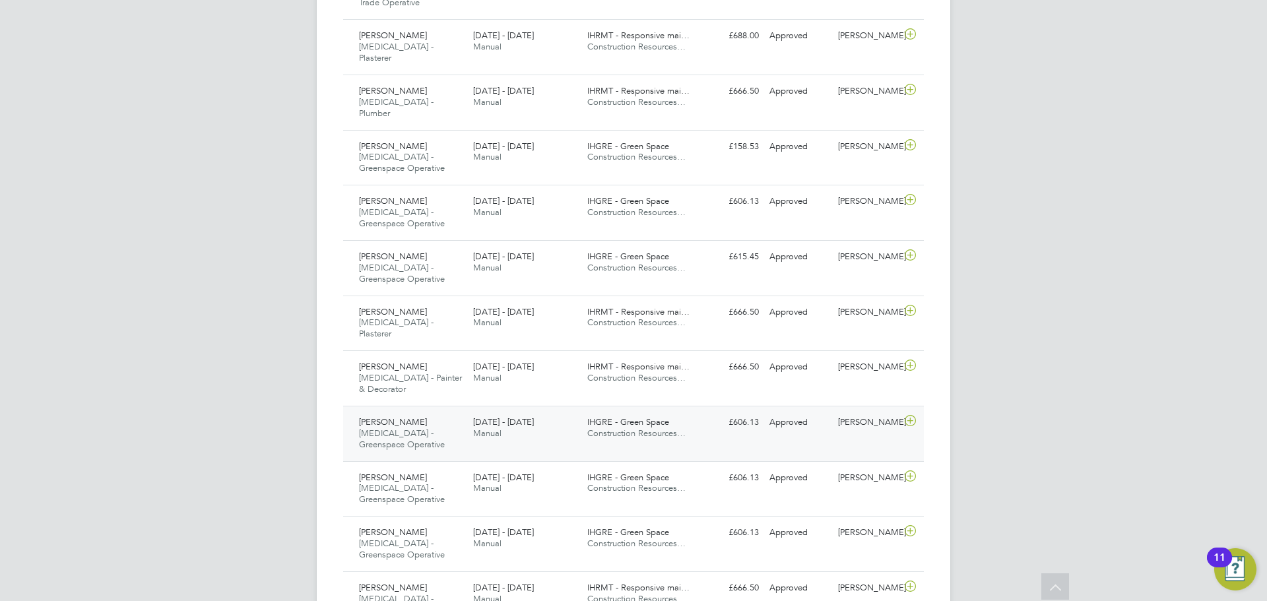
click at [410, 428] on span "[MEDICAL_DATA] - Greenspace Operative" at bounding box center [402, 439] width 86 height 22
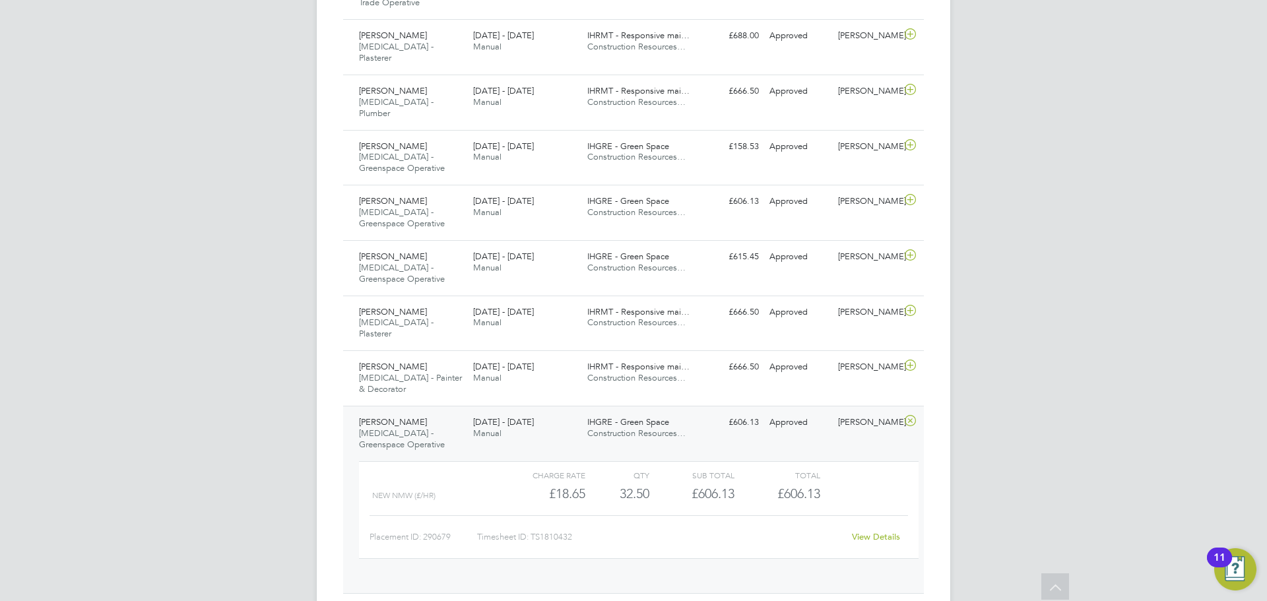
scroll to position [22, 129]
click at [436, 412] on div "Paul Scott HMS - Greenspace Operative 25 - 31 Aug 2025" at bounding box center [411, 434] width 114 height 44
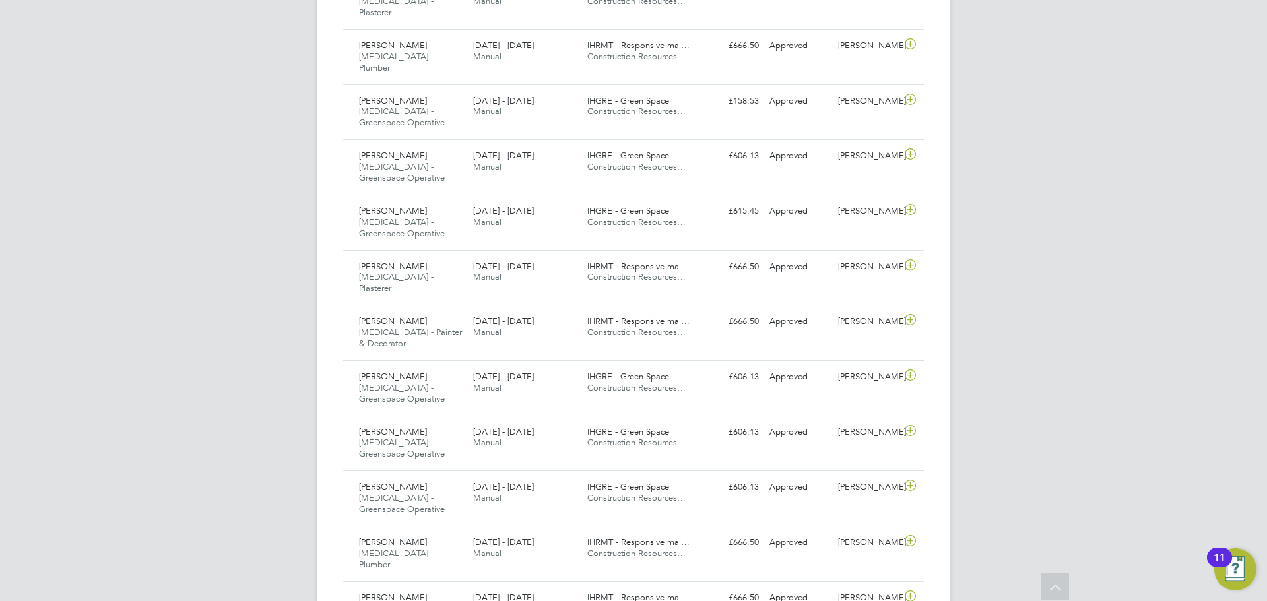
scroll to position [751, 0]
click at [410, 147] on div "Harry Broderick HMS - Greenspace Operative 25 - 31 Aug 2025" at bounding box center [411, 169] width 114 height 44
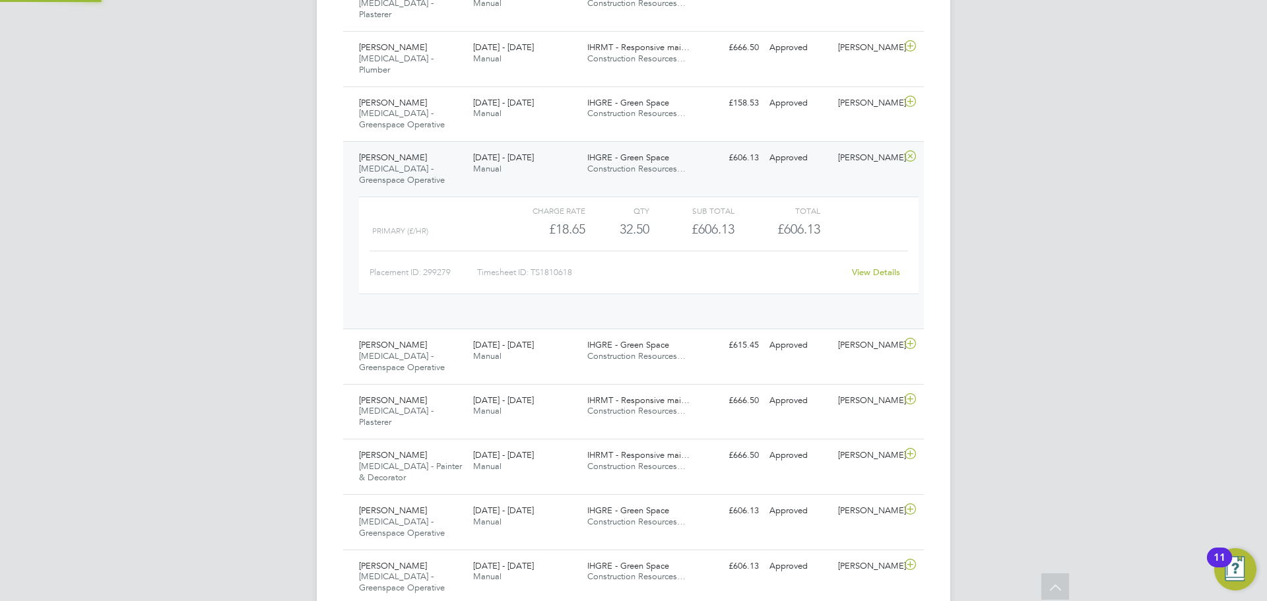
scroll to position [22, 129]
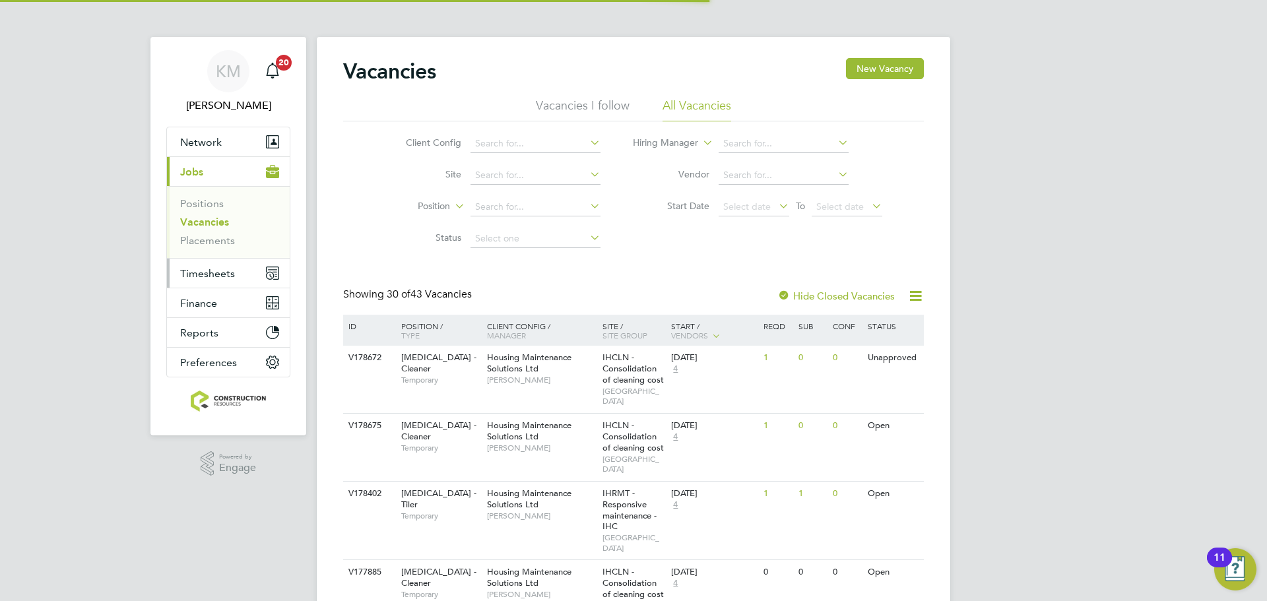
click at [206, 277] on span "Timesheets" at bounding box center [207, 273] width 55 height 13
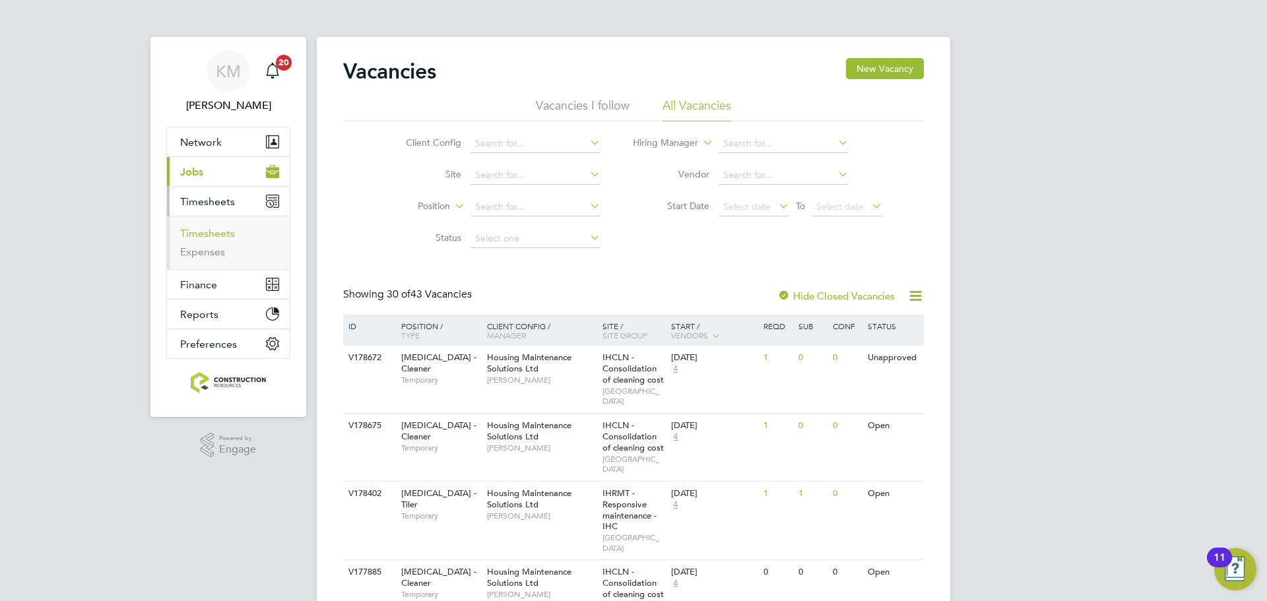
click at [212, 236] on link "Timesheets" at bounding box center [207, 233] width 55 height 13
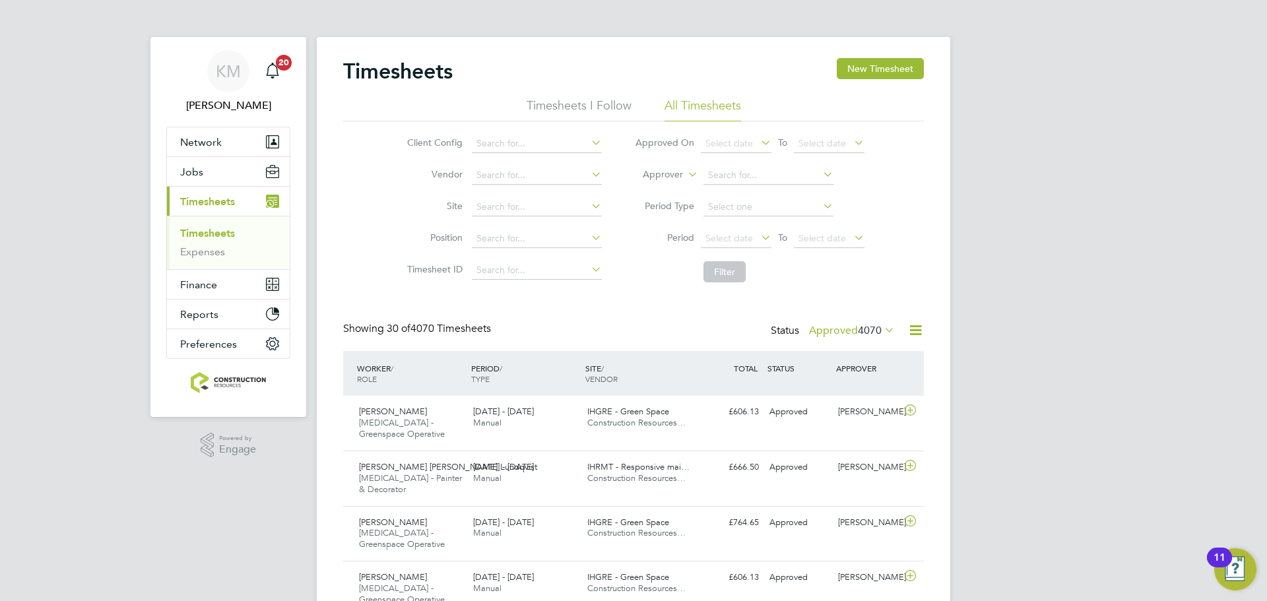
click at [748, 224] on li "Period Select date To Select date" at bounding box center [749, 239] width 263 height 32
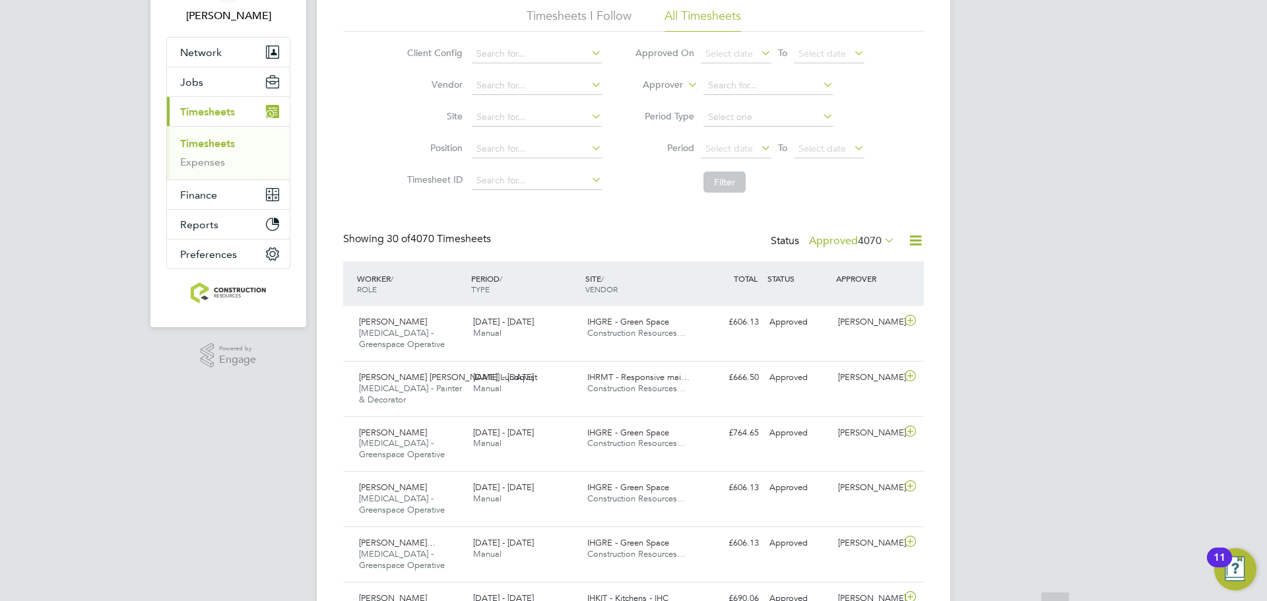
scroll to position [102, 0]
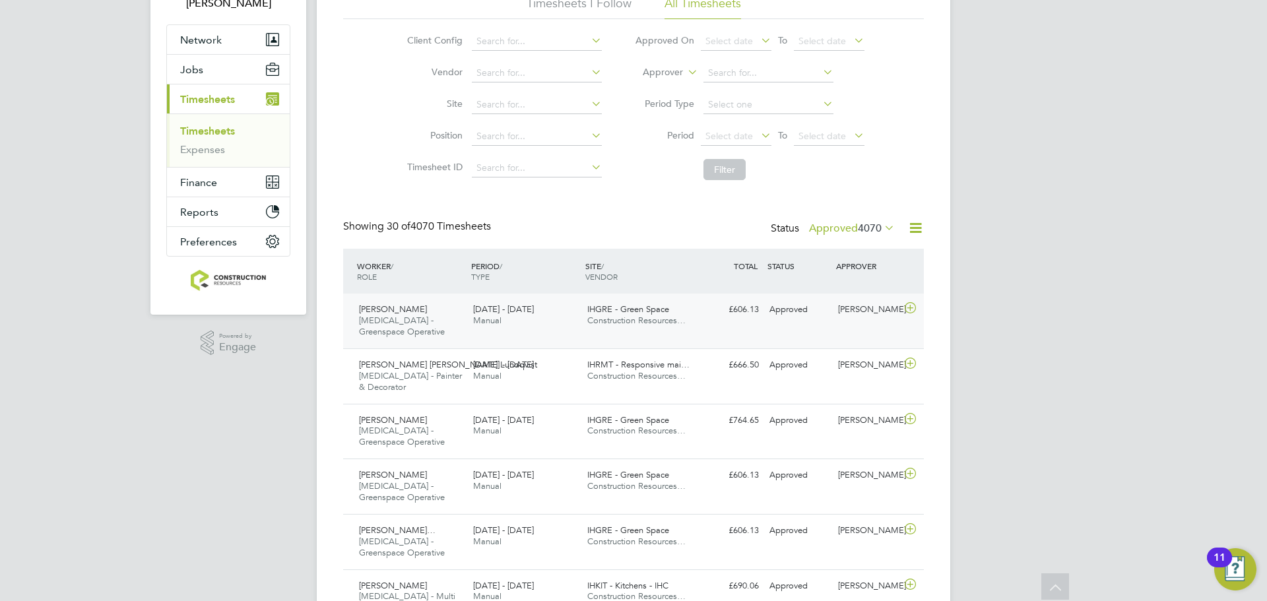
click at [596, 328] on div "IHGRE - Green Space Construction Resources…" at bounding box center [639, 315] width 114 height 33
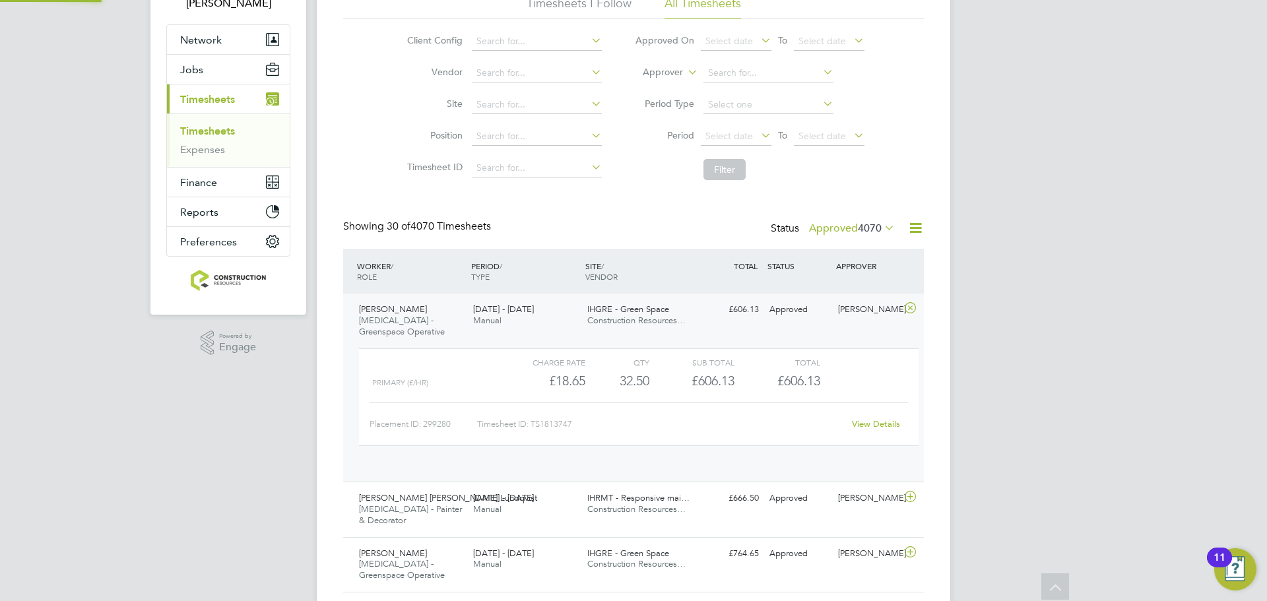
scroll to position [22, 129]
